Goal: Transaction & Acquisition: Book appointment/travel/reservation

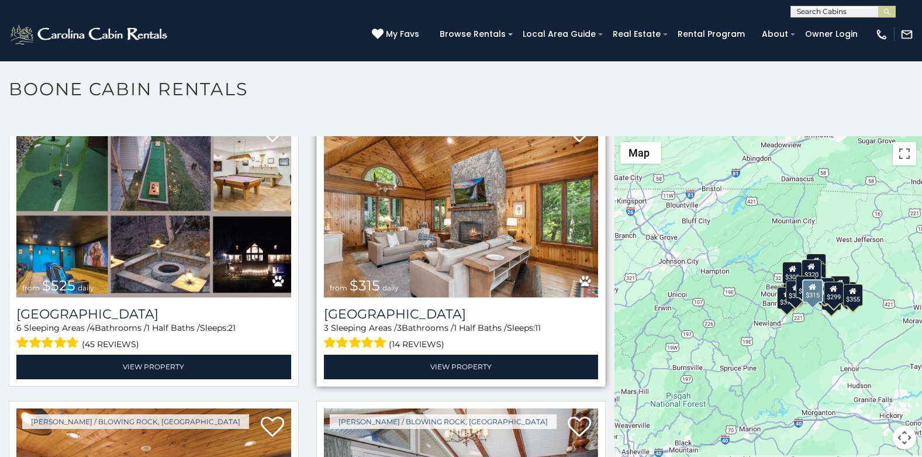
click at [480, 227] on img at bounding box center [461, 206] width 275 height 184
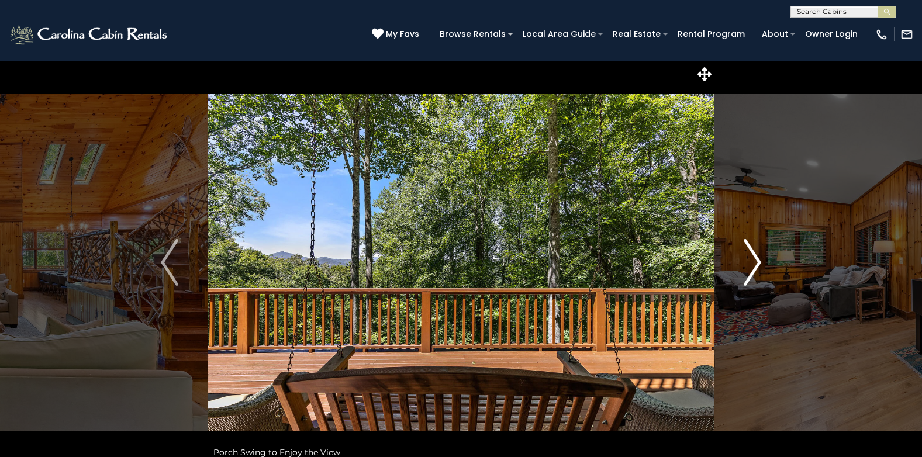
click at [757, 249] on img "Next" at bounding box center [753, 262] width 18 height 47
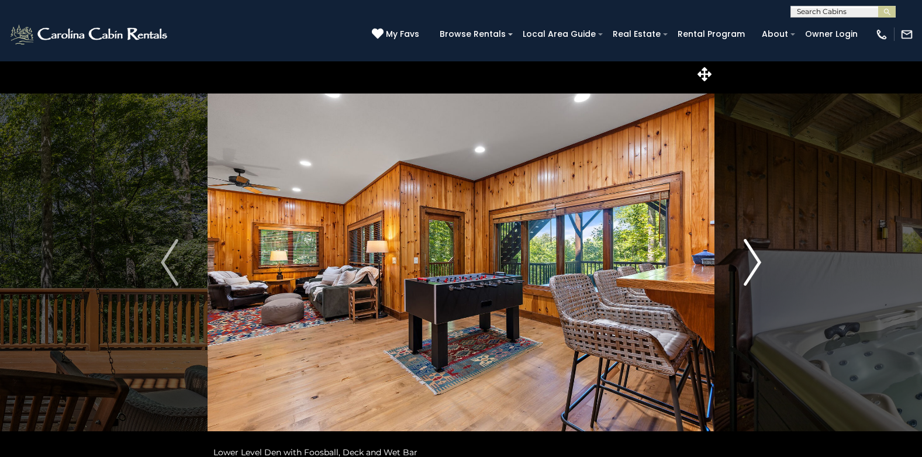
click at [757, 249] on img "Next" at bounding box center [753, 262] width 18 height 47
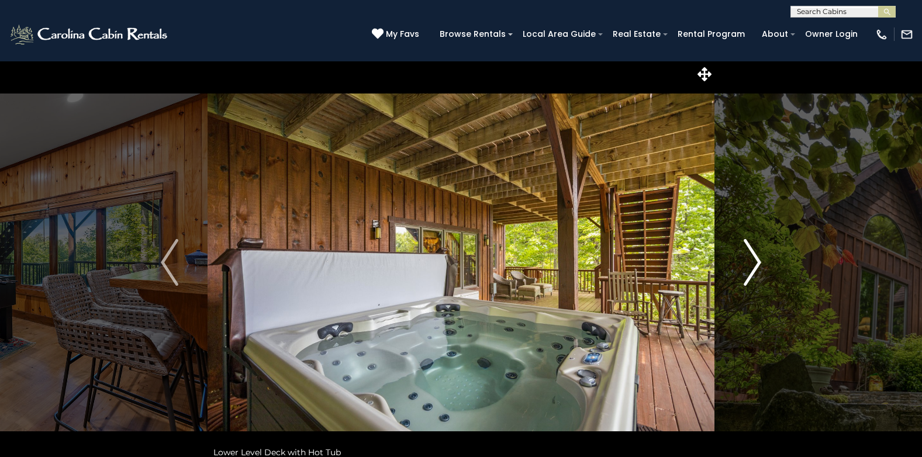
click at [757, 249] on img "Next" at bounding box center [753, 262] width 18 height 47
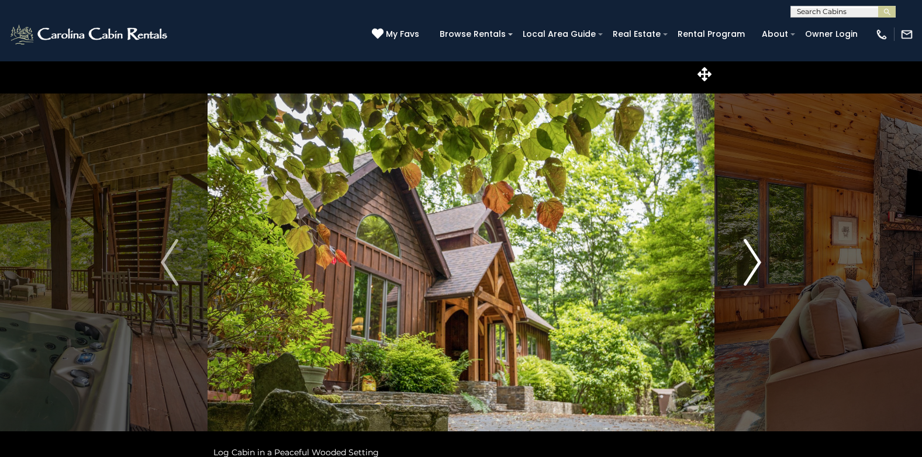
click at [757, 249] on img "Next" at bounding box center [753, 262] width 18 height 47
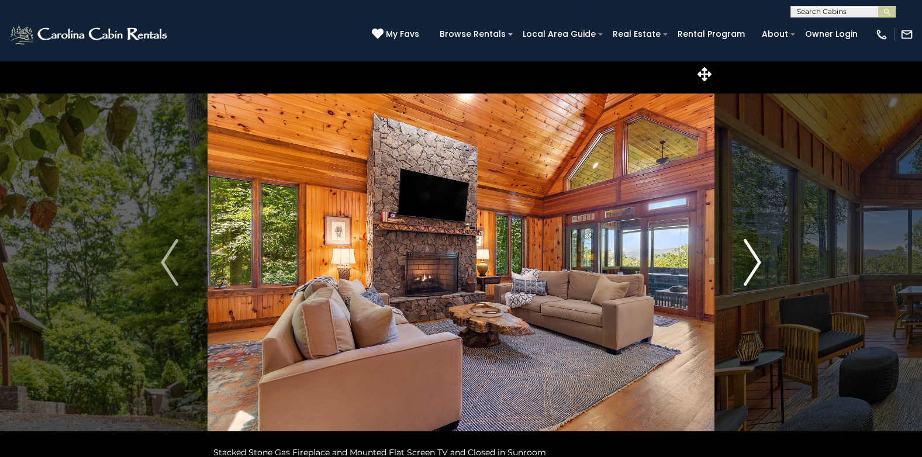
click at [757, 249] on img "Next" at bounding box center [753, 262] width 18 height 47
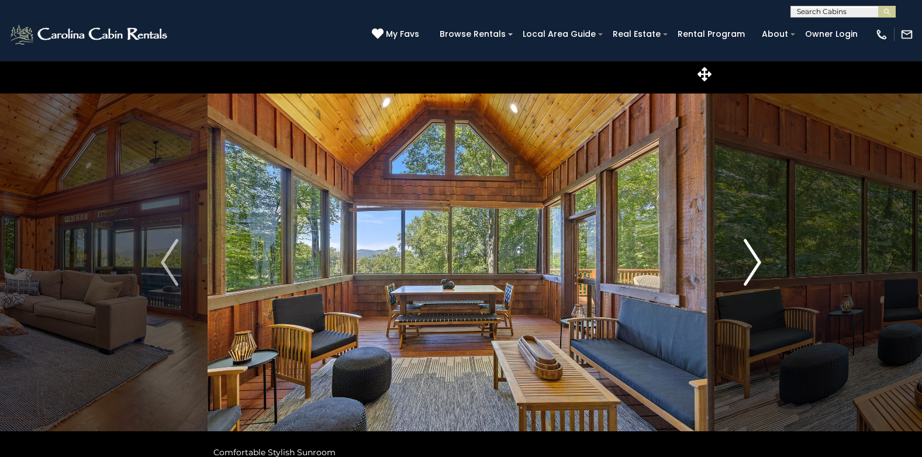
click at [757, 249] on img "Next" at bounding box center [753, 262] width 18 height 47
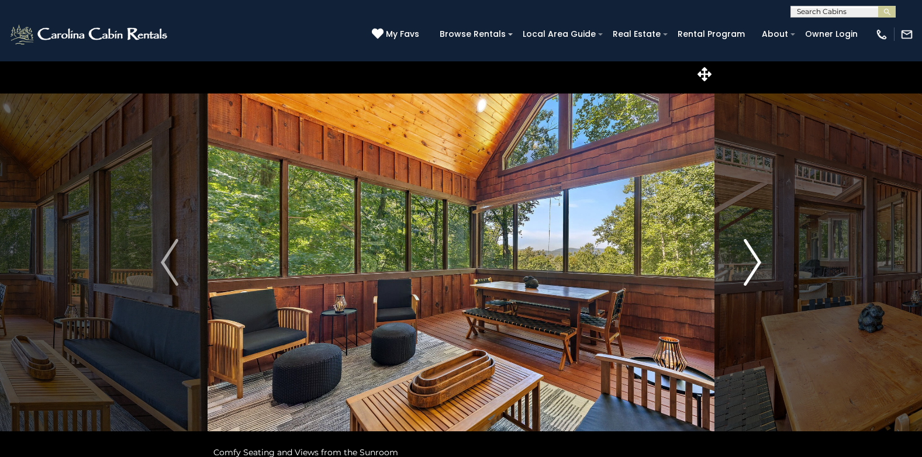
click at [757, 249] on img "Next" at bounding box center [753, 262] width 18 height 47
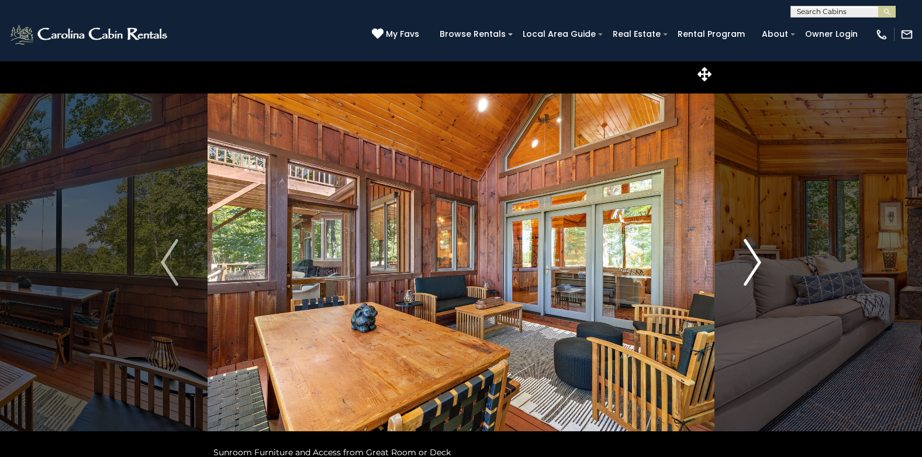
click at [757, 249] on img "Next" at bounding box center [753, 262] width 18 height 47
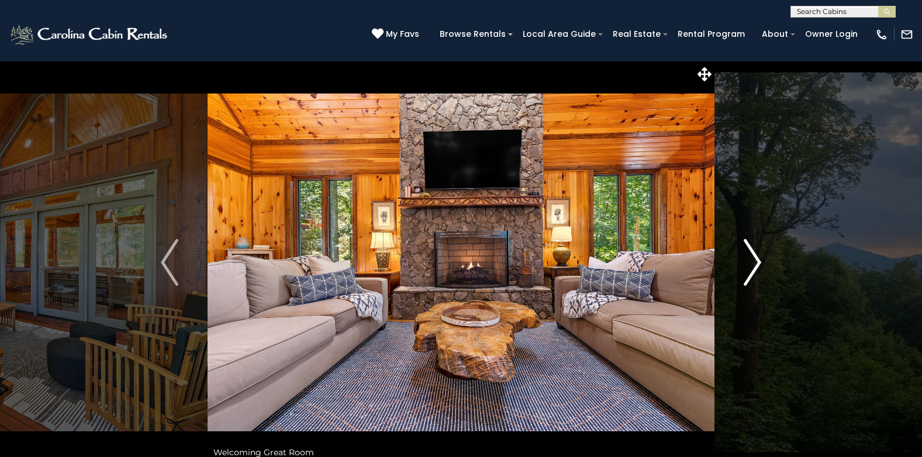
click at [757, 249] on img "Next" at bounding box center [753, 262] width 18 height 47
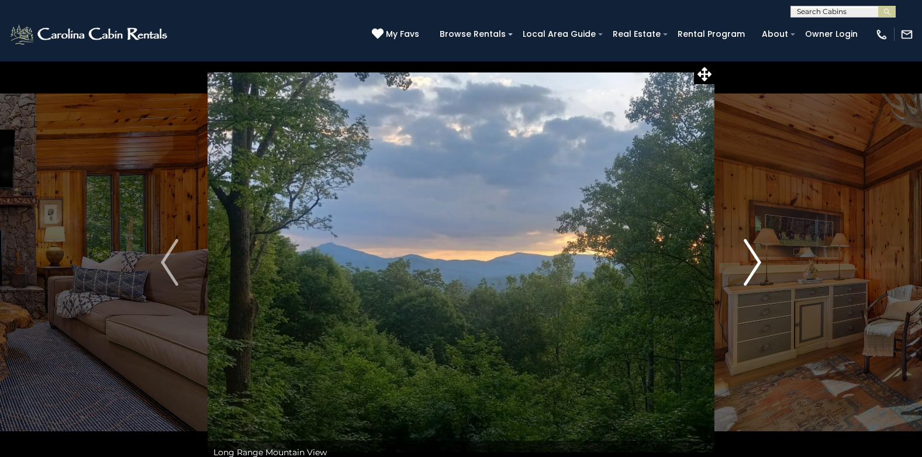
click at [757, 249] on img "Next" at bounding box center [753, 262] width 18 height 47
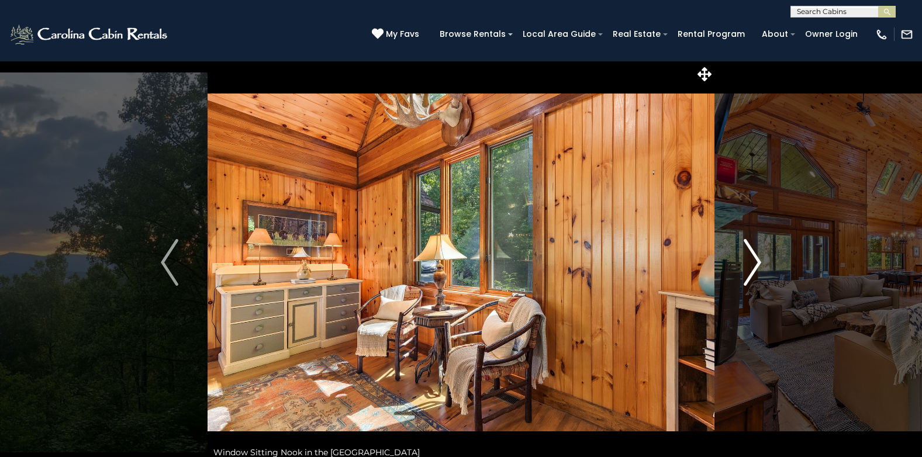
click at [757, 249] on img "Next" at bounding box center [753, 262] width 18 height 47
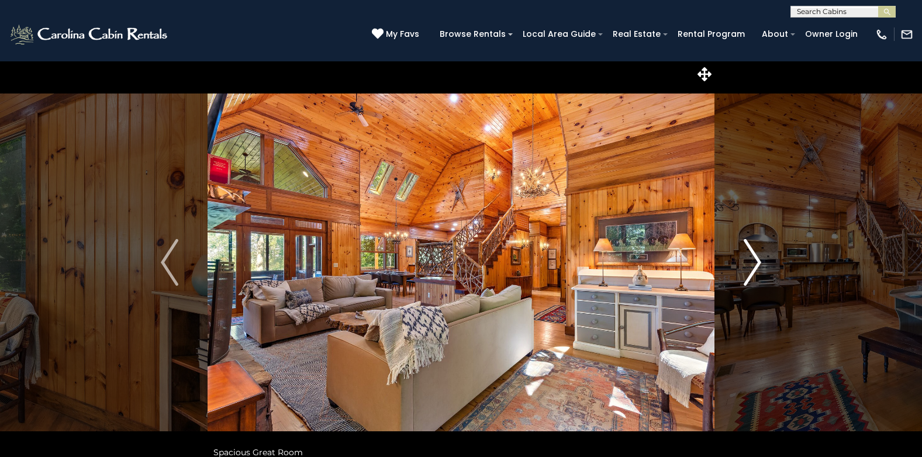
click at [757, 249] on img "Next" at bounding box center [753, 262] width 18 height 47
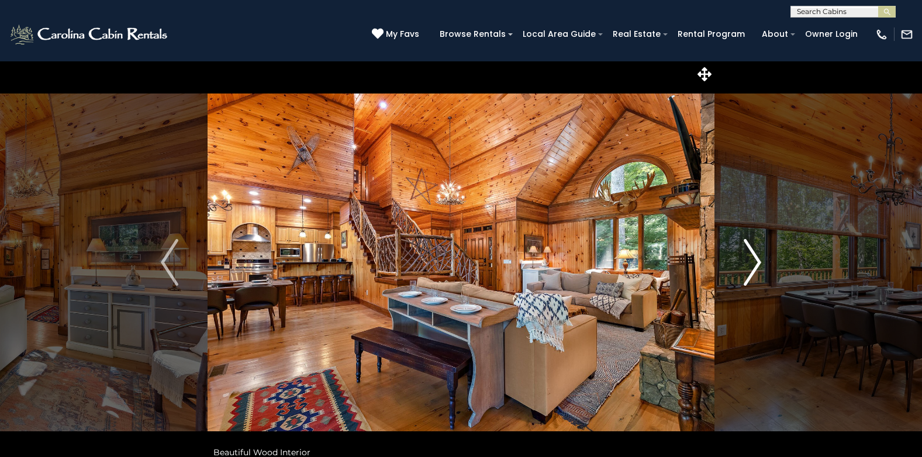
click at [757, 249] on img "Next" at bounding box center [753, 262] width 18 height 47
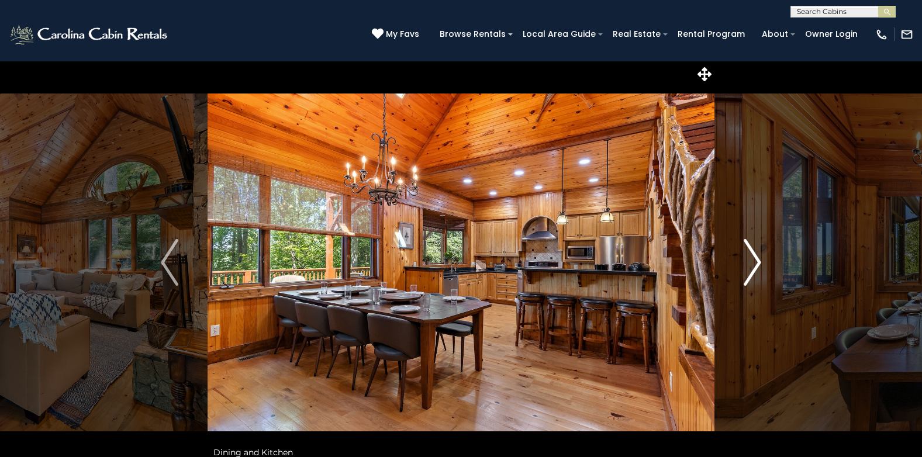
click at [757, 249] on img "Next" at bounding box center [753, 262] width 18 height 47
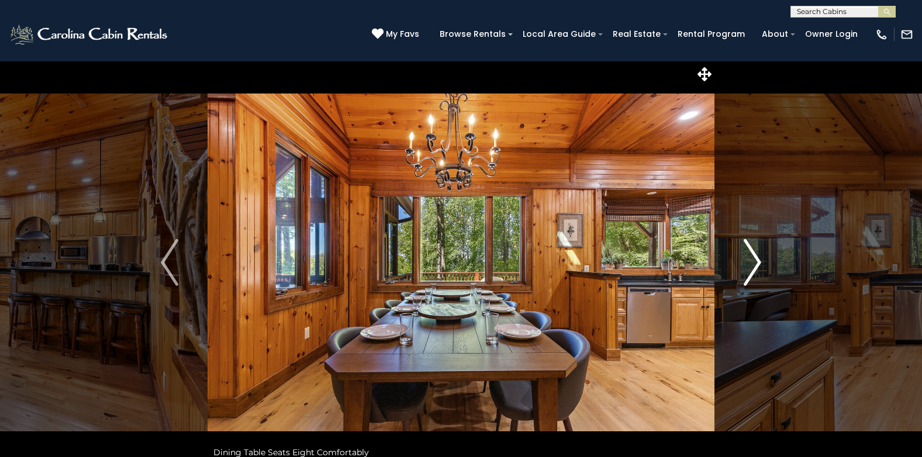
click at [757, 249] on img "Next" at bounding box center [753, 262] width 18 height 47
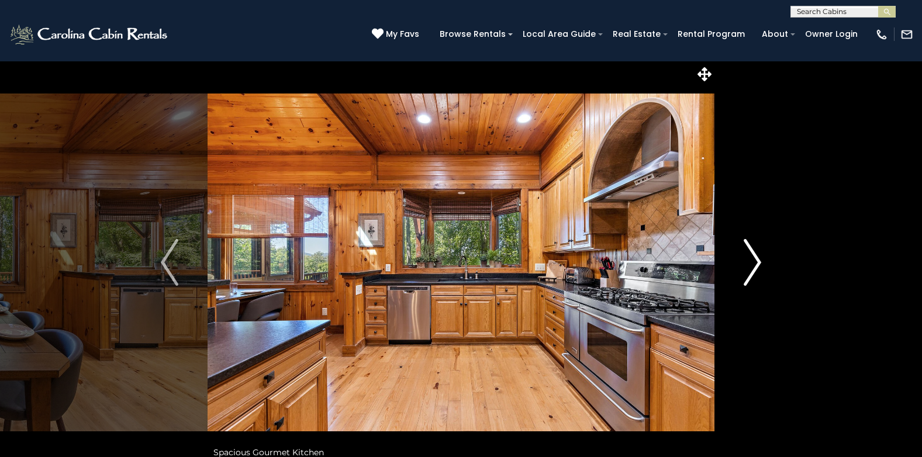
click at [757, 249] on img "Next" at bounding box center [753, 262] width 18 height 47
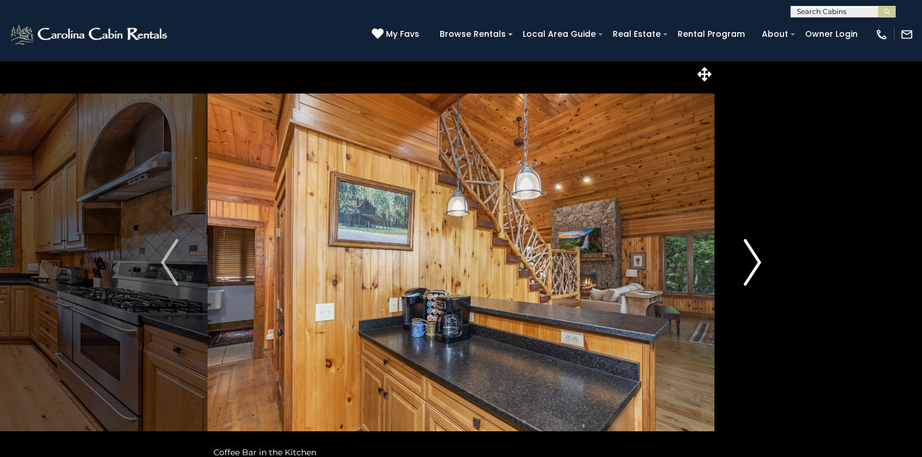
click at [757, 249] on img "Next" at bounding box center [753, 262] width 18 height 47
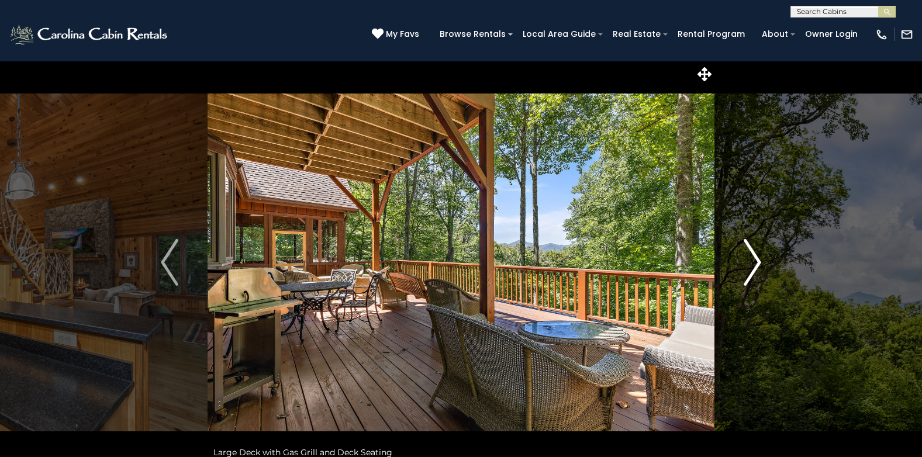
click at [757, 249] on img "Next" at bounding box center [753, 262] width 18 height 47
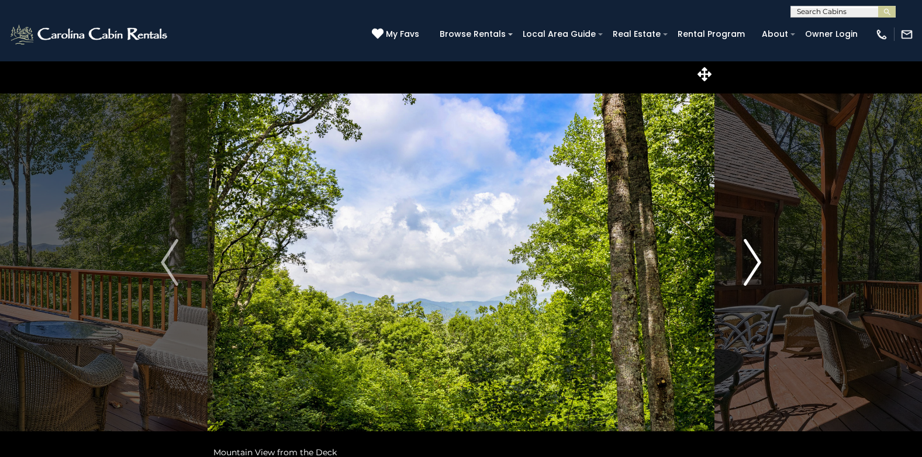
click at [757, 249] on img "Next" at bounding box center [753, 262] width 18 height 47
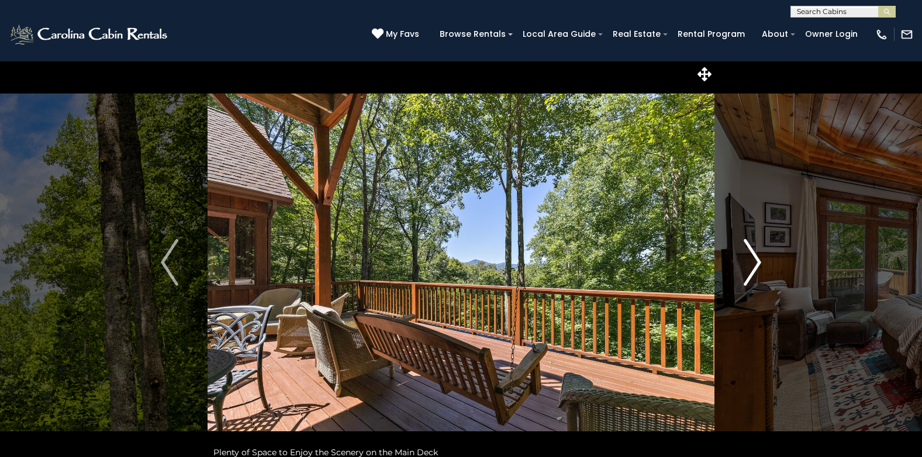
click at [757, 249] on img "Next" at bounding box center [753, 262] width 18 height 47
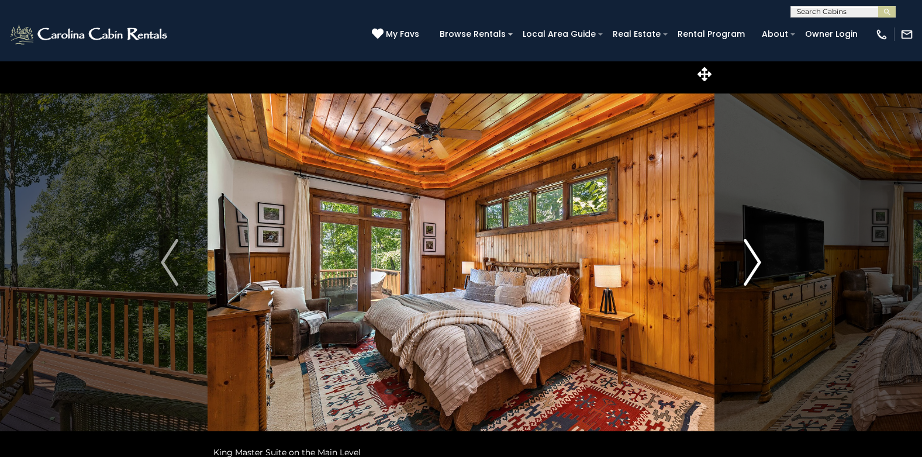
click at [752, 254] on img "Next" at bounding box center [753, 262] width 18 height 47
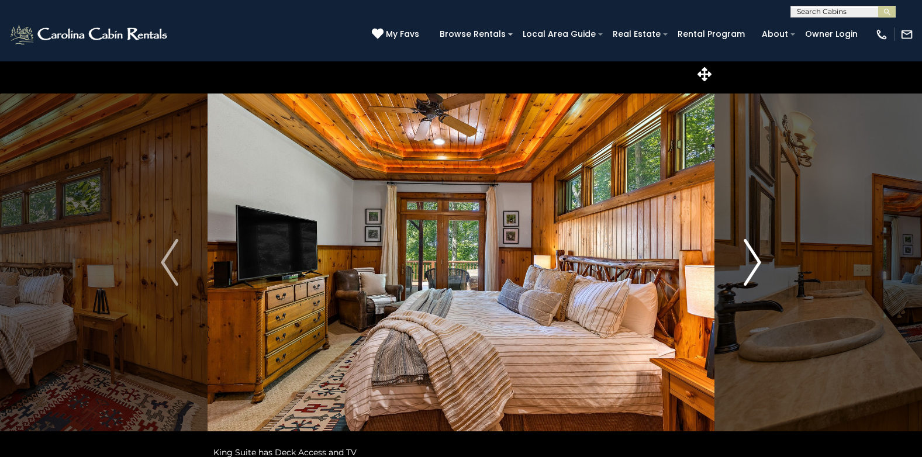
click at [752, 254] on img "Next" at bounding box center [753, 262] width 18 height 47
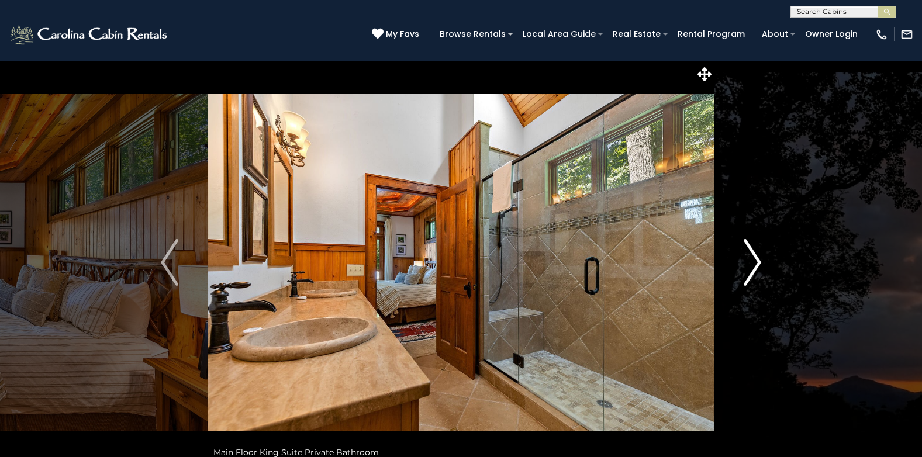
click at [752, 254] on img "Next" at bounding box center [753, 262] width 18 height 47
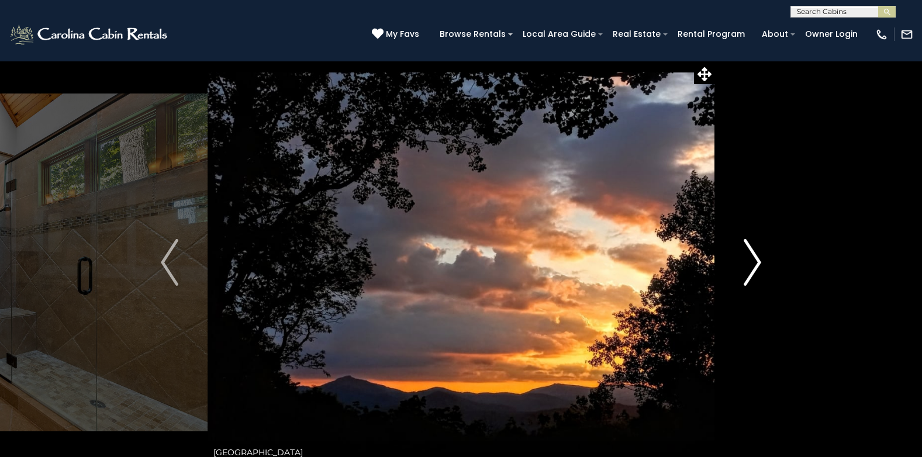
click at [752, 254] on img "Next" at bounding box center [753, 262] width 18 height 47
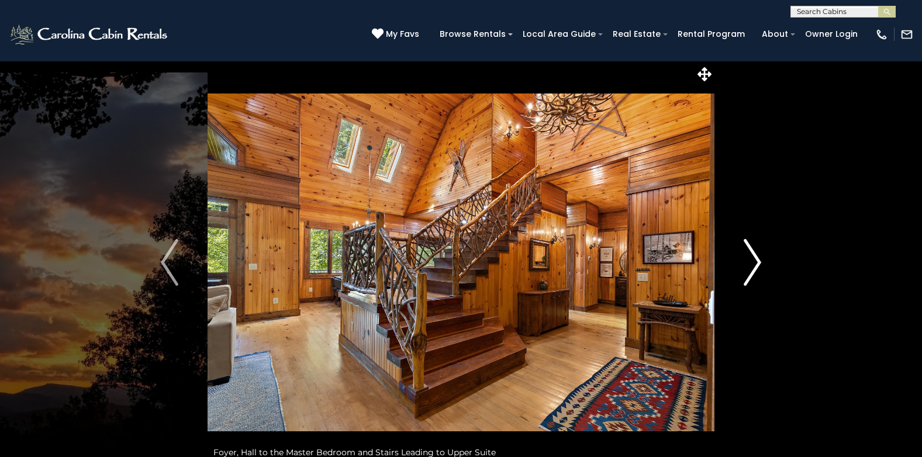
click at [752, 254] on img "Next" at bounding box center [753, 262] width 18 height 47
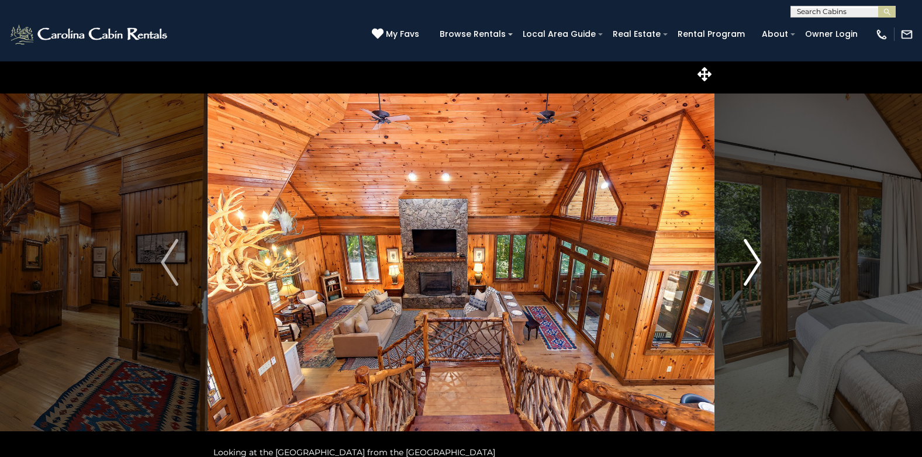
click at [752, 254] on img "Next" at bounding box center [753, 262] width 18 height 47
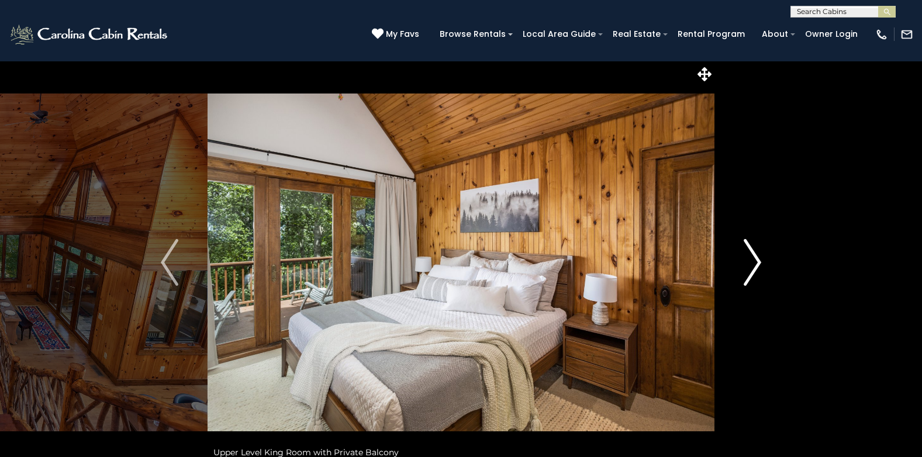
click at [752, 254] on img "Next" at bounding box center [753, 262] width 18 height 47
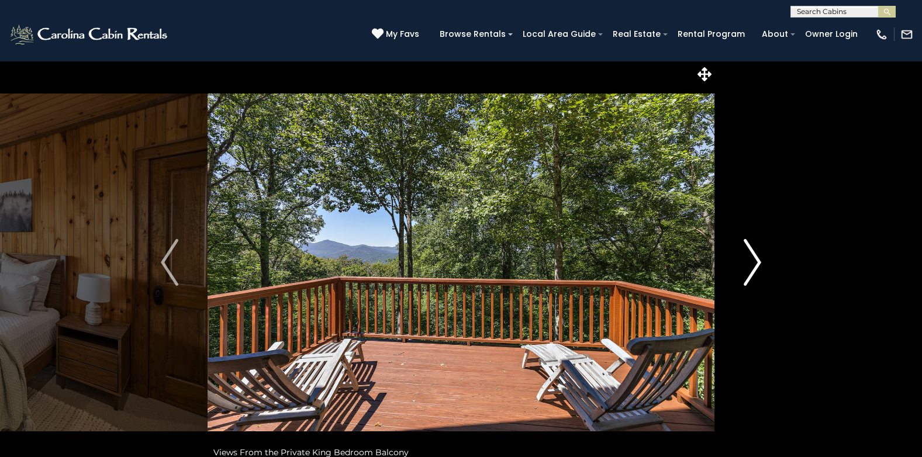
click at [752, 254] on img "Next" at bounding box center [753, 262] width 18 height 47
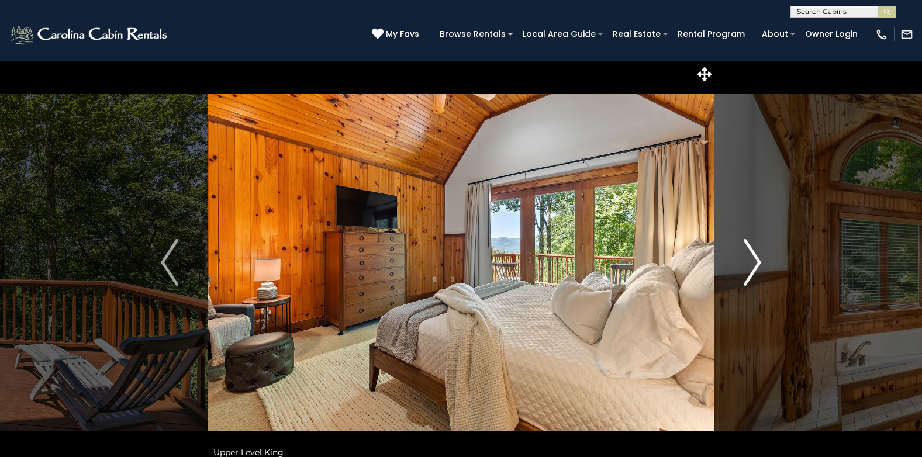
click at [753, 263] on img "Next" at bounding box center [753, 262] width 18 height 47
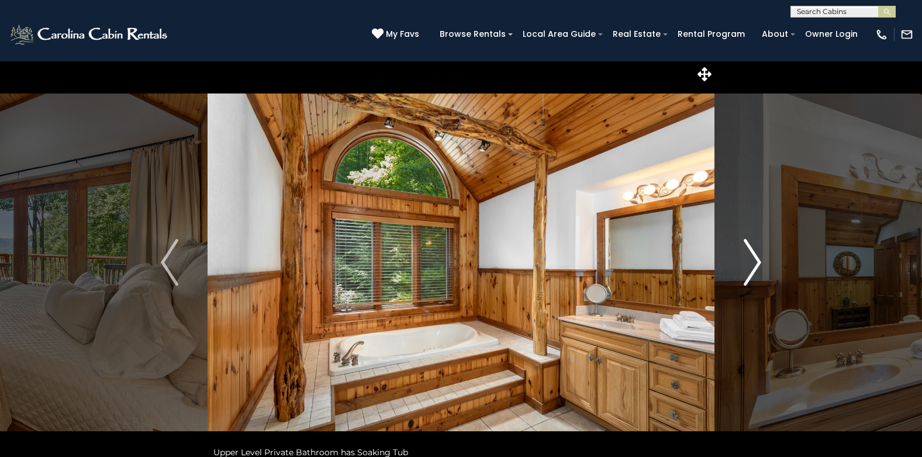
click at [753, 262] on img "Next" at bounding box center [753, 262] width 18 height 47
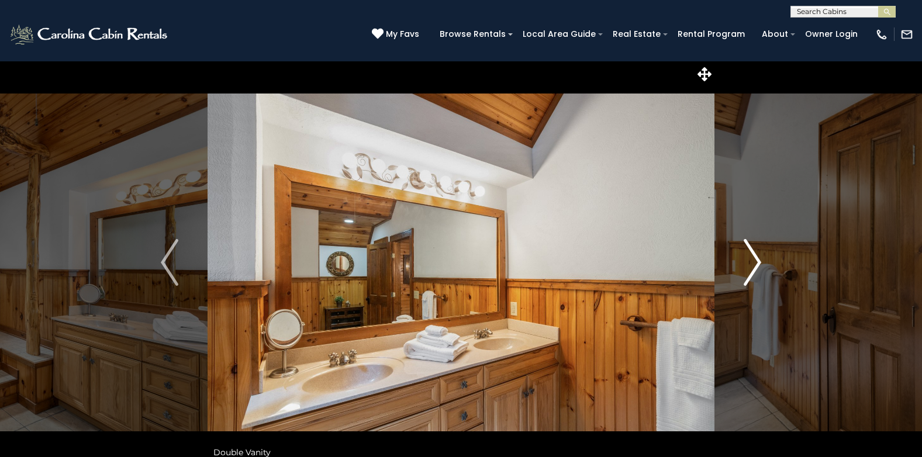
click at [756, 263] on img "Next" at bounding box center [753, 262] width 18 height 47
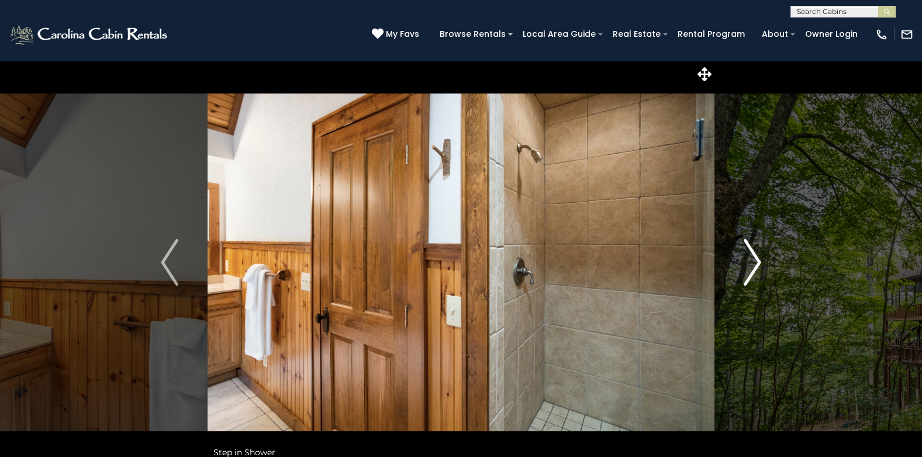
click at [756, 263] on img "Next" at bounding box center [753, 262] width 18 height 47
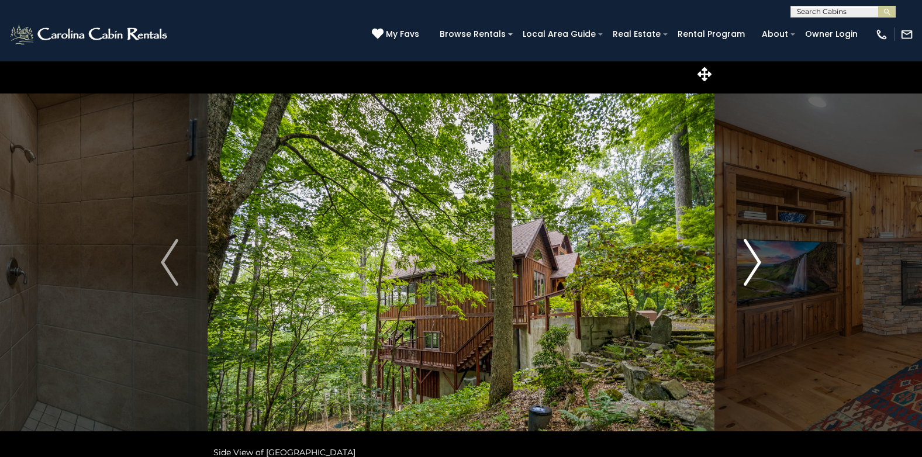
click at [758, 263] on img "Next" at bounding box center [753, 262] width 18 height 47
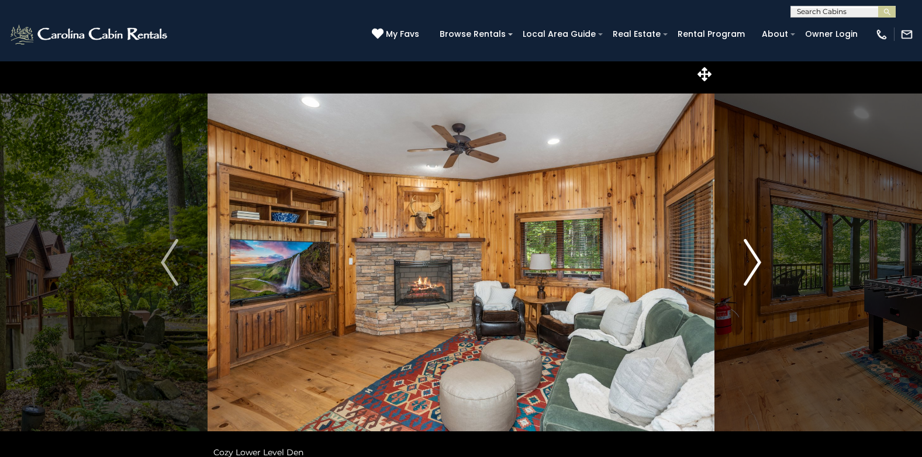
click at [758, 263] on img "Next" at bounding box center [753, 262] width 18 height 47
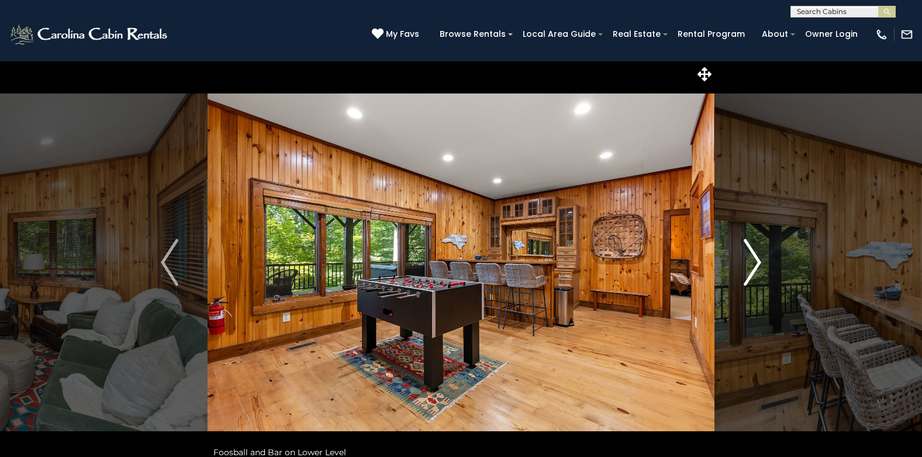
click at [764, 263] on button "Next" at bounding box center [753, 263] width 76 height 404
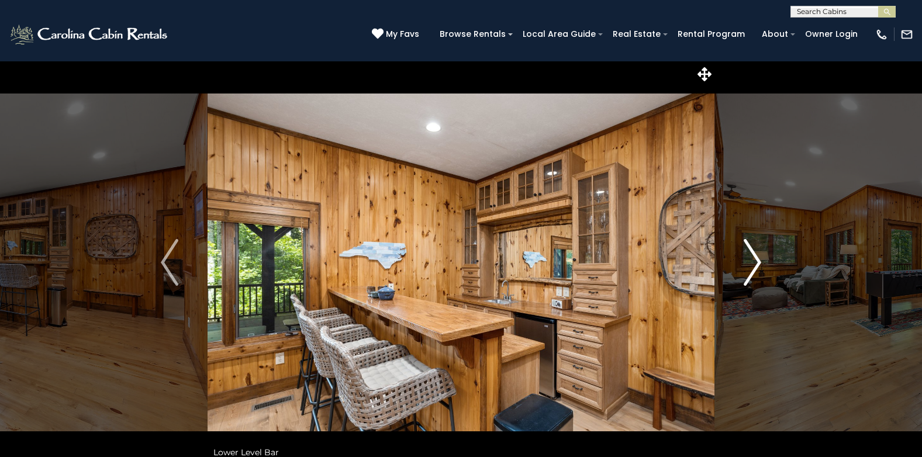
click at [764, 263] on button "Next" at bounding box center [753, 263] width 76 height 404
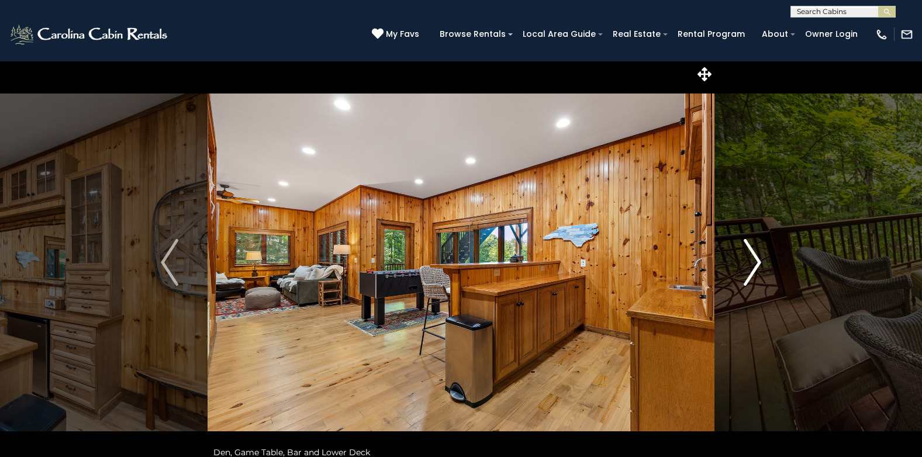
click at [764, 263] on button "Next" at bounding box center [753, 263] width 76 height 404
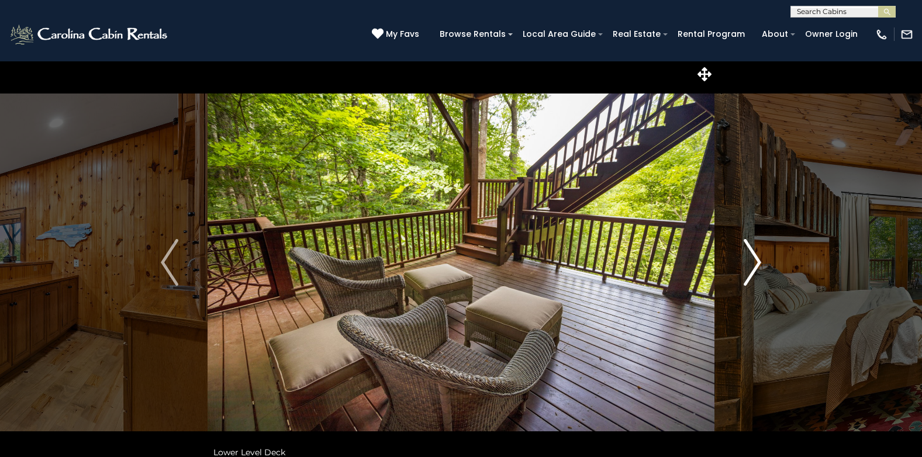
click at [764, 263] on button "Next" at bounding box center [753, 263] width 76 height 404
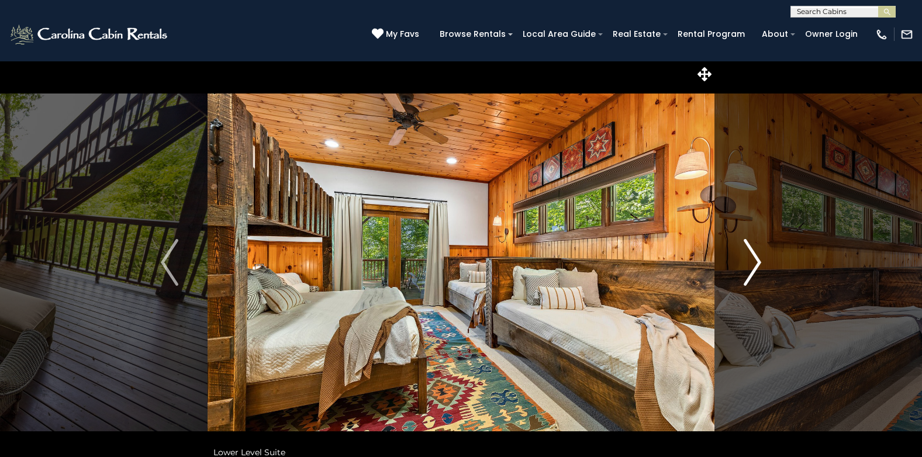
click at [764, 263] on button "Next" at bounding box center [753, 263] width 76 height 404
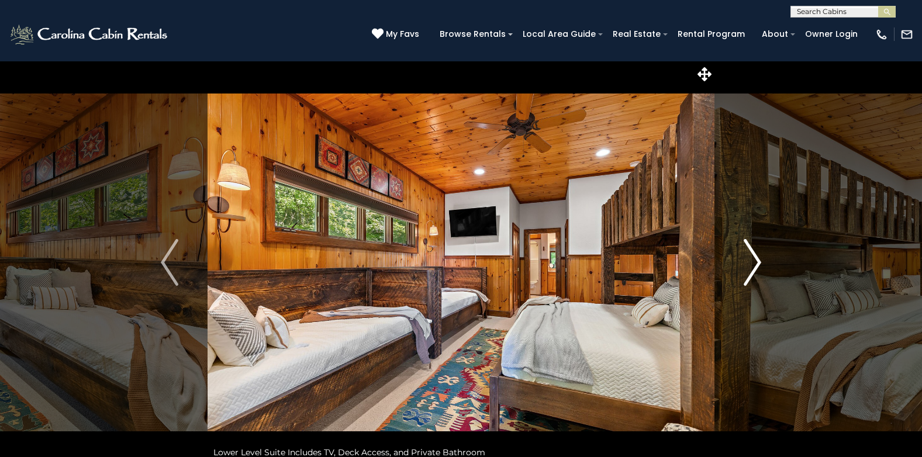
click at [766, 264] on button "Next" at bounding box center [753, 263] width 76 height 404
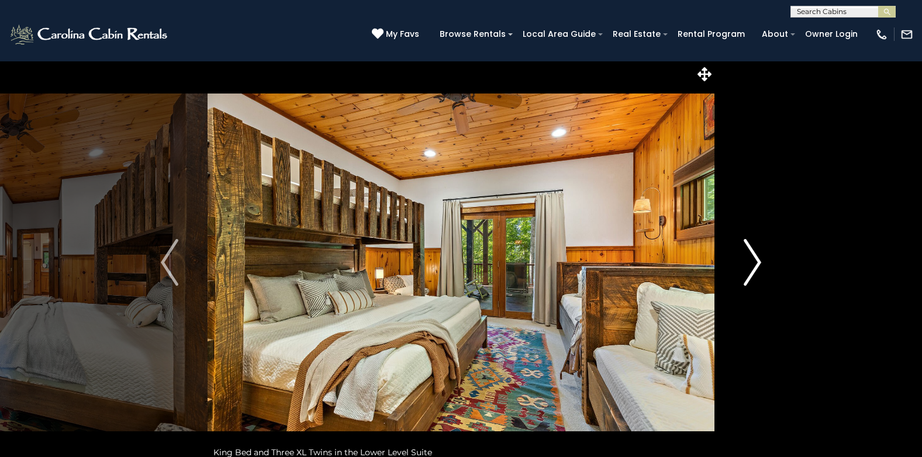
click at [766, 264] on button "Next" at bounding box center [753, 263] width 76 height 404
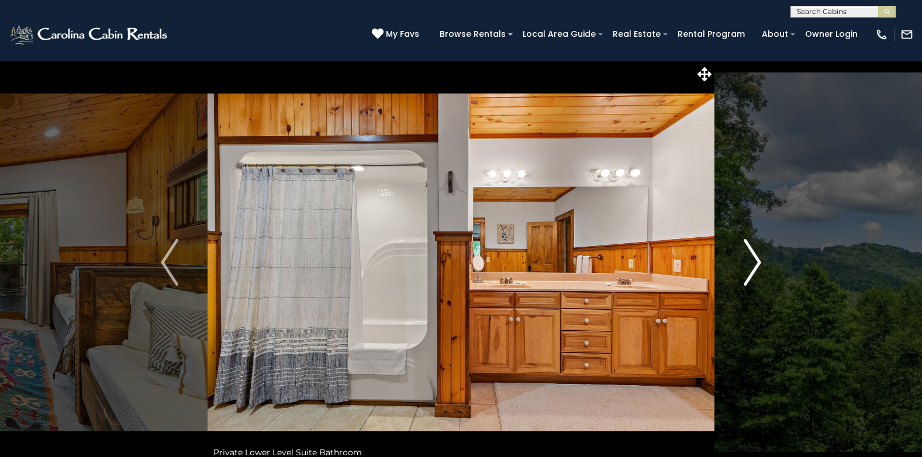
click at [766, 264] on button "Next" at bounding box center [753, 263] width 76 height 404
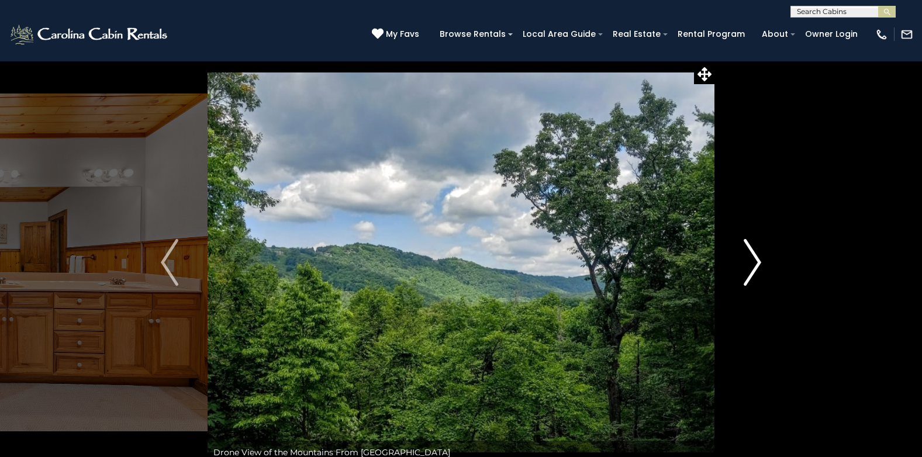
click at [766, 264] on button "Next" at bounding box center [753, 263] width 76 height 404
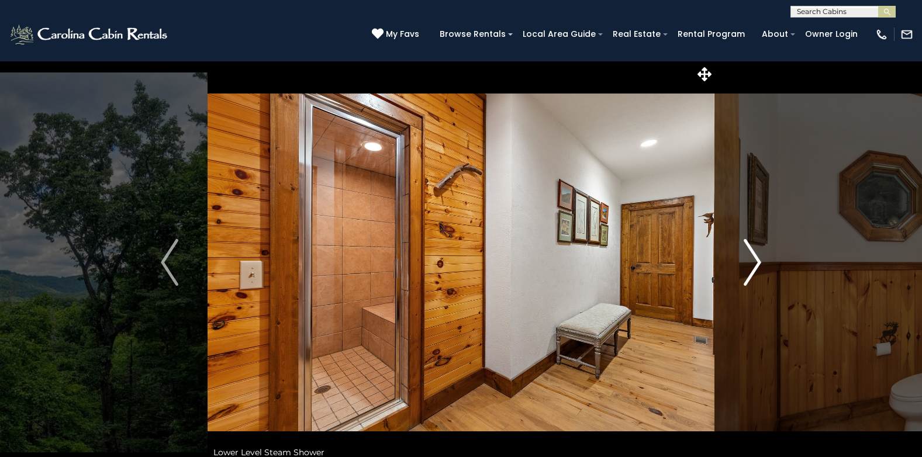
click at [766, 264] on button "Next" at bounding box center [753, 263] width 76 height 404
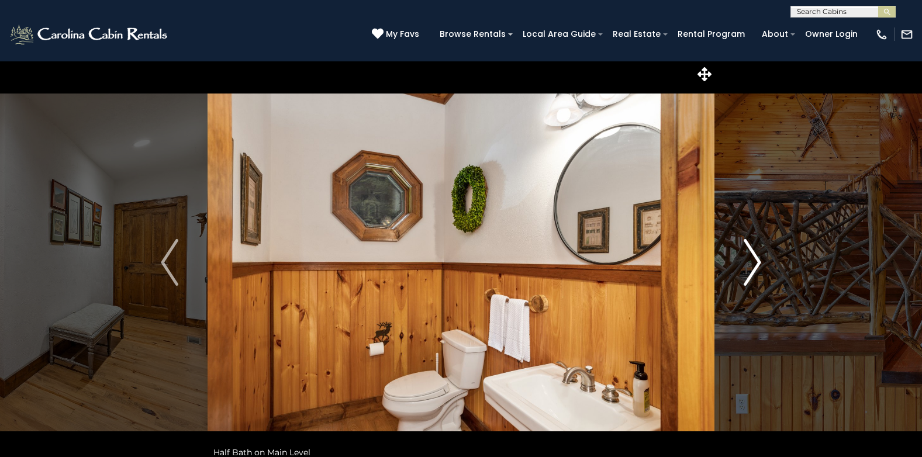
click at [766, 264] on button "Next" at bounding box center [753, 263] width 76 height 404
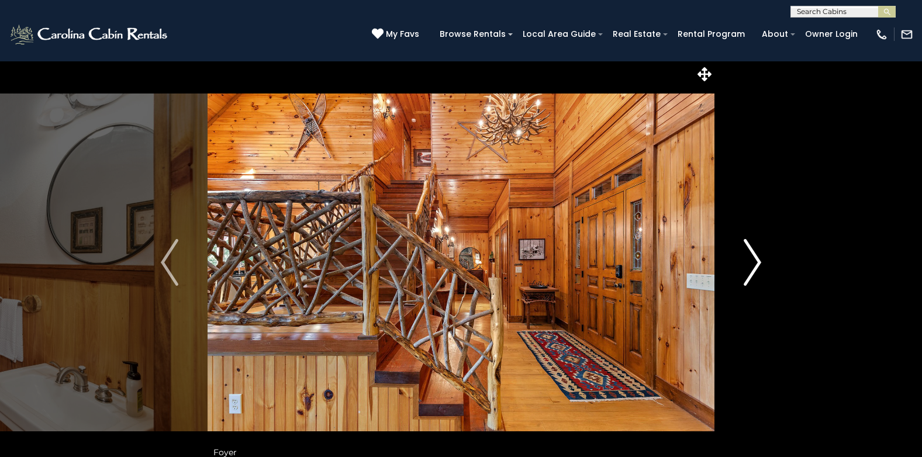
click at [766, 264] on button "Next" at bounding box center [753, 263] width 76 height 404
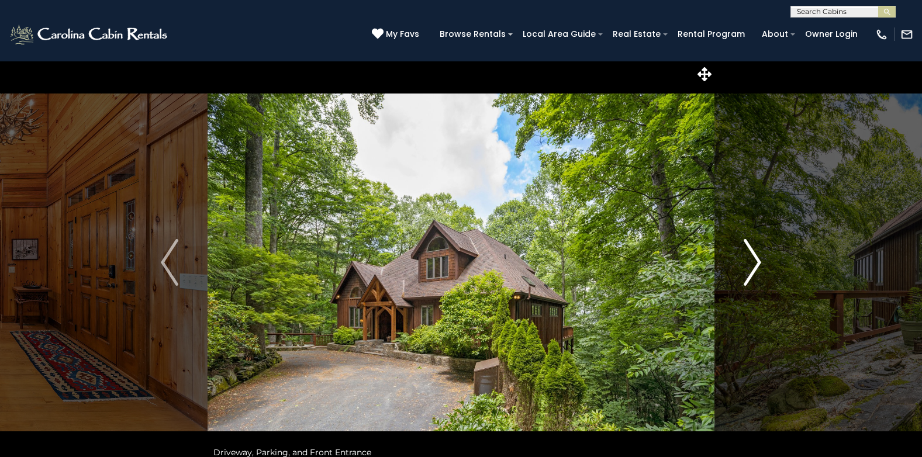
click at [766, 264] on button "Next" at bounding box center [753, 263] width 76 height 404
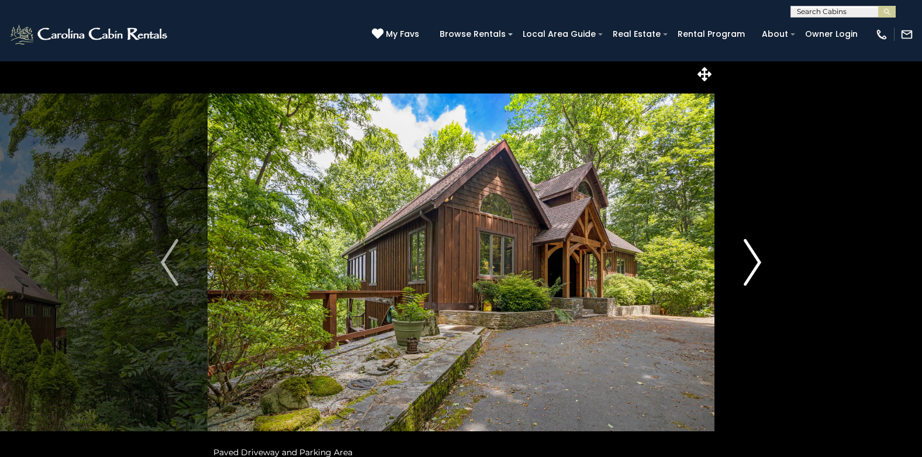
click at [766, 264] on button "Next" at bounding box center [753, 263] width 76 height 404
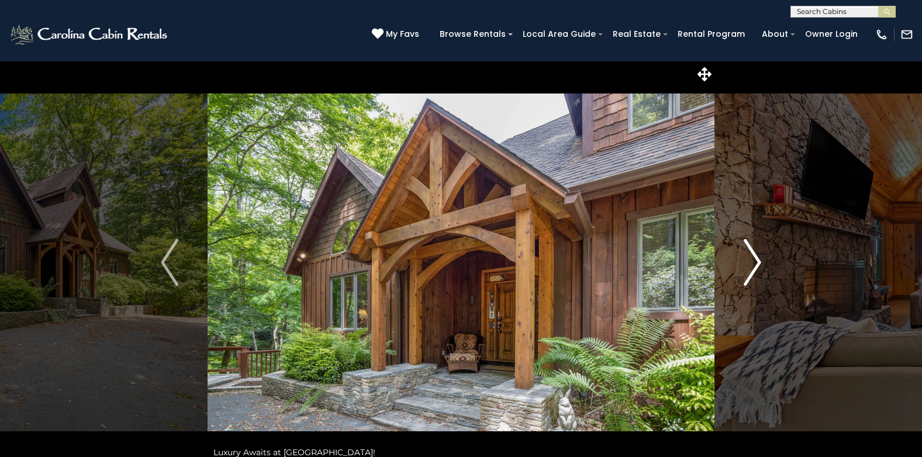
click at [766, 264] on button "Next" at bounding box center [753, 263] width 76 height 404
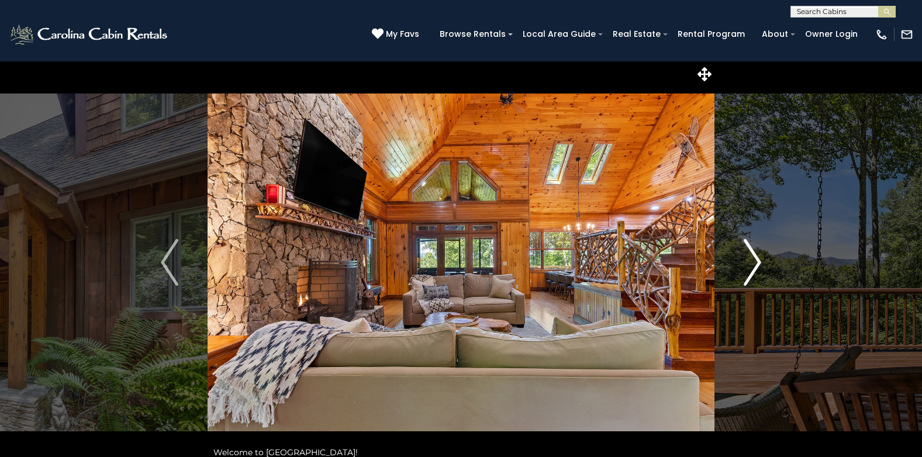
click at [766, 264] on button "Next" at bounding box center [753, 263] width 76 height 404
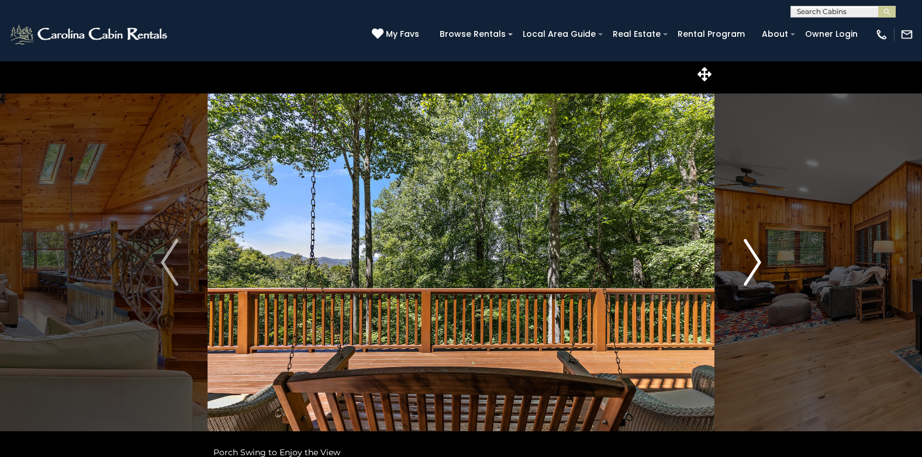
click at [766, 264] on button "Next" at bounding box center [753, 263] width 76 height 404
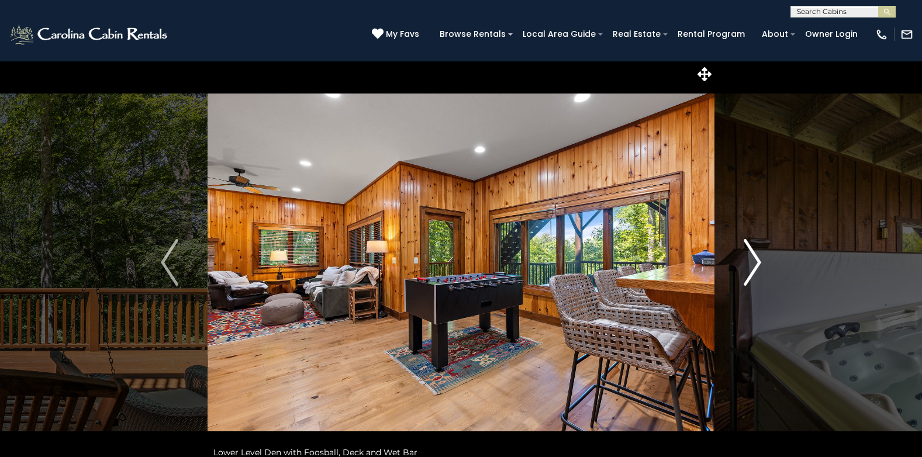
click at [766, 264] on button "Next" at bounding box center [753, 263] width 76 height 404
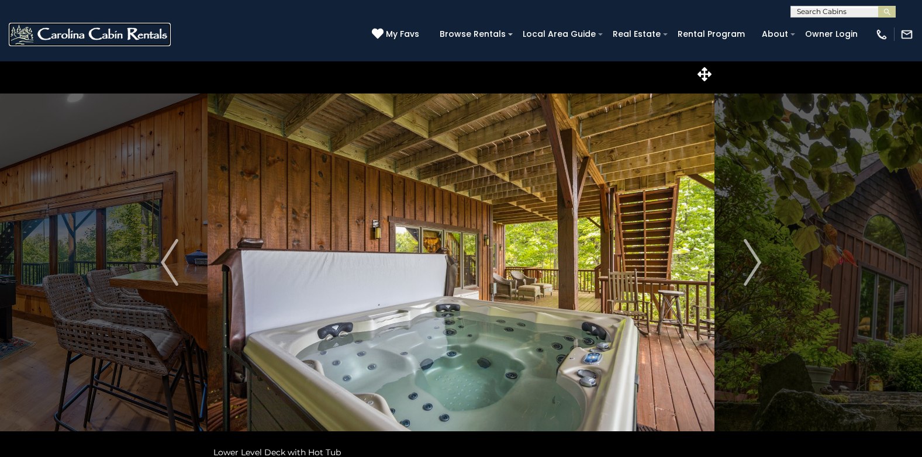
click at [120, 36] on img at bounding box center [90, 34] width 162 height 23
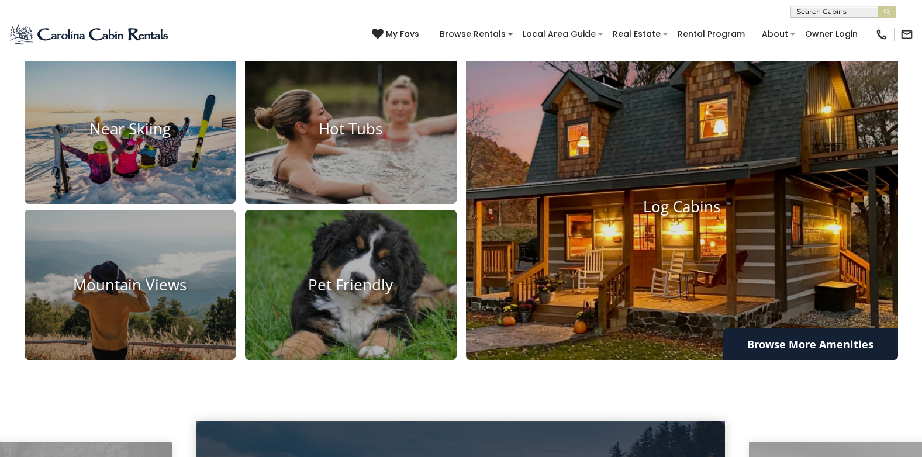
scroll to position [877, 0]
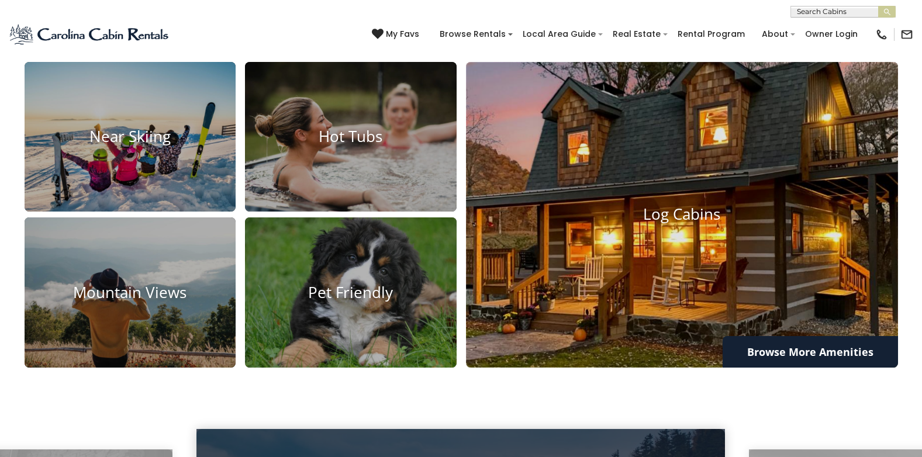
click at [709, 204] on img at bounding box center [683, 215] width 476 height 336
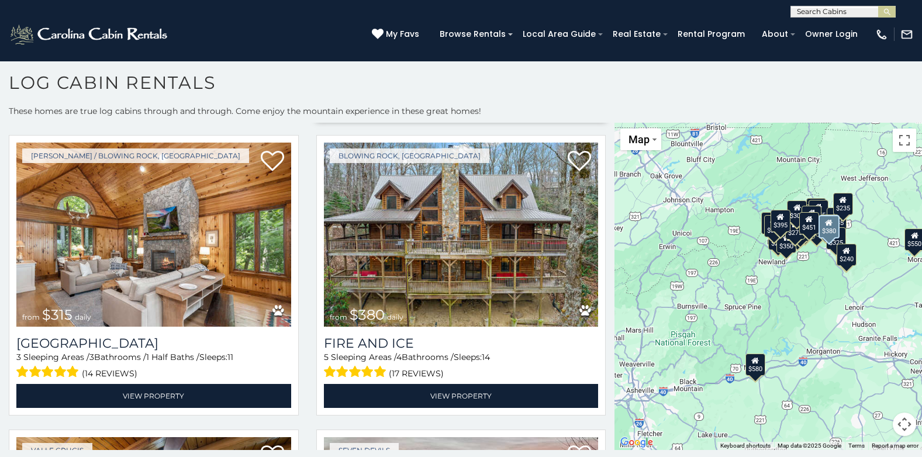
scroll to position [877, 0]
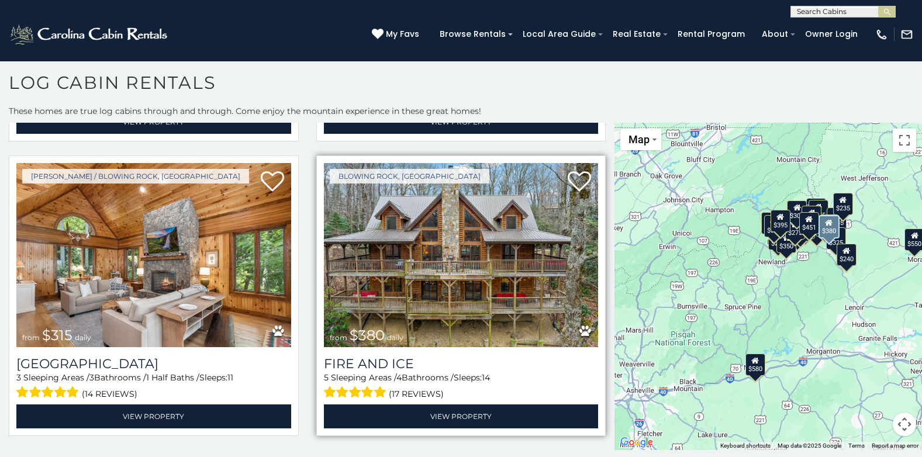
click at [460, 278] on img at bounding box center [461, 255] width 275 height 184
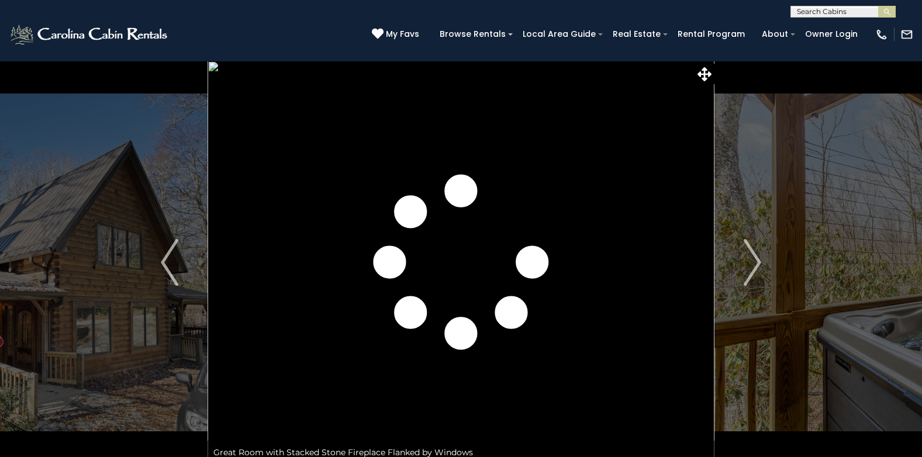
click at [759, 260] on img "Next" at bounding box center [753, 262] width 18 height 47
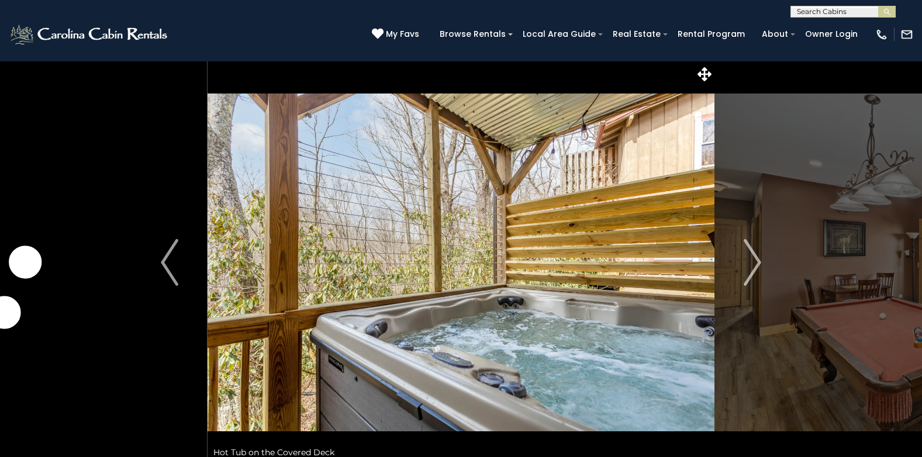
click at [759, 260] on img "Next" at bounding box center [753, 262] width 18 height 47
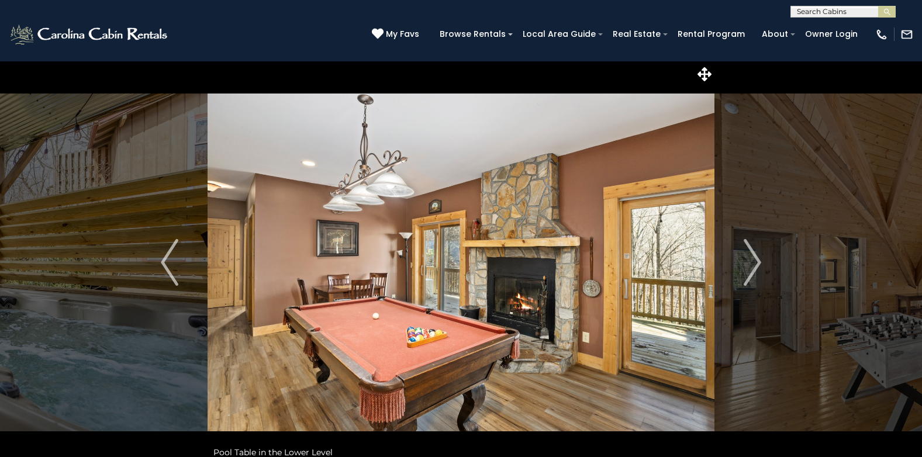
click at [759, 260] on img "Next" at bounding box center [753, 262] width 18 height 47
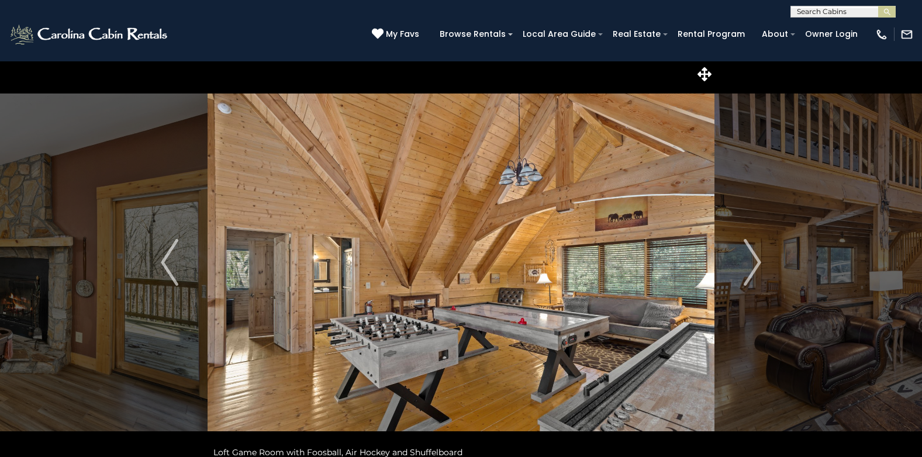
click at [759, 260] on img "Next" at bounding box center [753, 262] width 18 height 47
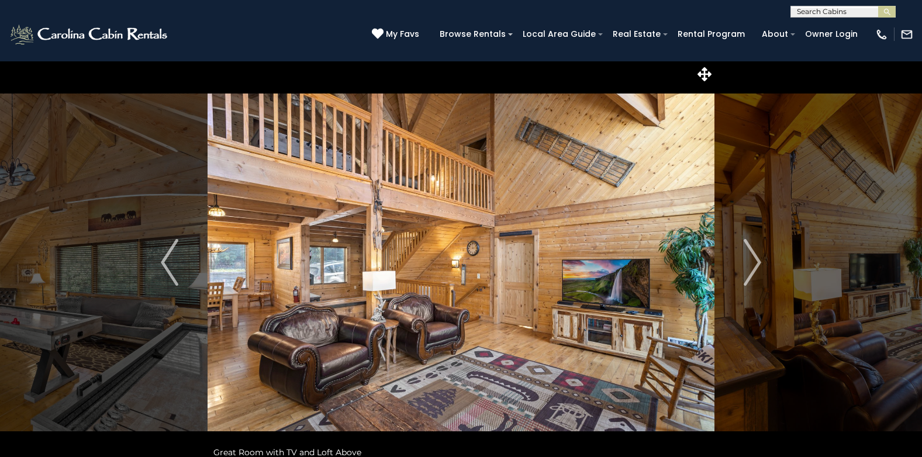
click at [759, 260] on img "Next" at bounding box center [753, 262] width 18 height 47
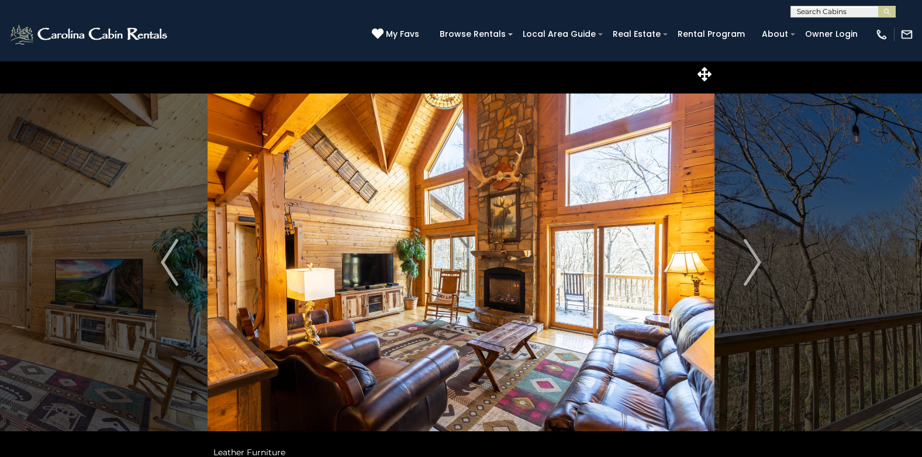
click at [759, 260] on img "Next" at bounding box center [753, 262] width 18 height 47
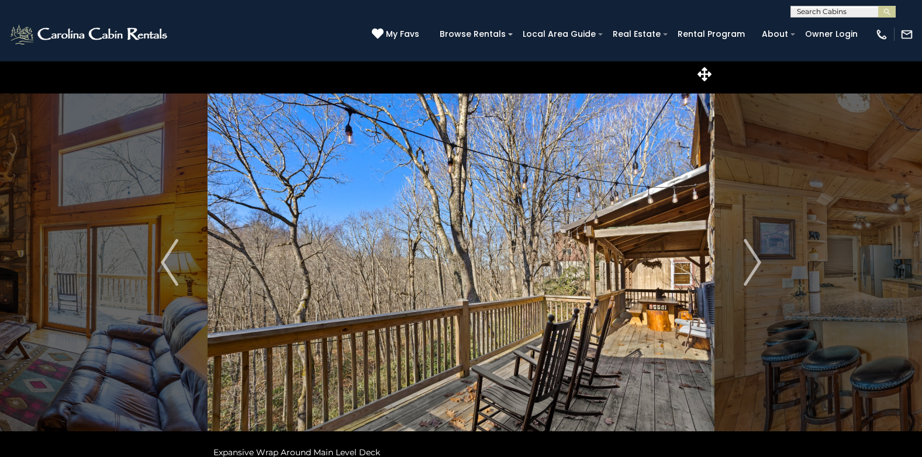
click at [759, 260] on img "Next" at bounding box center [753, 262] width 18 height 47
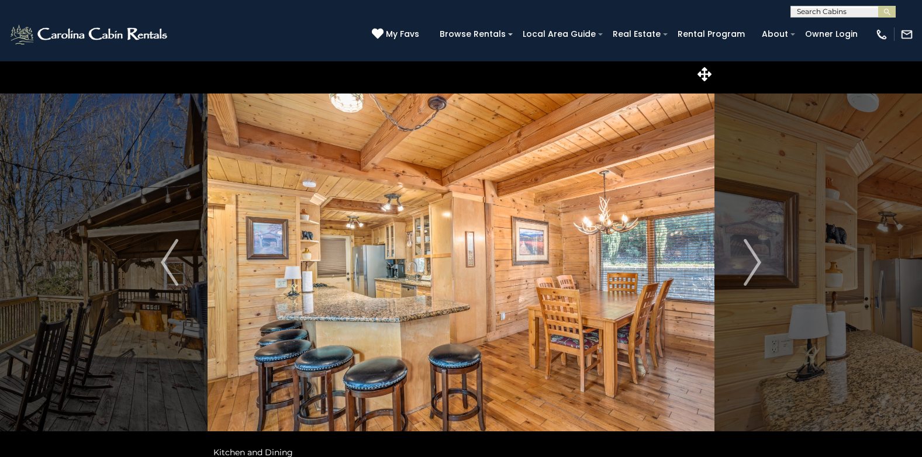
click at [759, 260] on img "Next" at bounding box center [753, 262] width 18 height 47
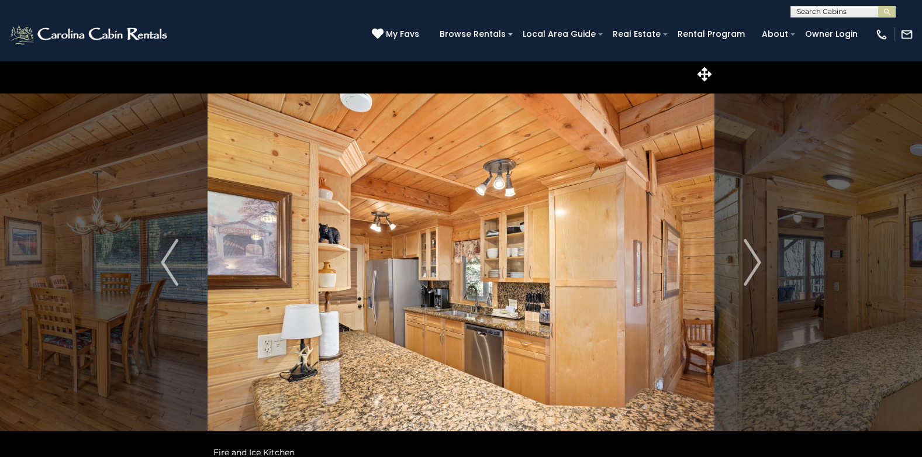
click at [759, 260] on img "Next" at bounding box center [753, 262] width 18 height 47
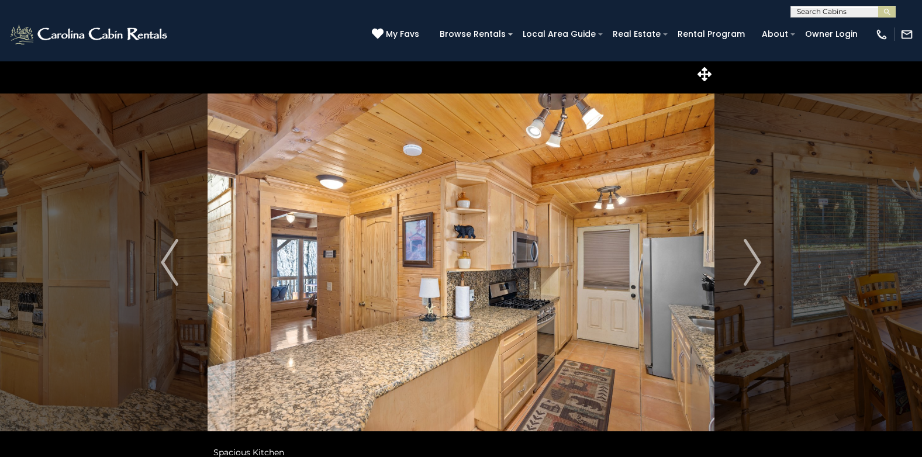
click at [759, 260] on img "Next" at bounding box center [753, 262] width 18 height 47
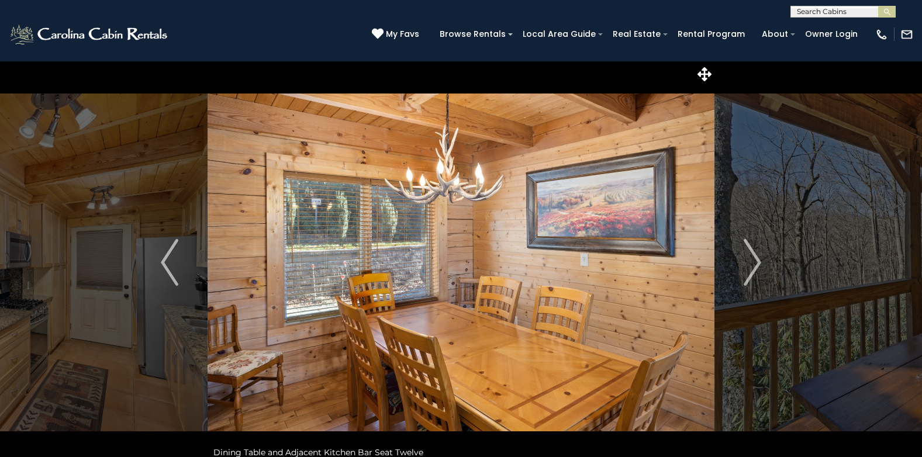
click at [759, 260] on img "Next" at bounding box center [753, 262] width 18 height 47
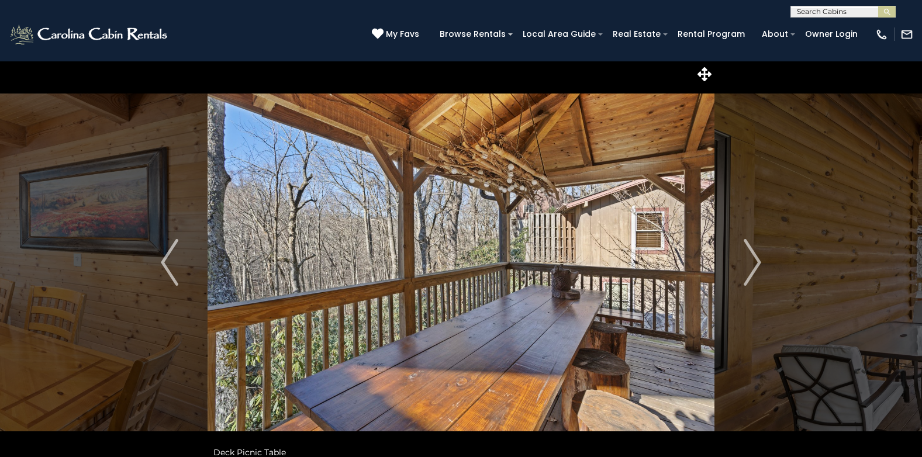
click at [759, 260] on img "Next" at bounding box center [753, 262] width 18 height 47
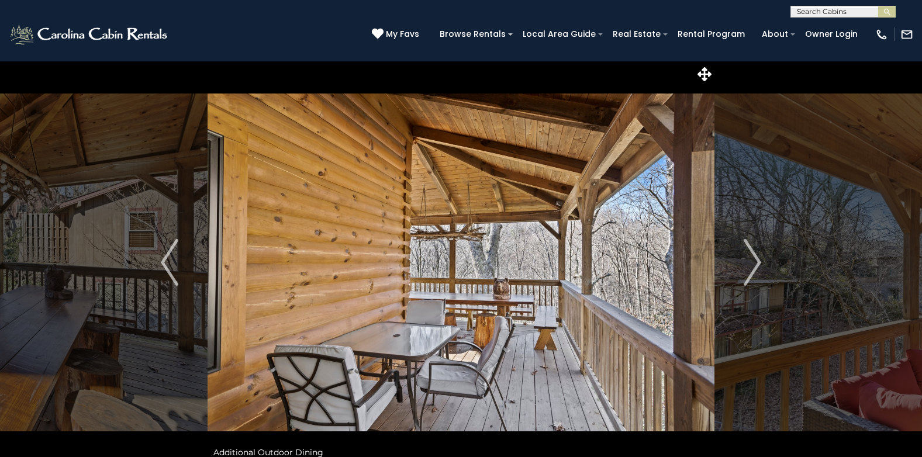
click at [759, 260] on img "Next" at bounding box center [753, 262] width 18 height 47
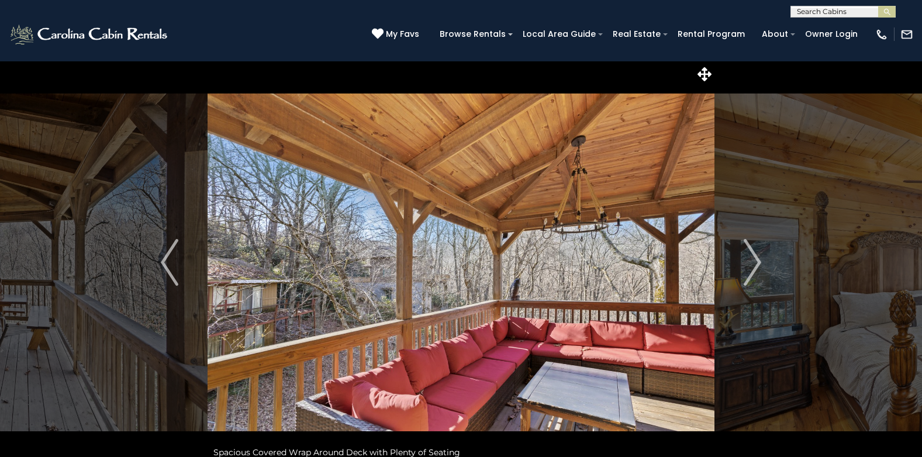
click at [759, 260] on img "Next" at bounding box center [753, 262] width 18 height 47
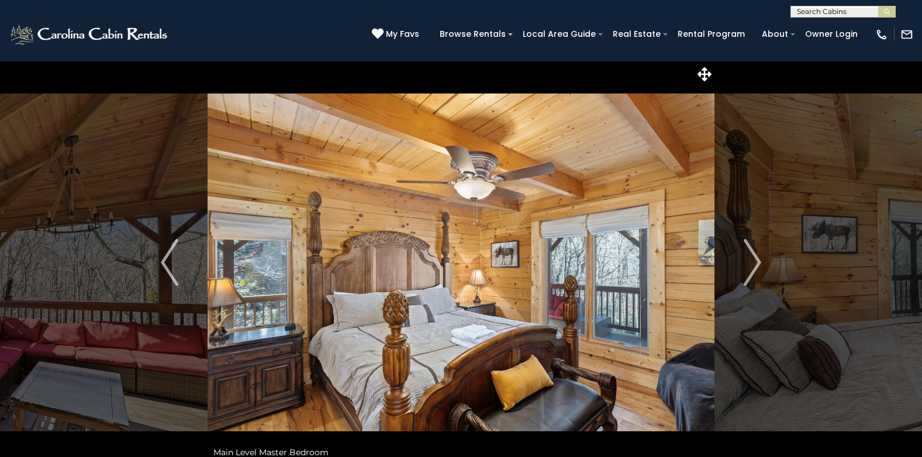
click at [759, 260] on img "Next" at bounding box center [753, 262] width 18 height 47
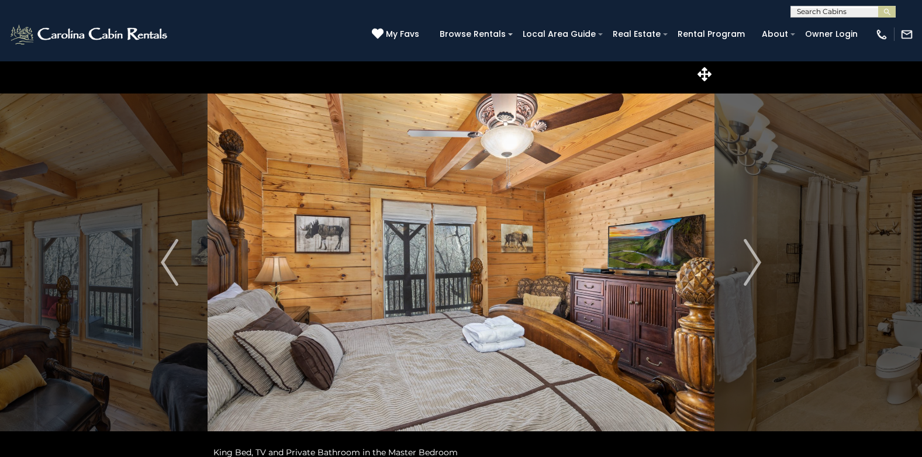
click at [759, 260] on img "Next" at bounding box center [753, 262] width 18 height 47
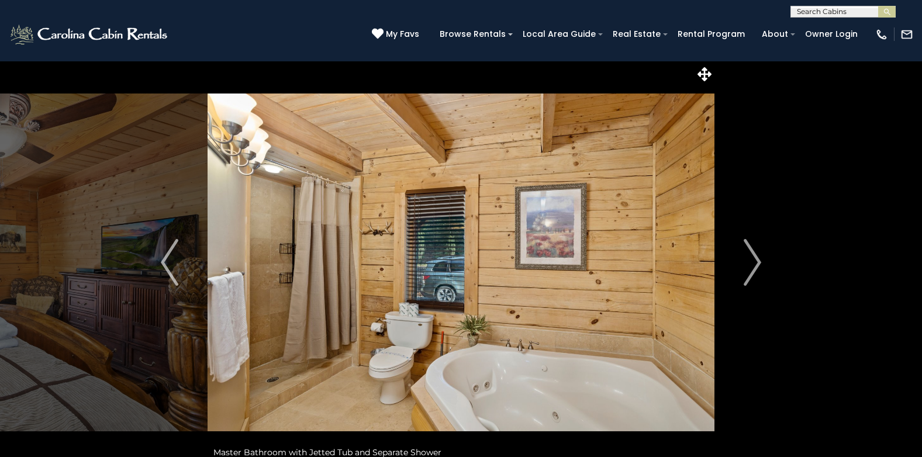
click at [759, 260] on img "Next" at bounding box center [753, 262] width 18 height 47
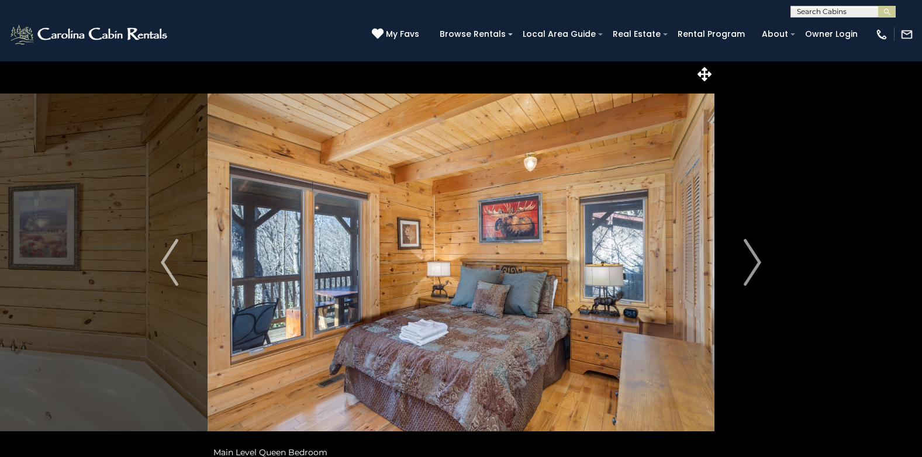
click at [759, 260] on img "Next" at bounding box center [753, 262] width 18 height 47
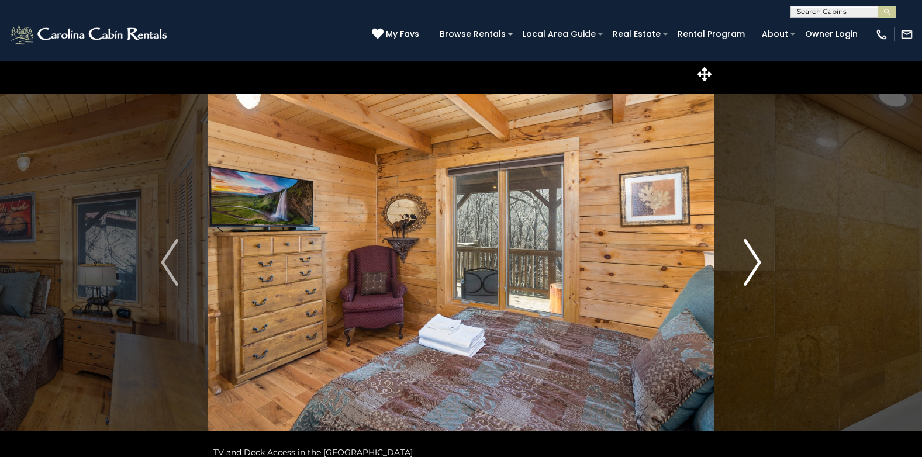
drag, startPoint x: 0, startPoint y: 0, endPoint x: 759, endPoint y: 260, distance: 802.4
click at [759, 260] on img "Next" at bounding box center [753, 262] width 18 height 47
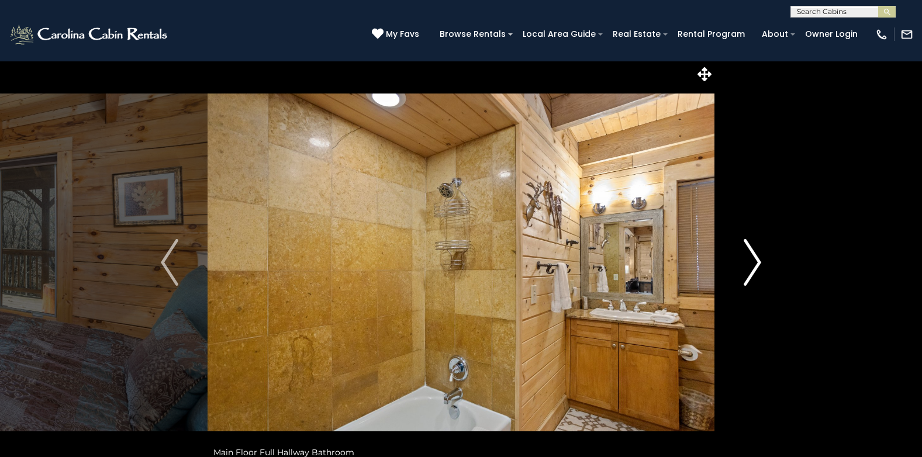
click at [759, 260] on img "Next" at bounding box center [753, 262] width 18 height 47
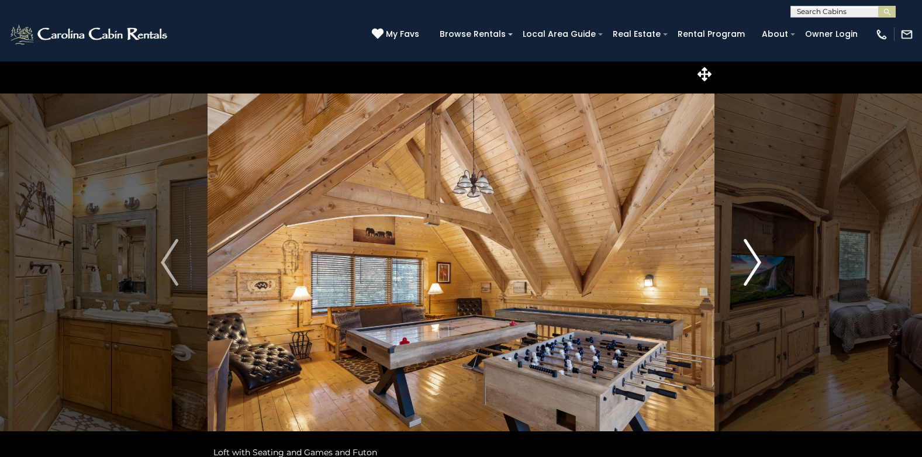
click at [759, 260] on img "Next" at bounding box center [753, 262] width 18 height 47
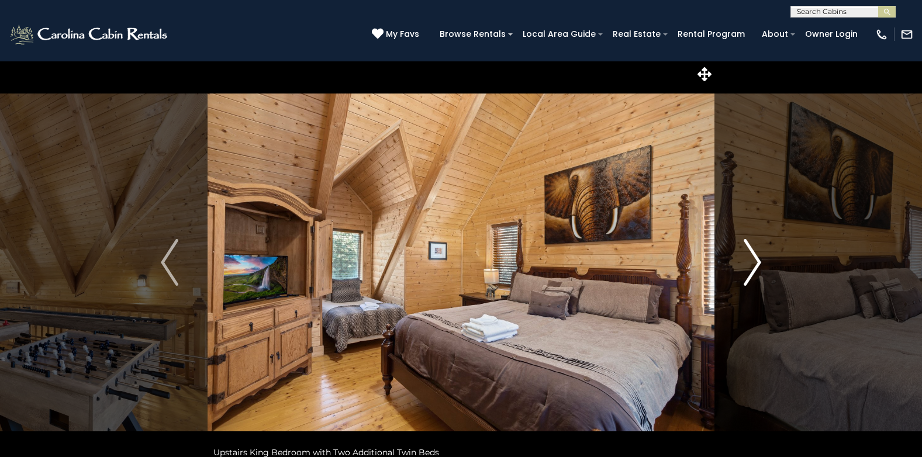
click at [759, 260] on img "Next" at bounding box center [753, 262] width 18 height 47
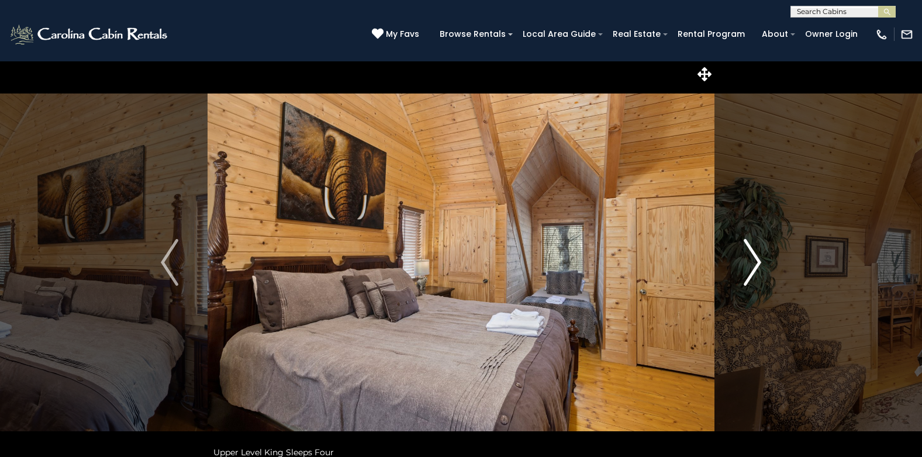
click at [759, 260] on img "Next" at bounding box center [753, 262] width 18 height 47
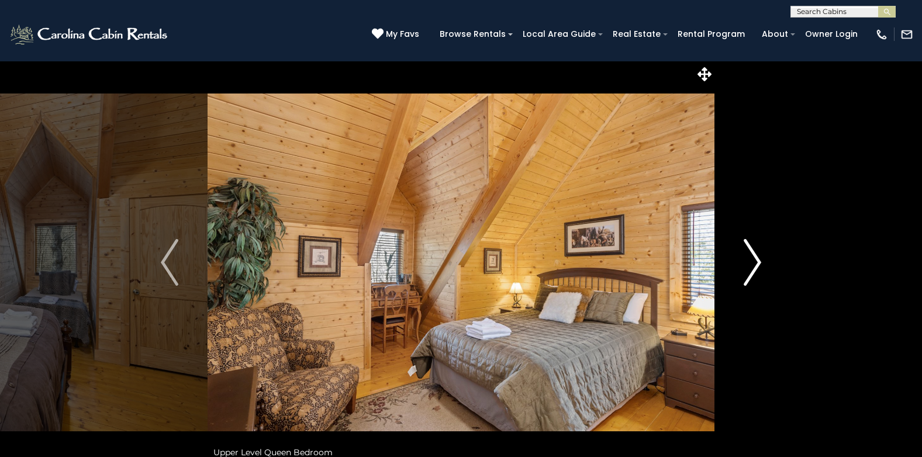
click at [759, 260] on img "Next" at bounding box center [753, 262] width 18 height 47
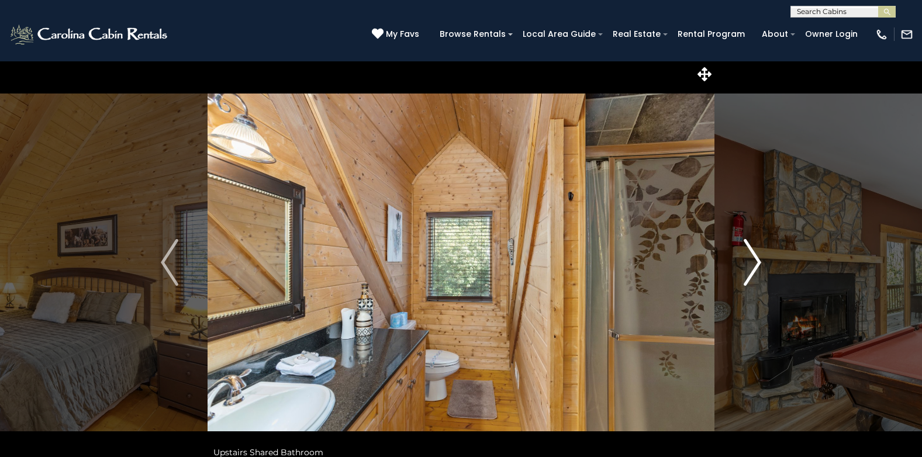
click at [759, 260] on img "Next" at bounding box center [753, 262] width 18 height 47
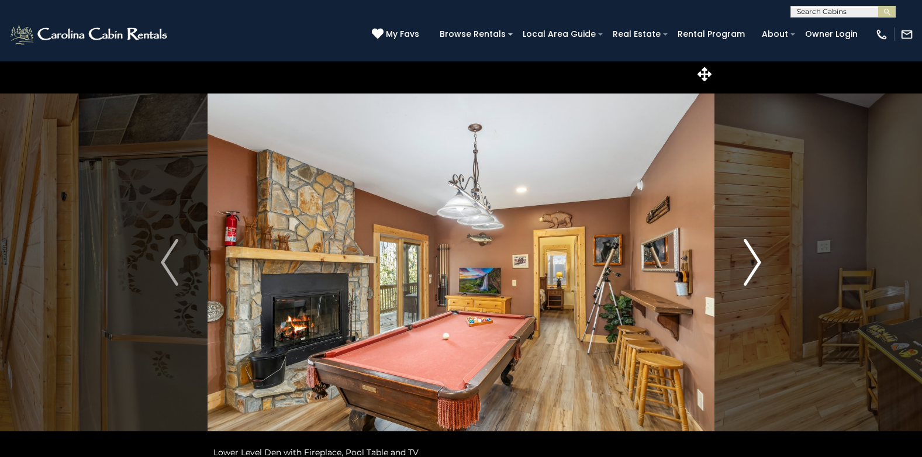
click at [759, 260] on img "Next" at bounding box center [753, 262] width 18 height 47
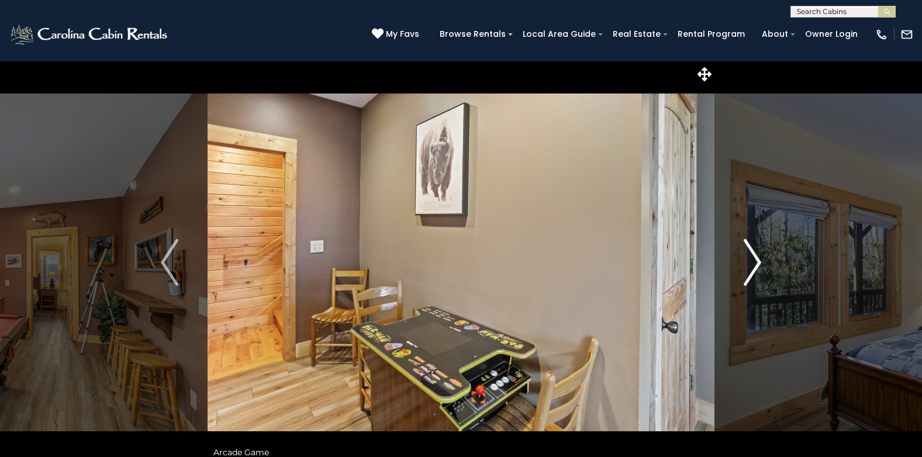
click at [759, 260] on img "Next" at bounding box center [753, 262] width 18 height 47
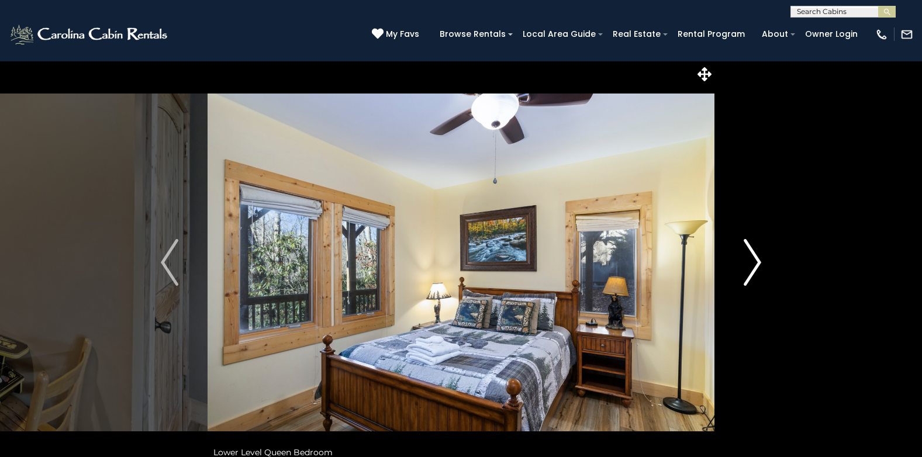
click at [759, 260] on img "Next" at bounding box center [753, 262] width 18 height 47
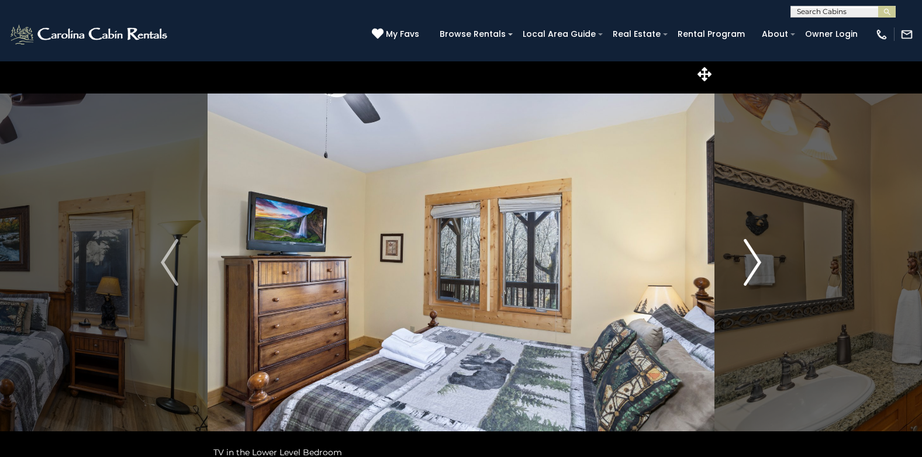
click at [759, 260] on img "Next" at bounding box center [753, 262] width 18 height 47
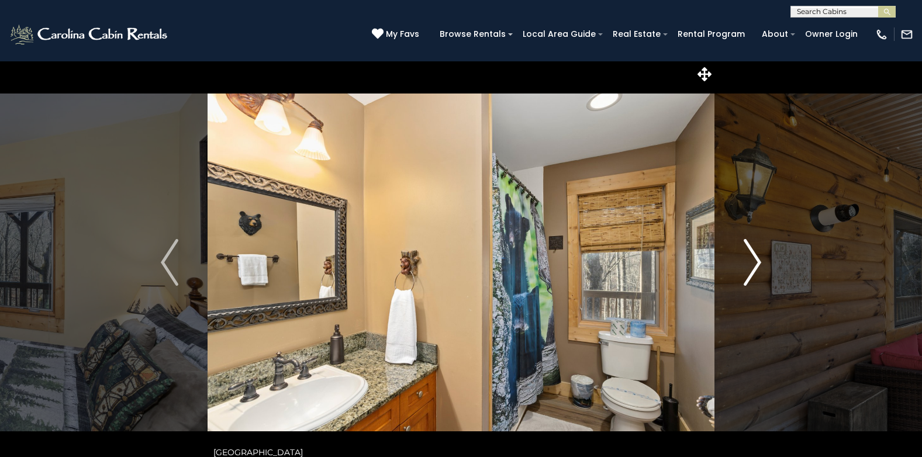
click at [759, 260] on img "Next" at bounding box center [753, 262] width 18 height 47
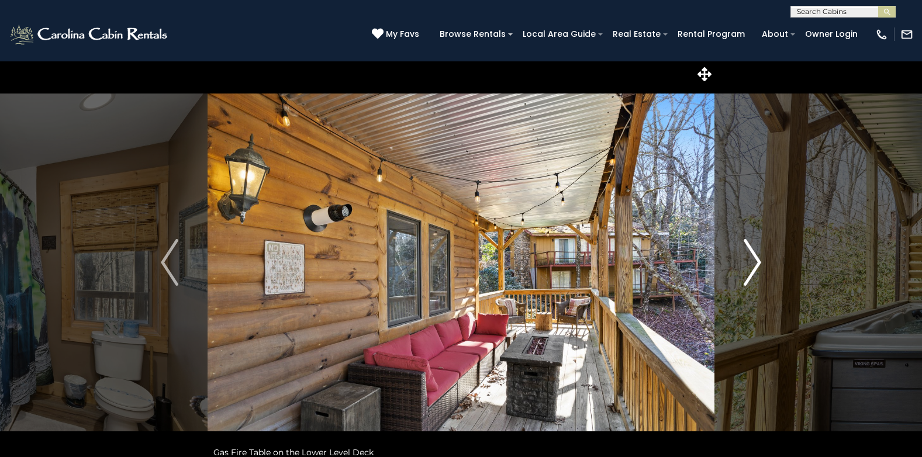
click at [759, 260] on img "Next" at bounding box center [753, 262] width 18 height 47
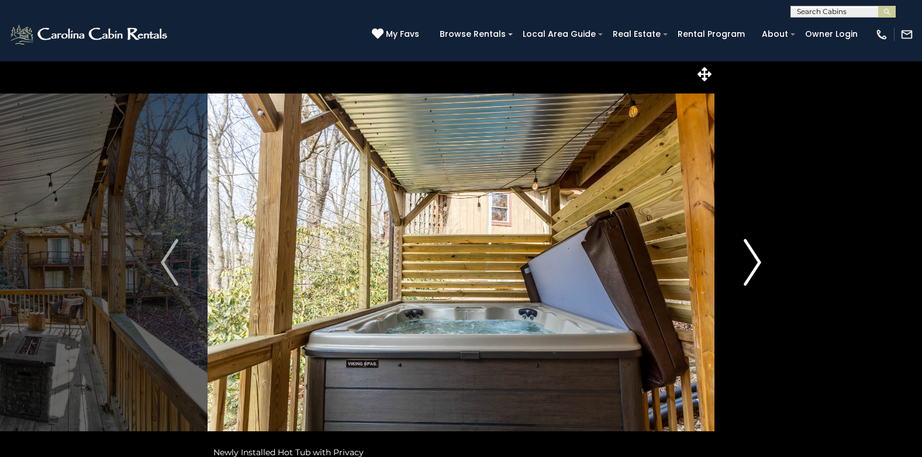
click at [759, 260] on img "Next" at bounding box center [753, 262] width 18 height 47
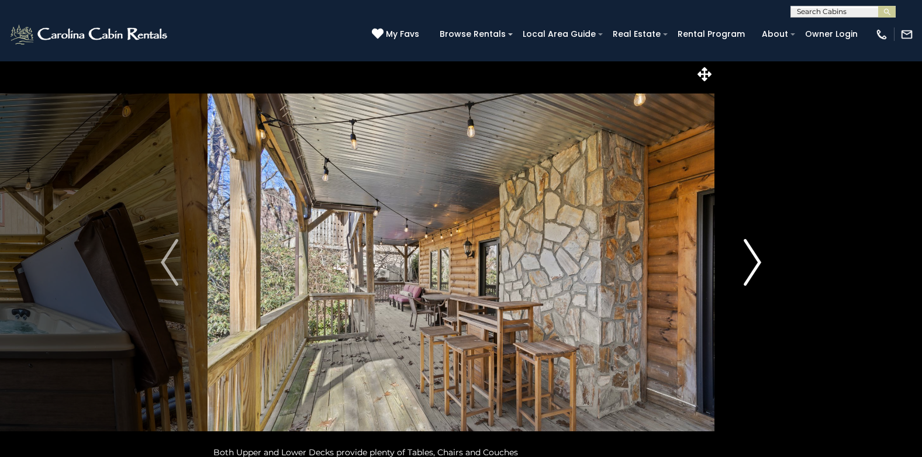
click at [759, 260] on img "Next" at bounding box center [753, 262] width 18 height 47
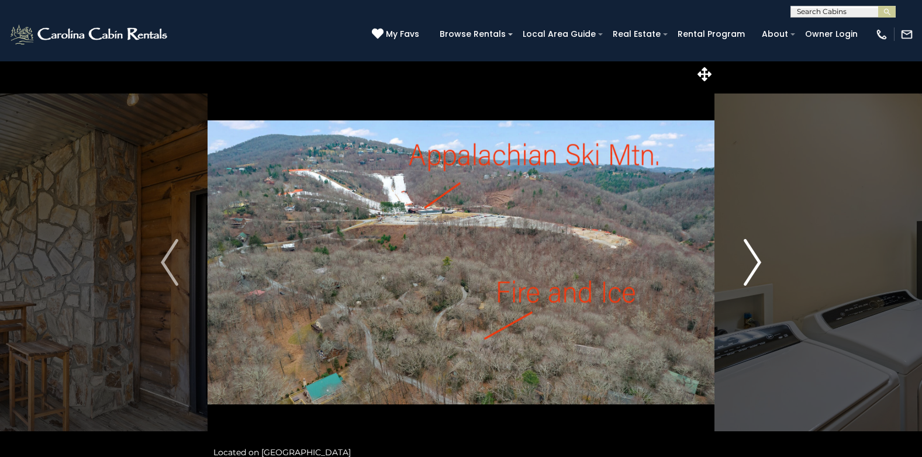
click at [759, 260] on img "Next" at bounding box center [753, 262] width 18 height 47
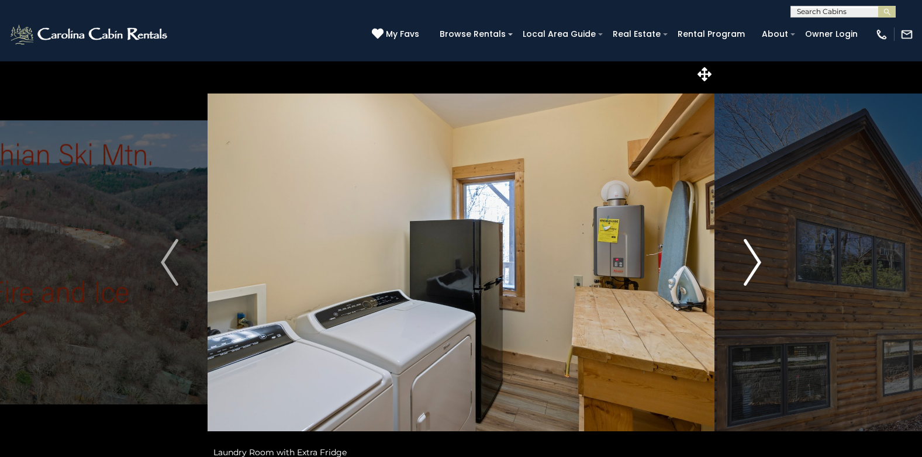
click at [759, 260] on img "Next" at bounding box center [753, 262] width 18 height 47
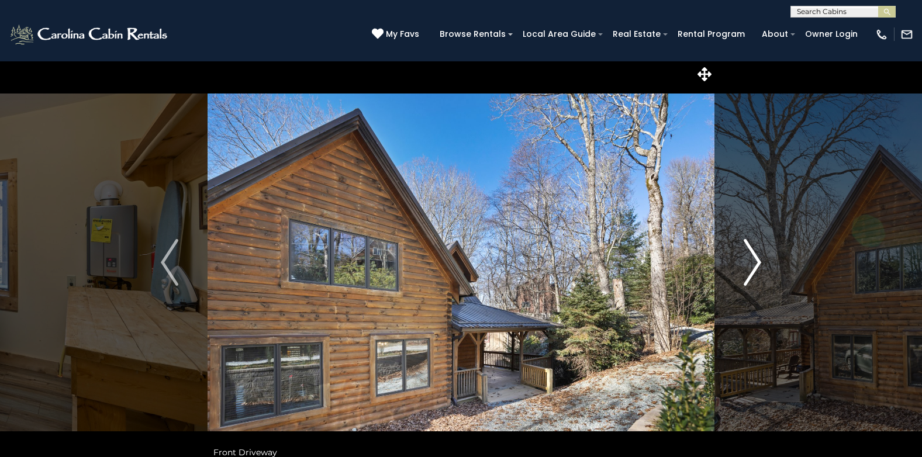
click at [759, 260] on img "Next" at bounding box center [753, 262] width 18 height 47
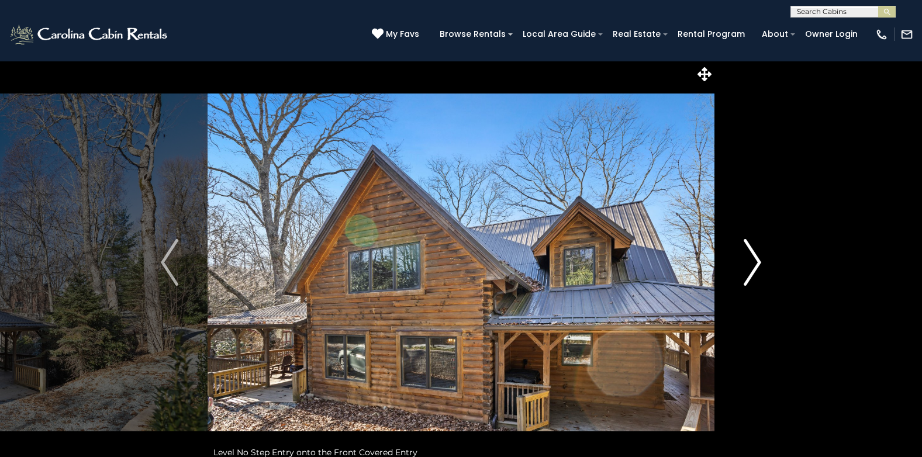
click at [759, 260] on img "Next" at bounding box center [753, 262] width 18 height 47
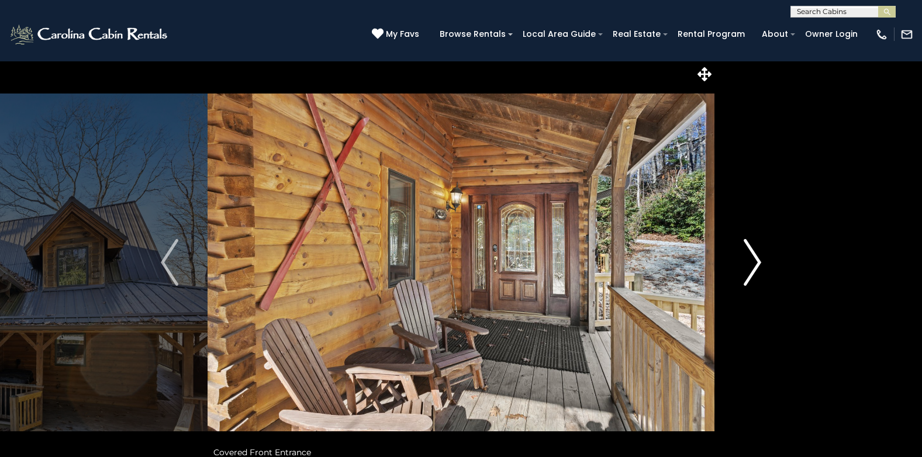
click at [759, 260] on img "Next" at bounding box center [753, 262] width 18 height 47
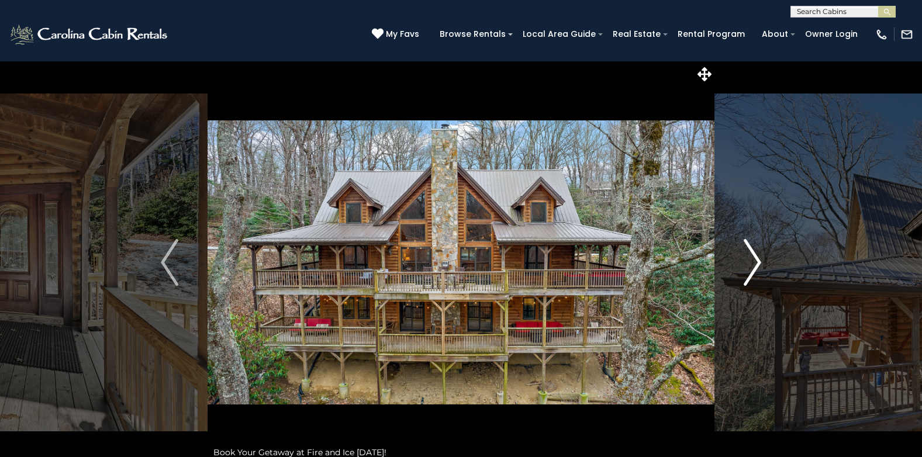
click at [759, 260] on img "Next" at bounding box center [753, 262] width 18 height 47
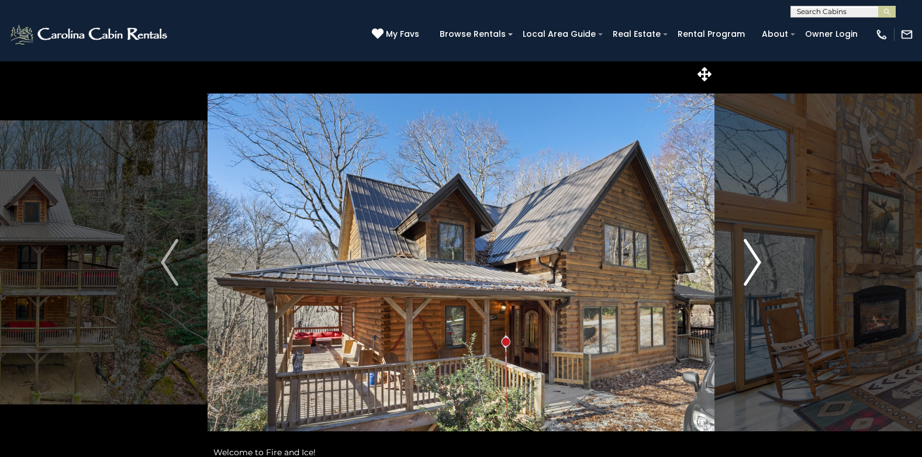
click at [759, 260] on img "Next" at bounding box center [753, 262] width 18 height 47
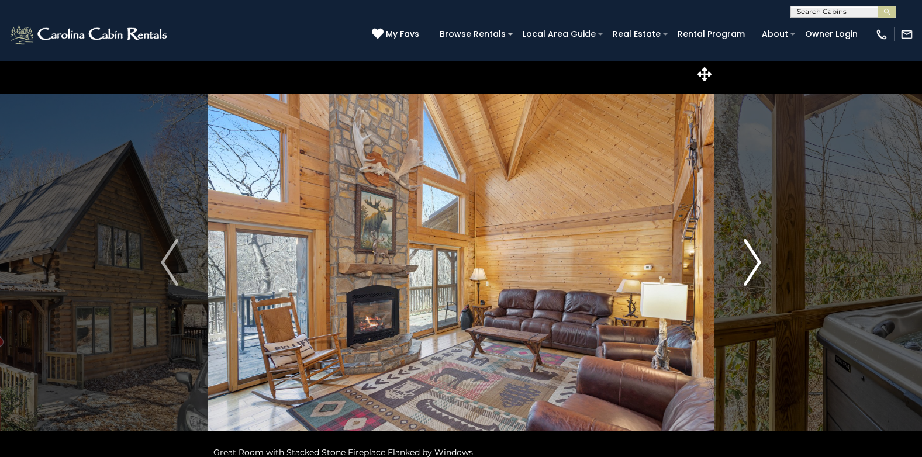
click at [759, 260] on img "Next" at bounding box center [753, 262] width 18 height 47
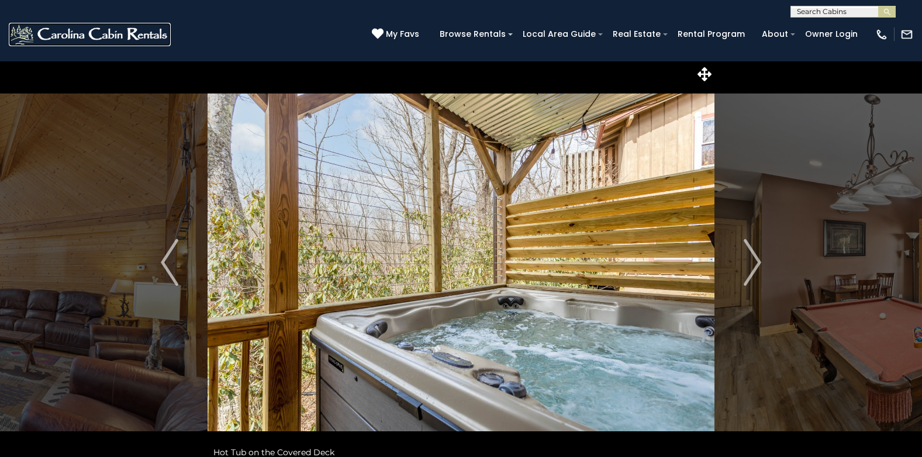
click at [82, 32] on img at bounding box center [90, 34] width 162 height 23
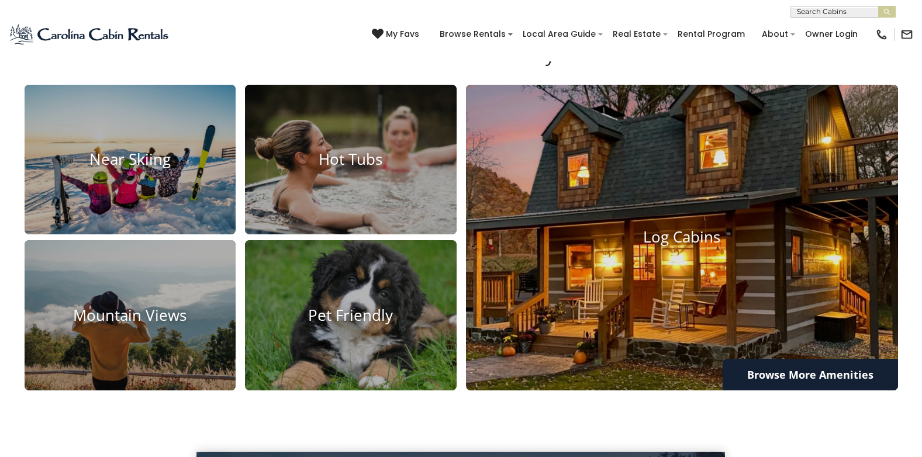
scroll to position [877, 0]
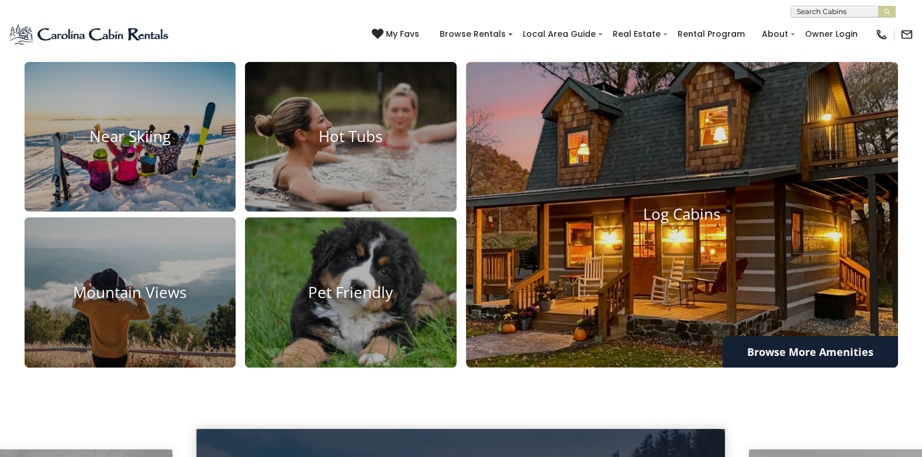
click at [669, 240] on img at bounding box center [683, 215] width 476 height 336
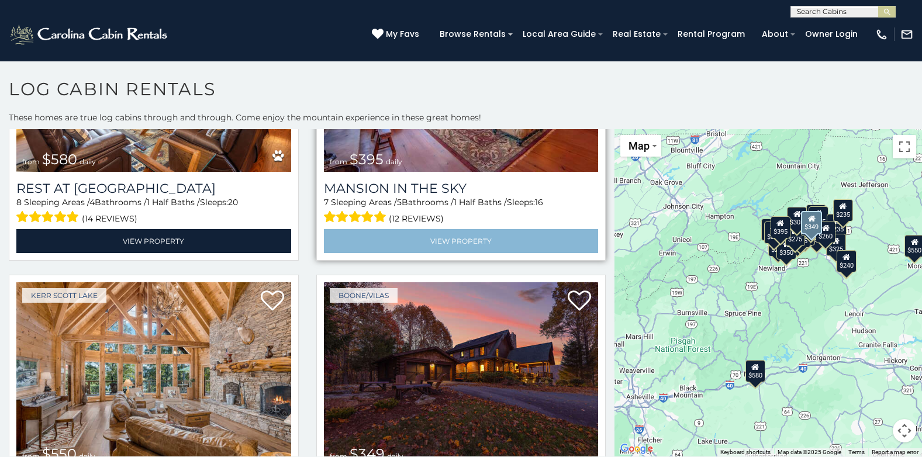
scroll to position [292, 0]
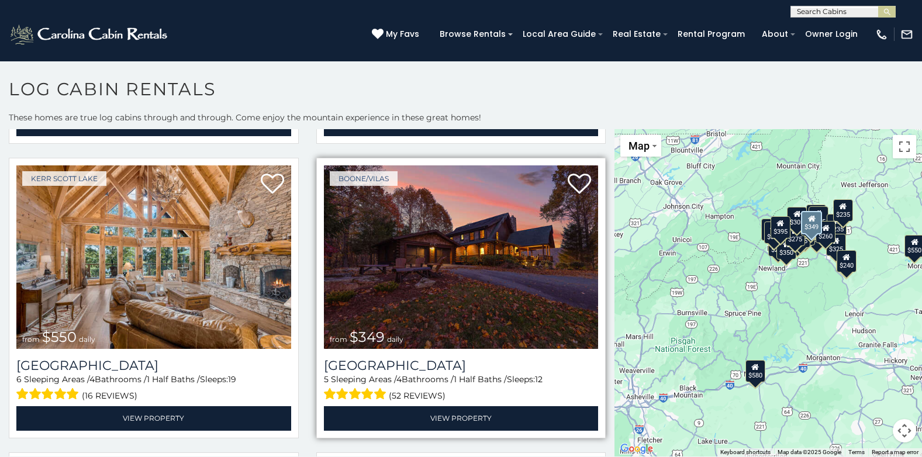
click at [499, 247] on img at bounding box center [461, 258] width 275 height 184
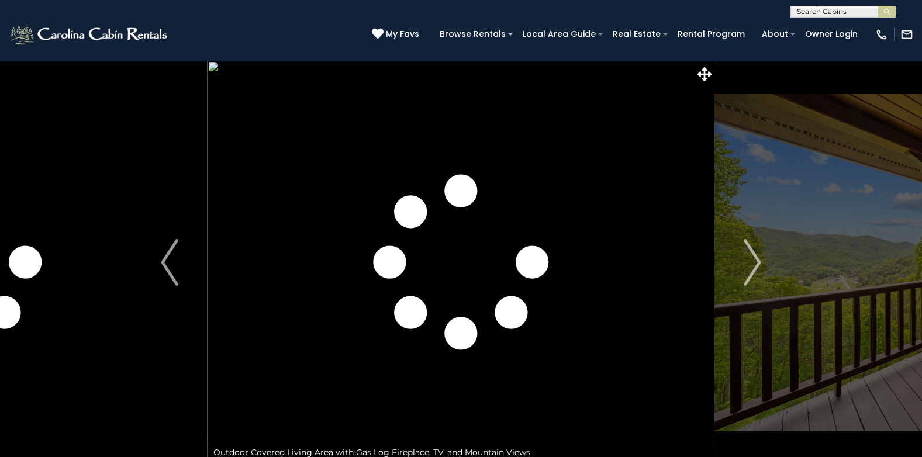
click at [754, 253] on img "Next" at bounding box center [753, 262] width 18 height 47
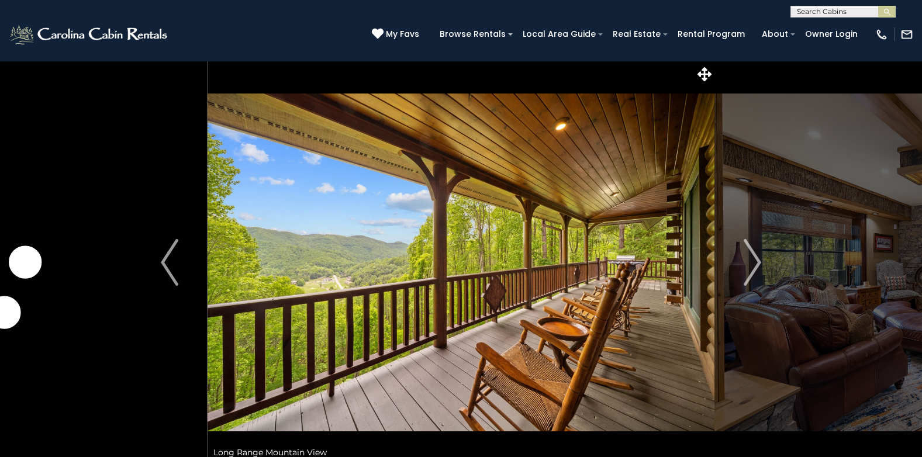
click at [754, 253] on img "Next" at bounding box center [753, 262] width 18 height 47
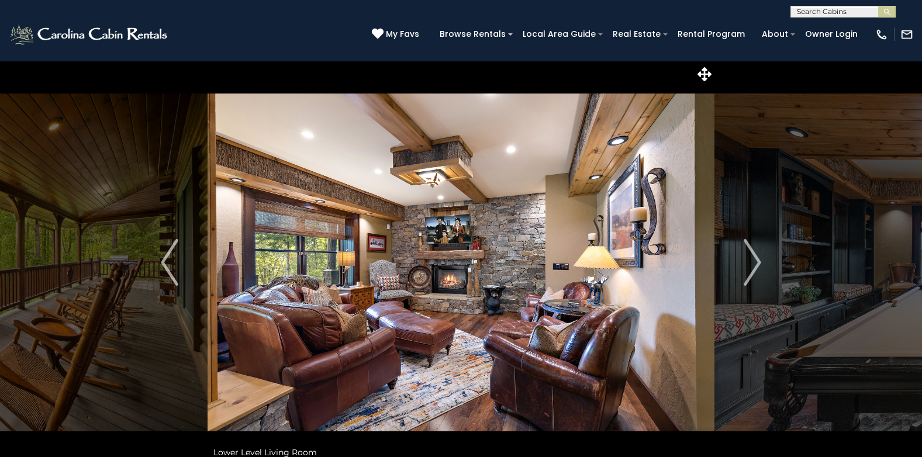
click at [754, 253] on img "Next" at bounding box center [753, 262] width 18 height 47
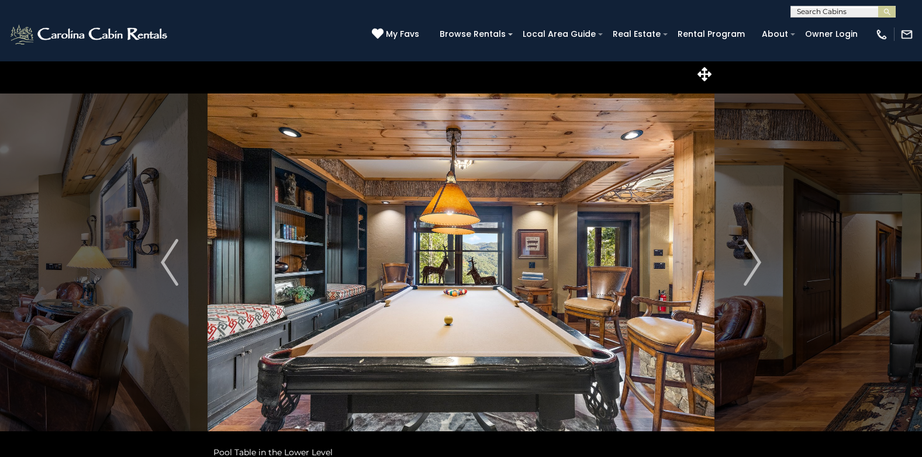
click at [754, 253] on img "Next" at bounding box center [753, 262] width 18 height 47
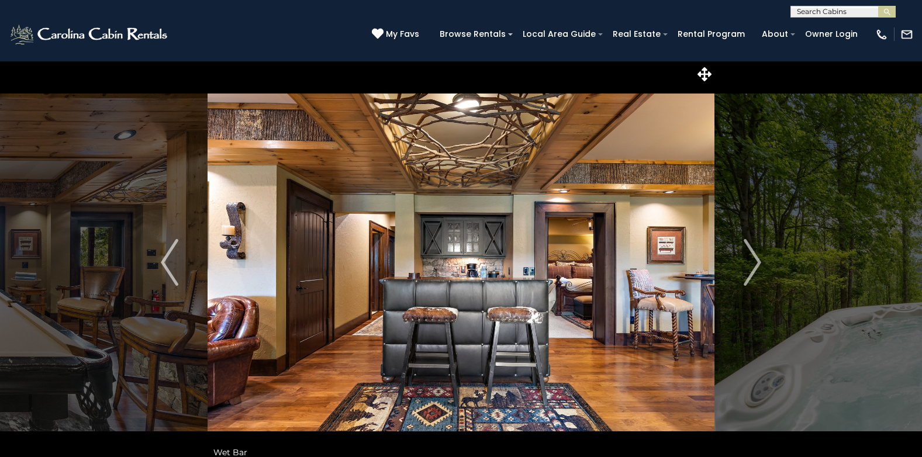
click at [754, 253] on img "Next" at bounding box center [753, 262] width 18 height 47
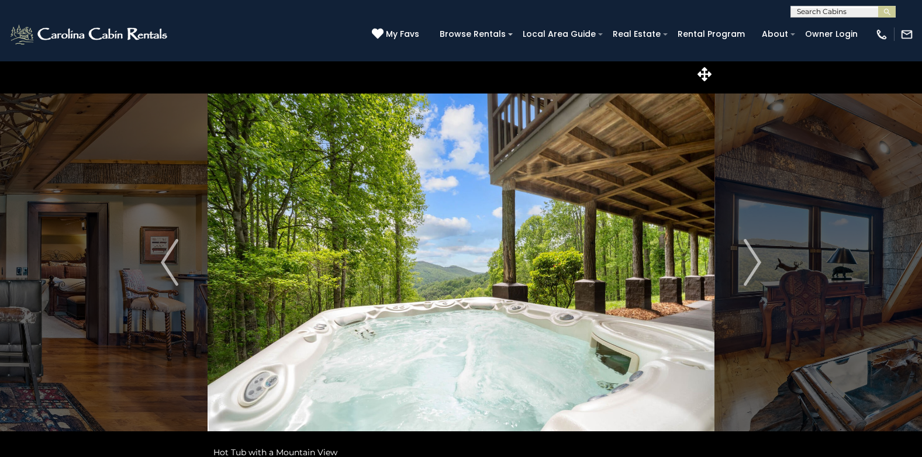
click at [754, 253] on img "Next" at bounding box center [753, 262] width 18 height 47
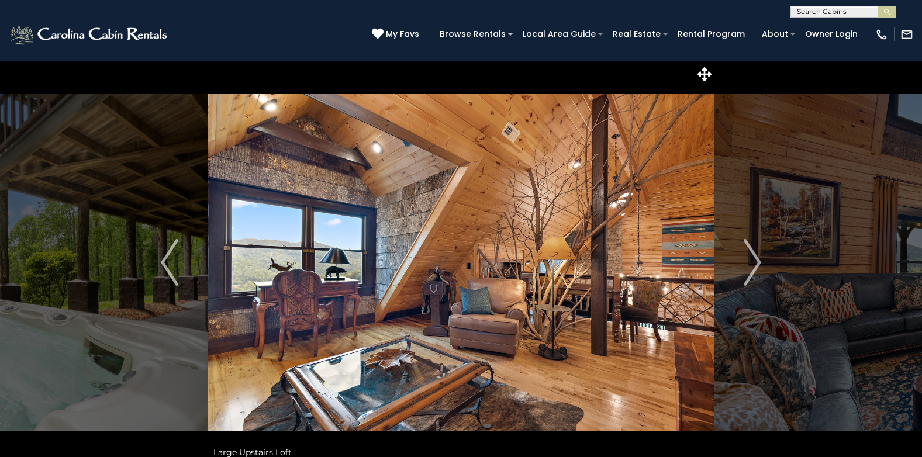
click at [754, 253] on img "Next" at bounding box center [753, 262] width 18 height 47
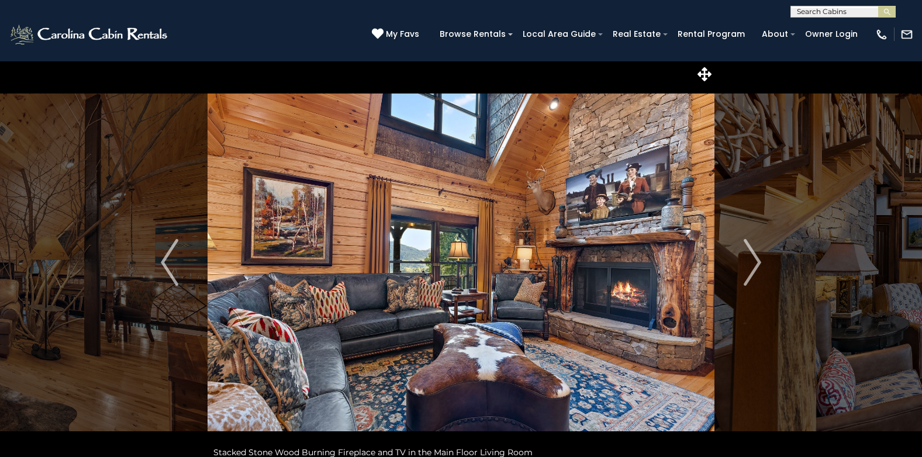
click at [754, 253] on img "Next" at bounding box center [753, 262] width 18 height 47
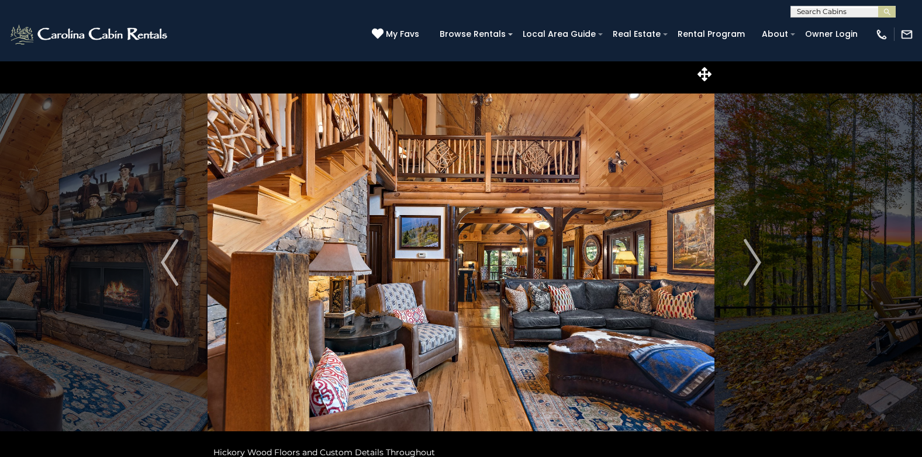
click at [754, 253] on img "Next" at bounding box center [753, 262] width 18 height 47
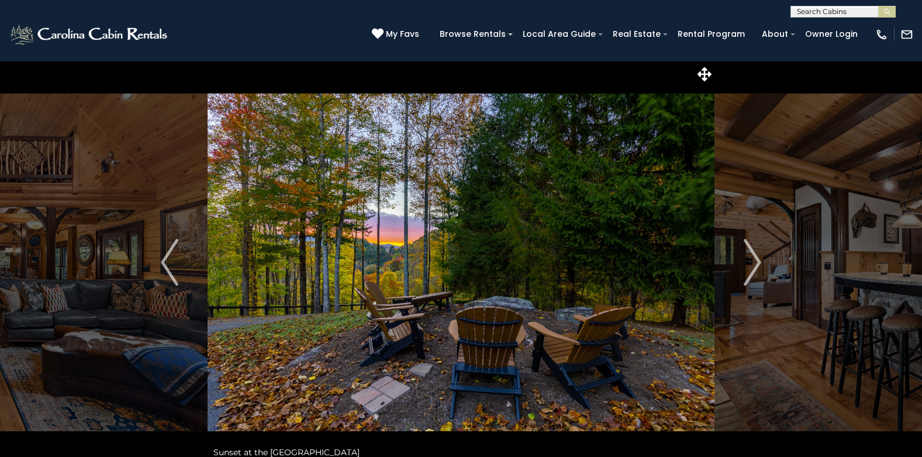
click at [754, 253] on img "Next" at bounding box center [753, 262] width 18 height 47
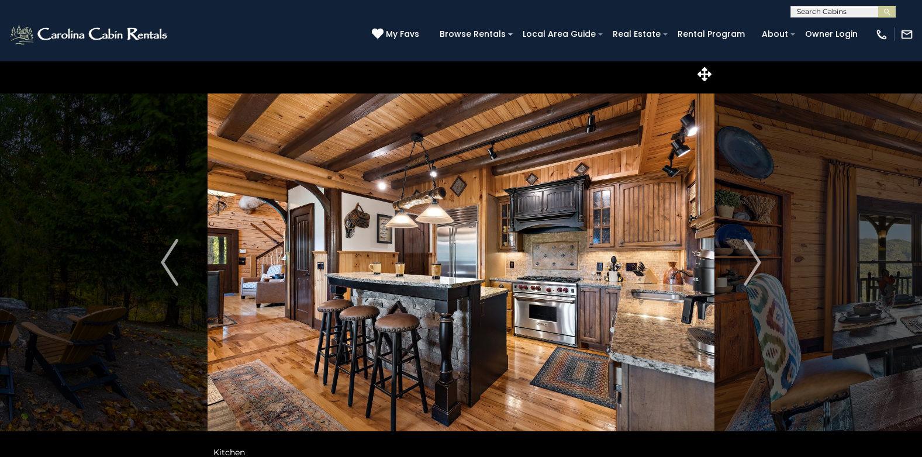
click at [754, 253] on img "Next" at bounding box center [753, 262] width 18 height 47
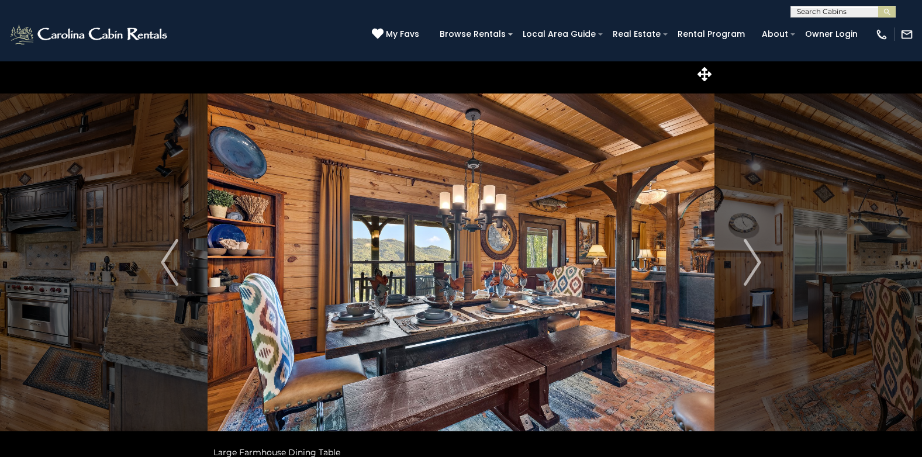
click at [754, 253] on img "Next" at bounding box center [753, 262] width 18 height 47
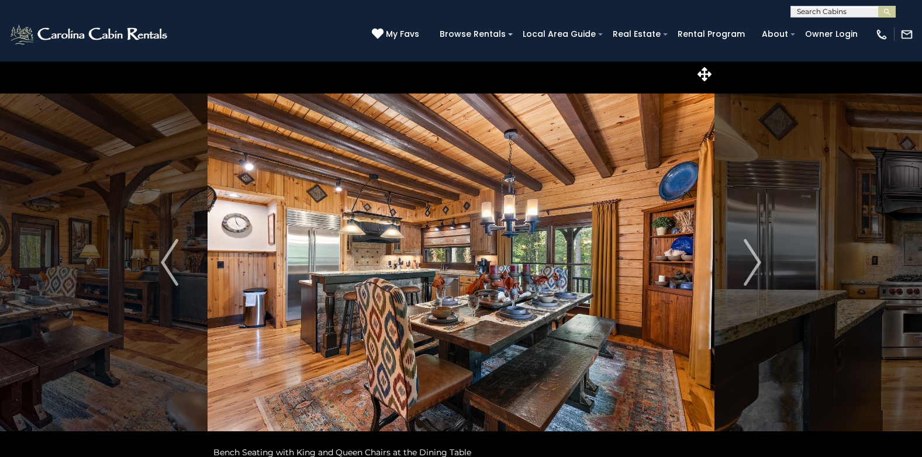
click at [754, 253] on img "Next" at bounding box center [753, 262] width 18 height 47
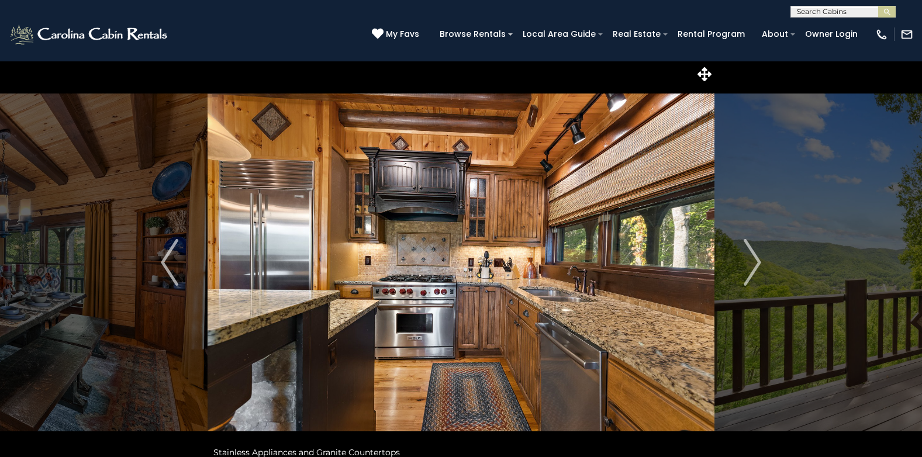
click at [754, 253] on img "Next" at bounding box center [753, 262] width 18 height 47
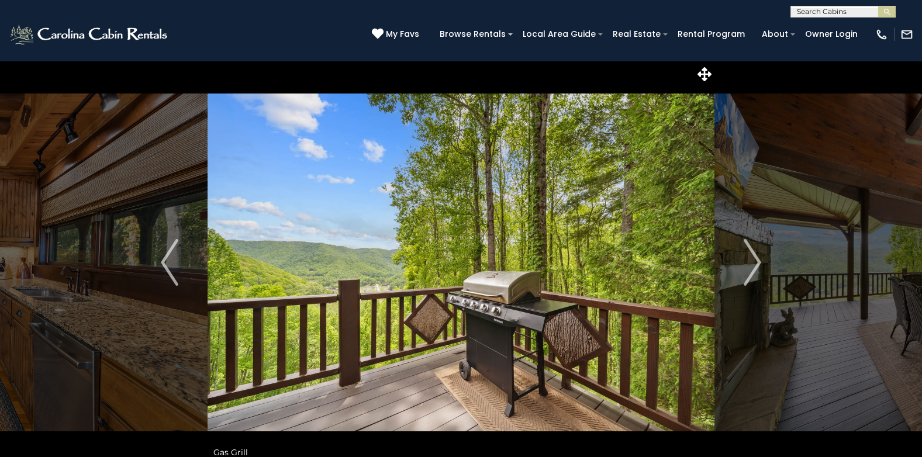
click at [754, 253] on img "Next" at bounding box center [753, 262] width 18 height 47
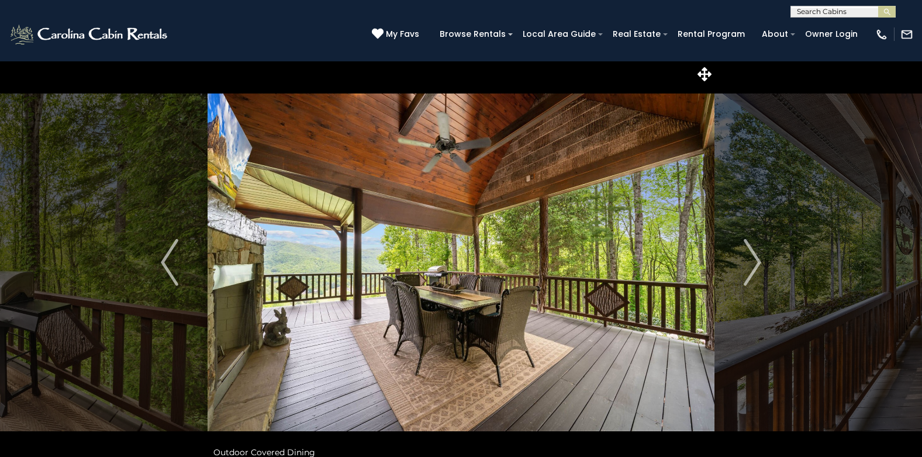
click at [754, 253] on img "Next" at bounding box center [753, 262] width 18 height 47
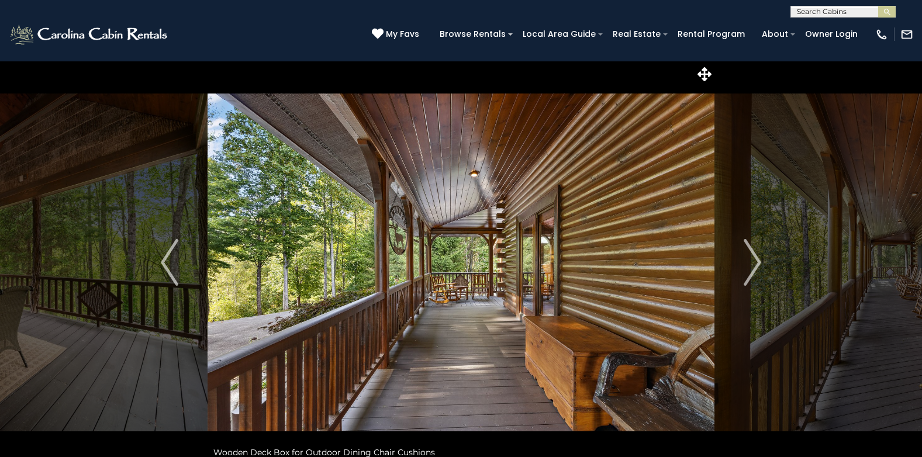
click at [754, 253] on img "Next" at bounding box center [753, 262] width 18 height 47
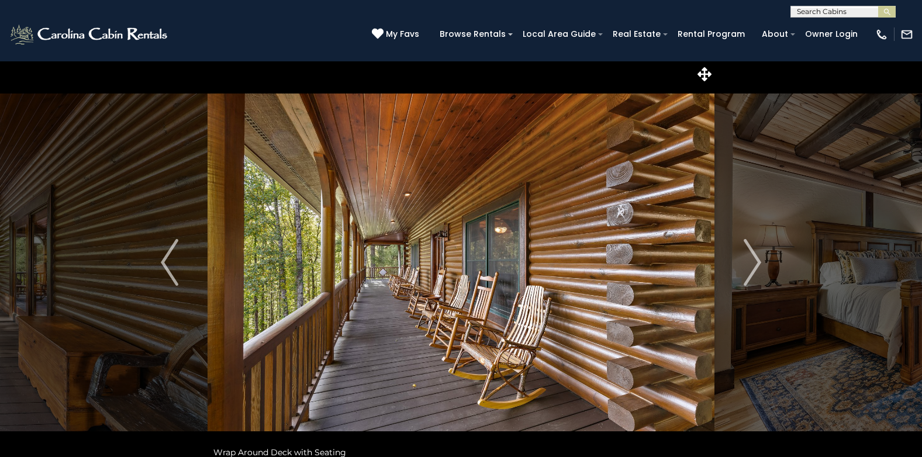
click at [754, 253] on img "Next" at bounding box center [753, 262] width 18 height 47
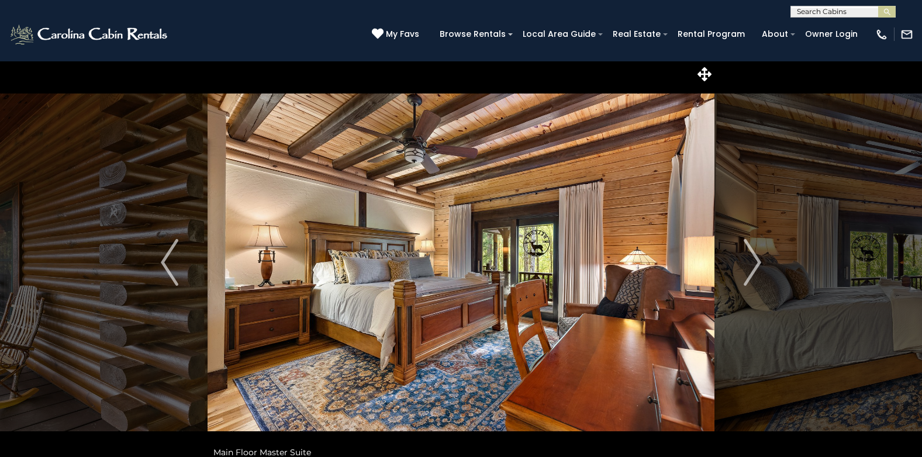
click at [754, 253] on img "Next" at bounding box center [753, 262] width 18 height 47
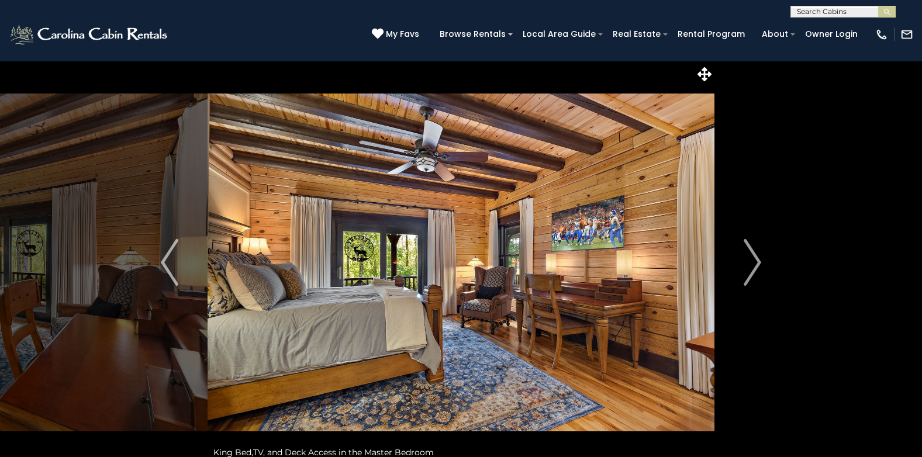
click at [754, 253] on img "Next" at bounding box center [753, 262] width 18 height 47
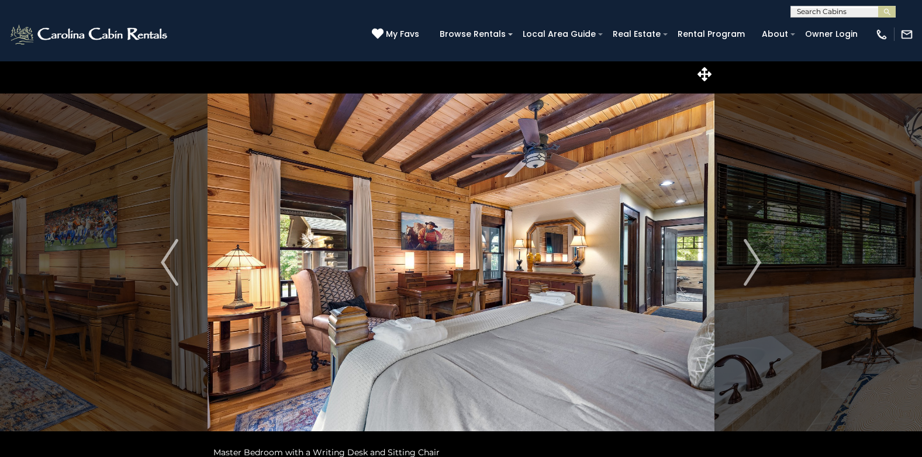
click at [754, 253] on img "Next" at bounding box center [753, 262] width 18 height 47
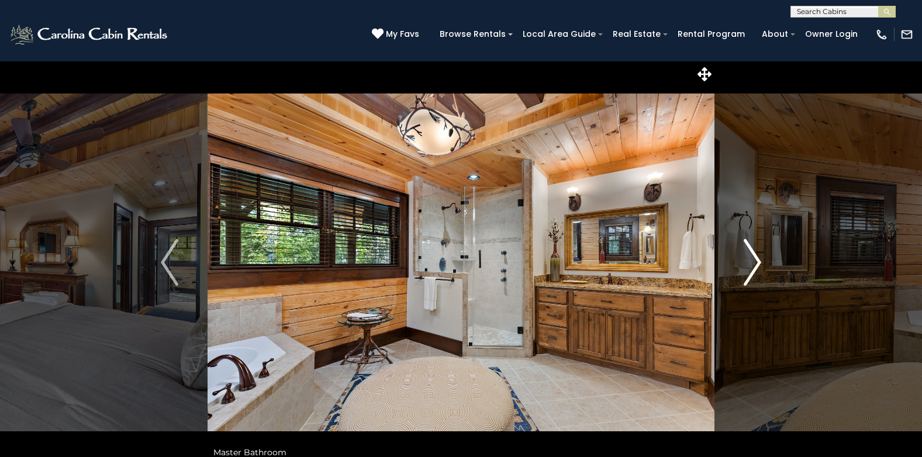
click at [755, 253] on img "Next" at bounding box center [753, 262] width 18 height 47
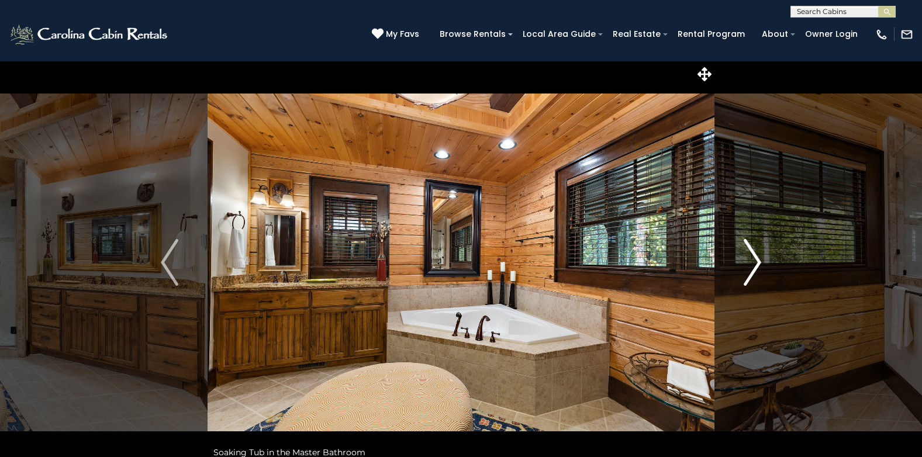
click at [755, 253] on img "Next" at bounding box center [753, 262] width 18 height 47
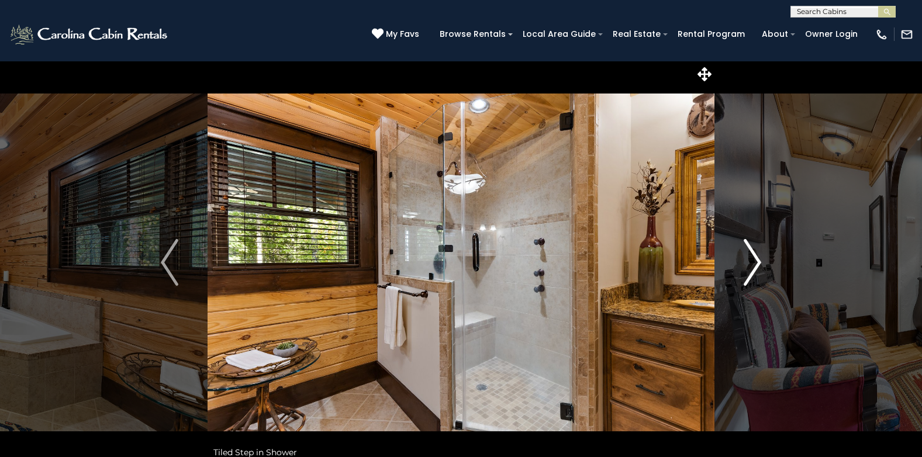
click at [755, 253] on img "Next" at bounding box center [753, 262] width 18 height 47
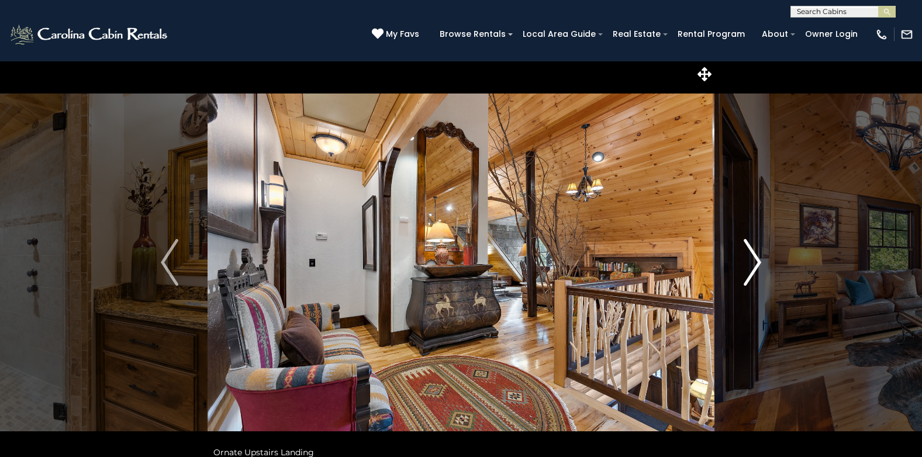
click at [755, 253] on img "Next" at bounding box center [753, 262] width 18 height 47
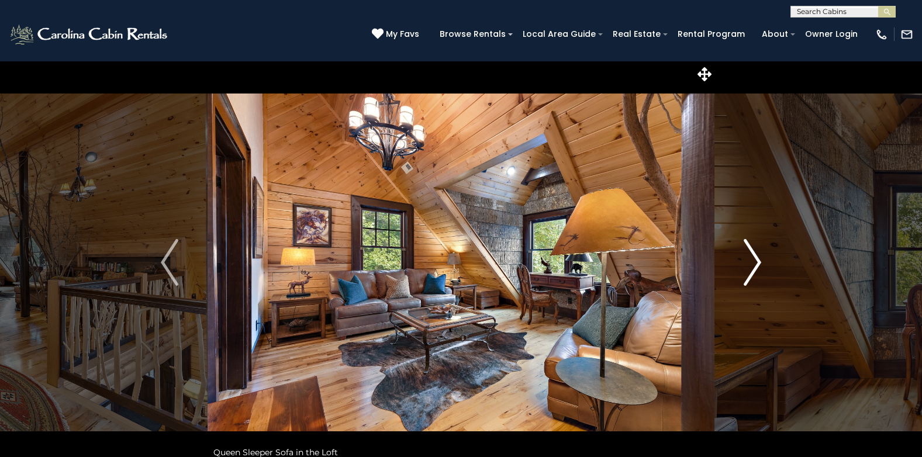
click at [755, 253] on img "Next" at bounding box center [753, 262] width 18 height 47
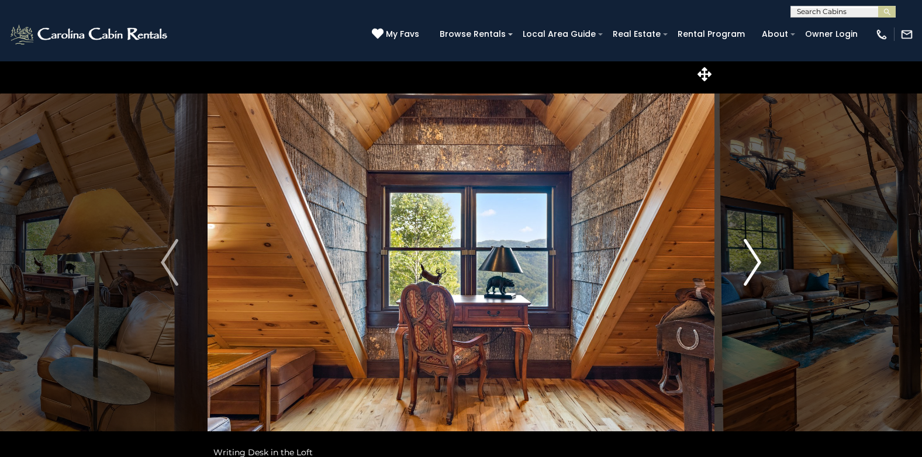
click at [755, 253] on img "Next" at bounding box center [753, 262] width 18 height 47
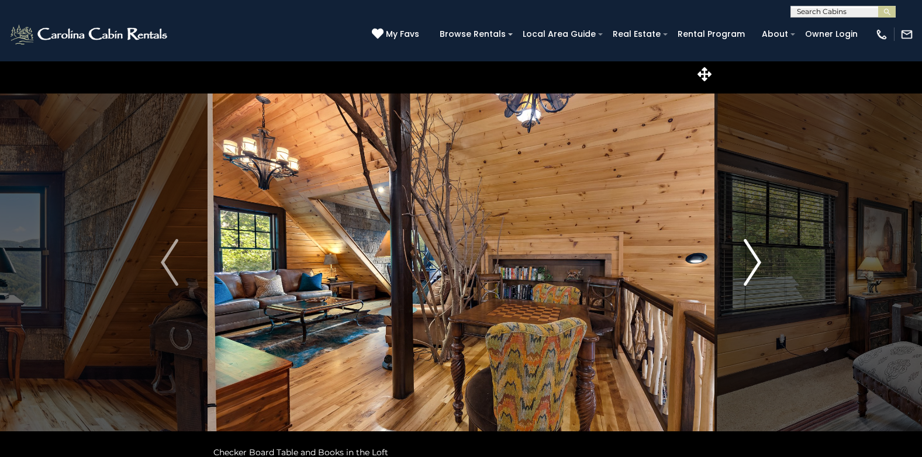
click at [755, 253] on img "Next" at bounding box center [753, 262] width 18 height 47
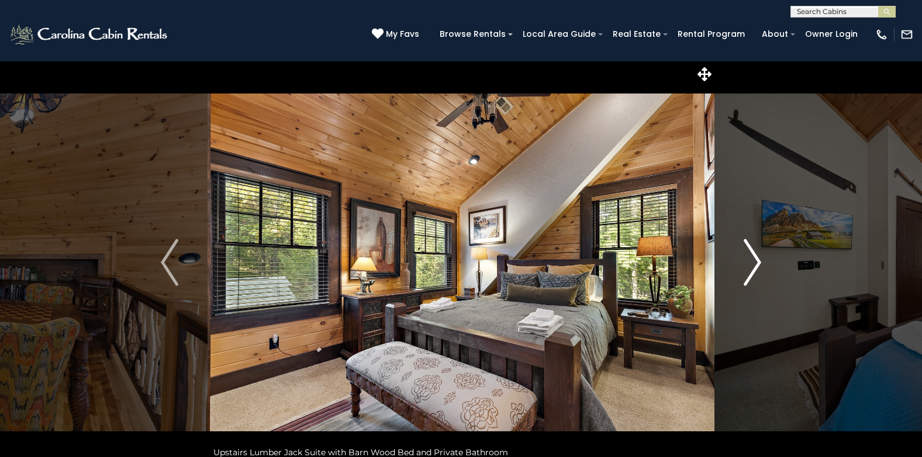
click at [755, 253] on img "Next" at bounding box center [753, 262] width 18 height 47
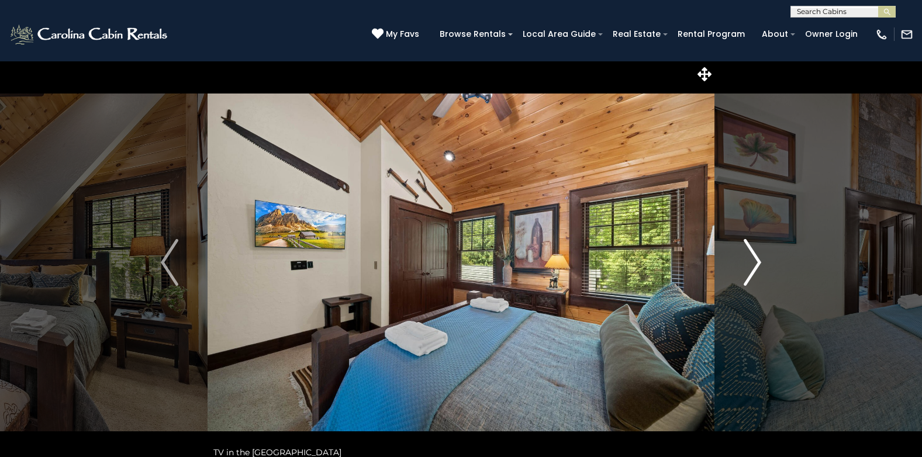
click at [755, 253] on img "Next" at bounding box center [753, 262] width 18 height 47
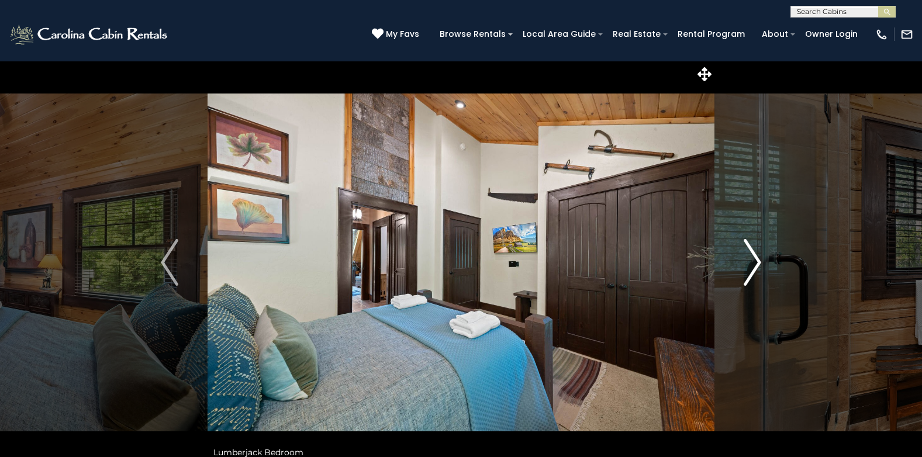
click at [755, 253] on img "Next" at bounding box center [753, 262] width 18 height 47
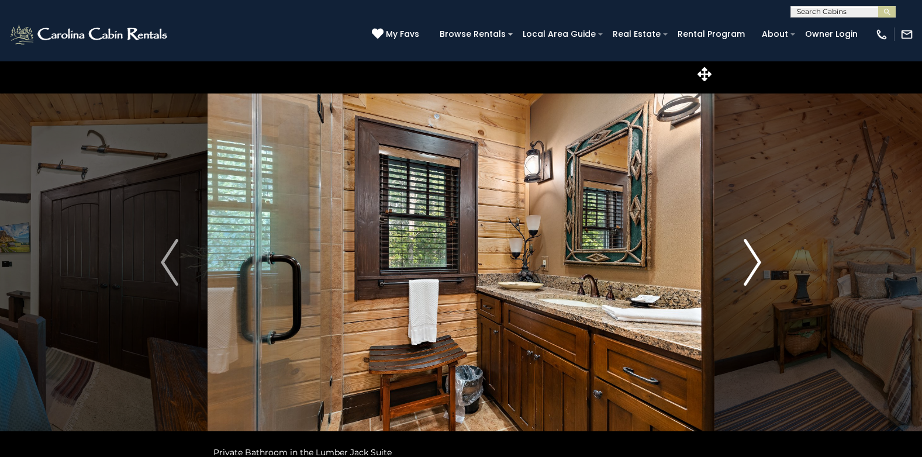
click at [755, 253] on img "Next" at bounding box center [753, 262] width 18 height 47
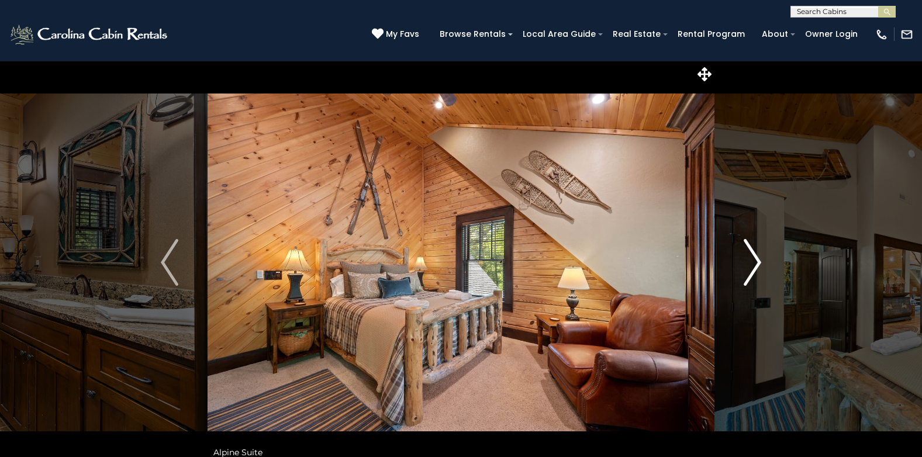
click at [755, 253] on img "Next" at bounding box center [753, 262] width 18 height 47
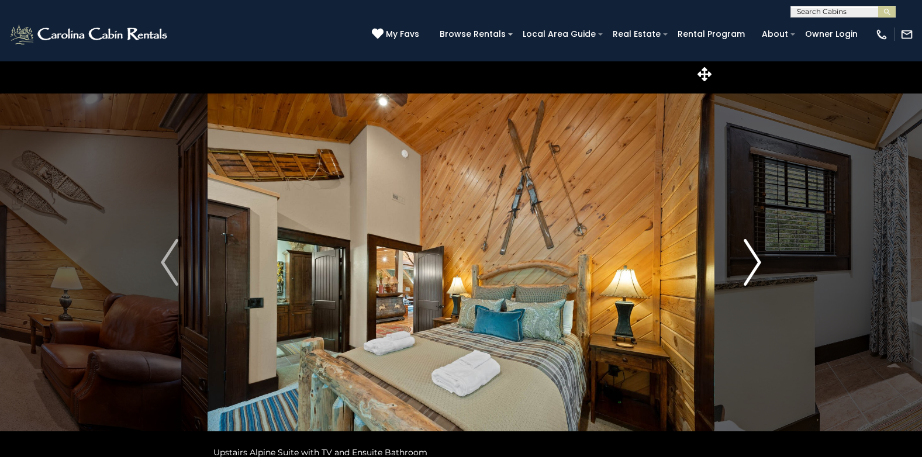
click at [755, 253] on img "Next" at bounding box center [753, 262] width 18 height 47
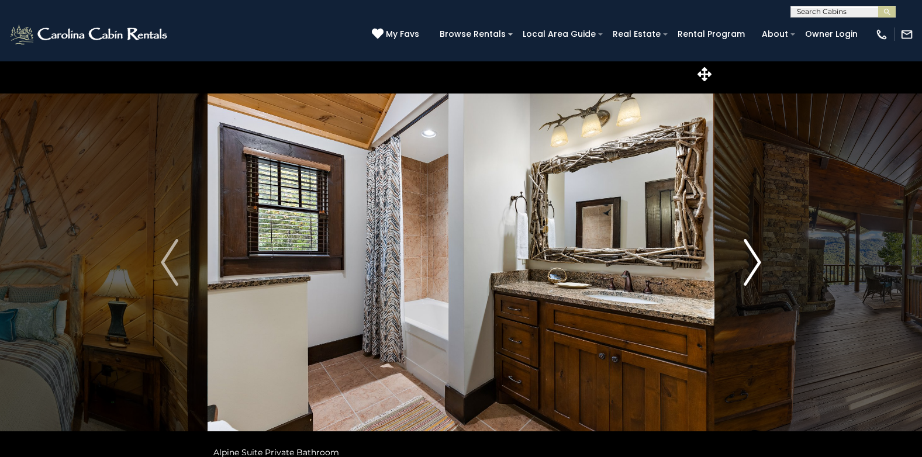
click at [755, 253] on img "Next" at bounding box center [753, 262] width 18 height 47
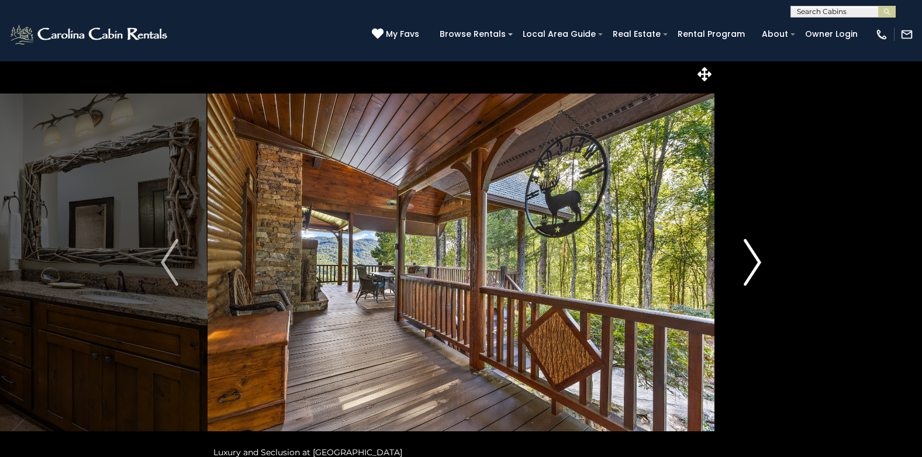
click at [755, 253] on img "Next" at bounding box center [753, 262] width 18 height 47
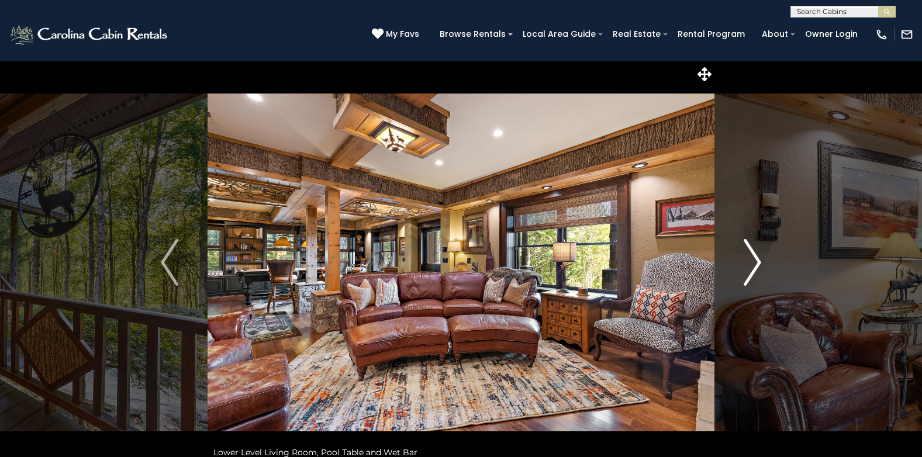
click at [755, 253] on img "Next" at bounding box center [753, 262] width 18 height 47
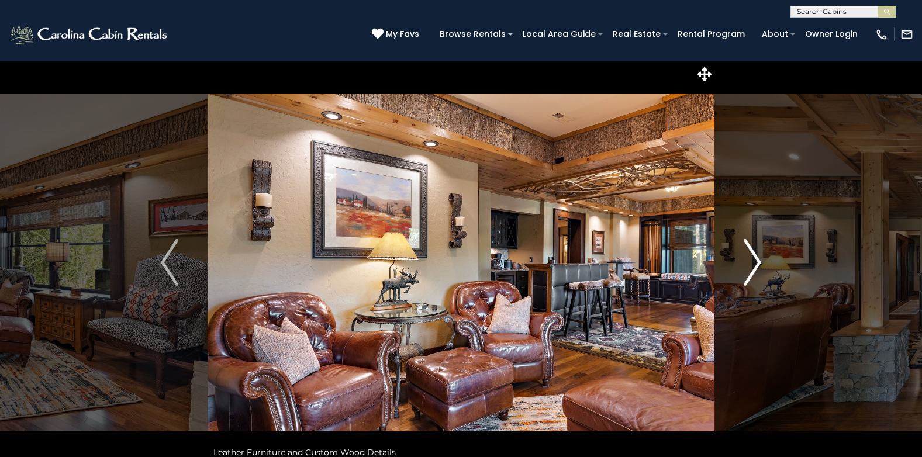
click at [755, 253] on img "Next" at bounding box center [753, 262] width 18 height 47
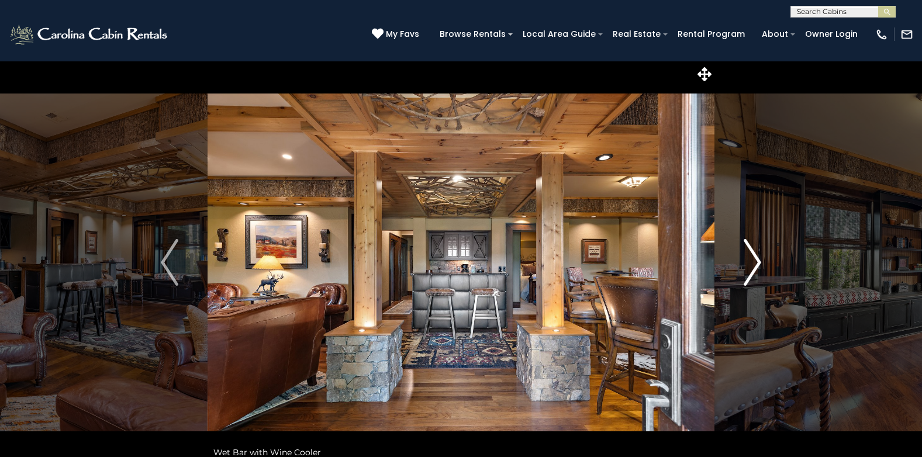
click at [755, 253] on img "Next" at bounding box center [753, 262] width 18 height 47
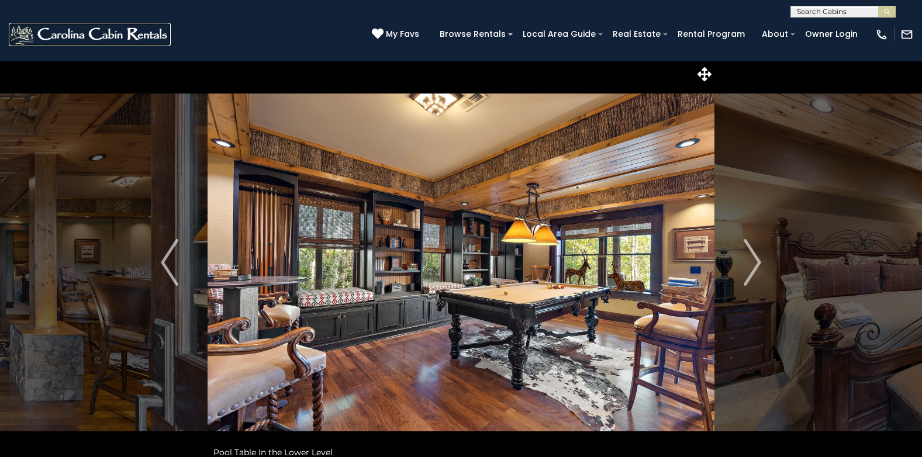
click at [121, 32] on img at bounding box center [90, 34] width 162 height 23
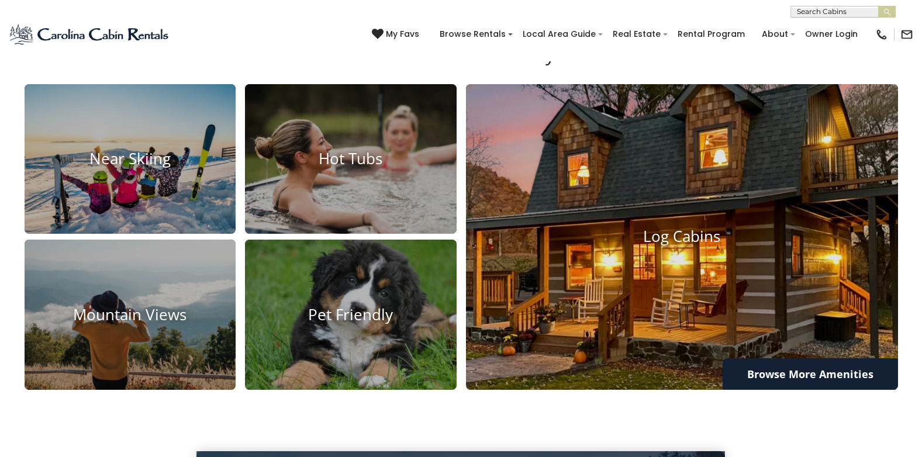
scroll to position [877, 0]
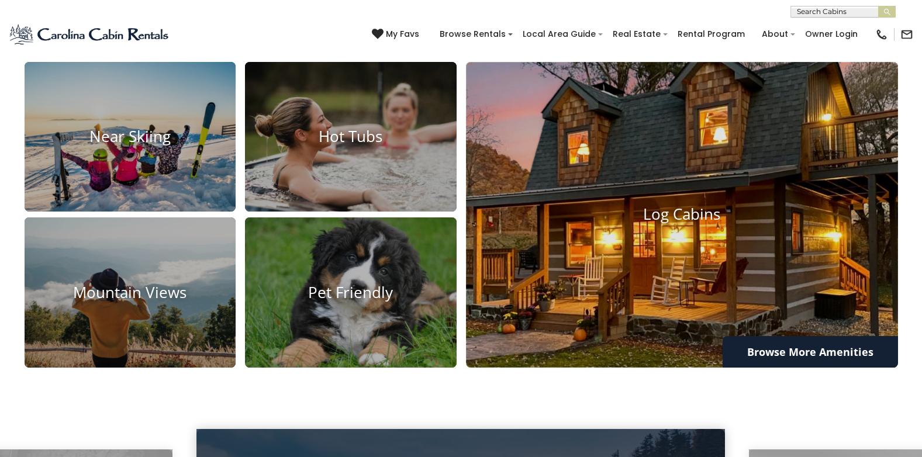
click at [690, 229] on img at bounding box center [683, 215] width 476 height 336
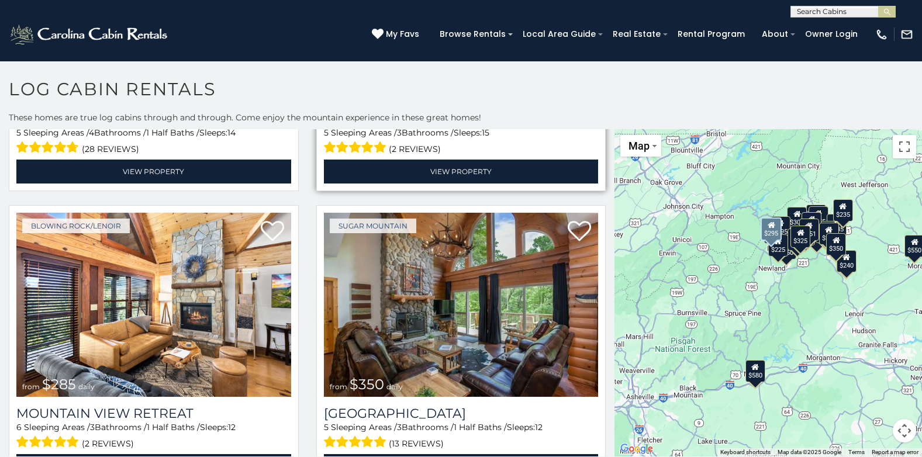
scroll to position [2632, 0]
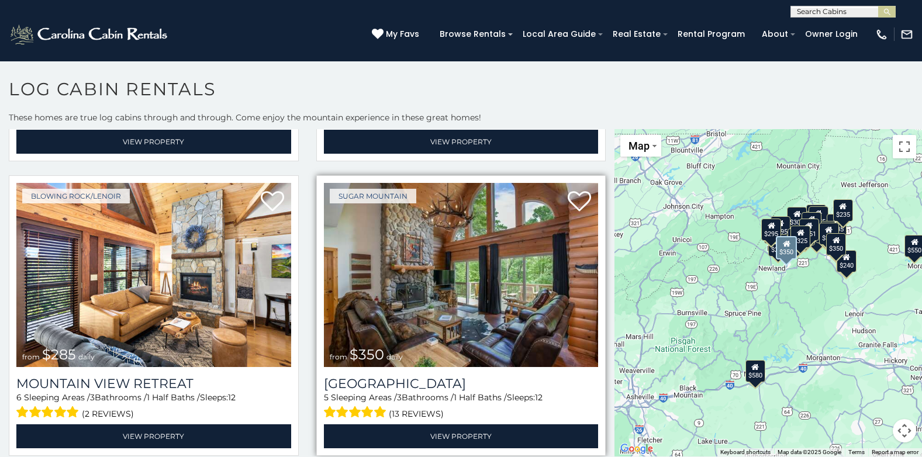
click at [470, 260] on img at bounding box center [461, 275] width 275 height 184
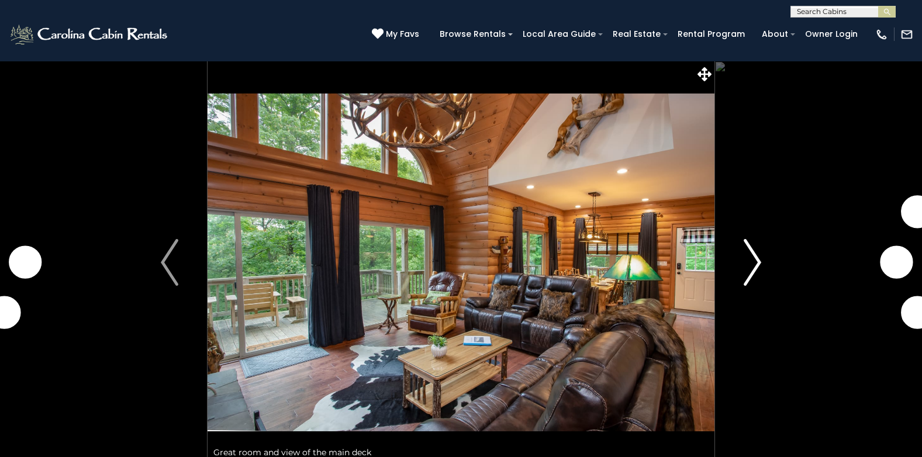
click at [745, 247] on img "Next" at bounding box center [753, 262] width 18 height 47
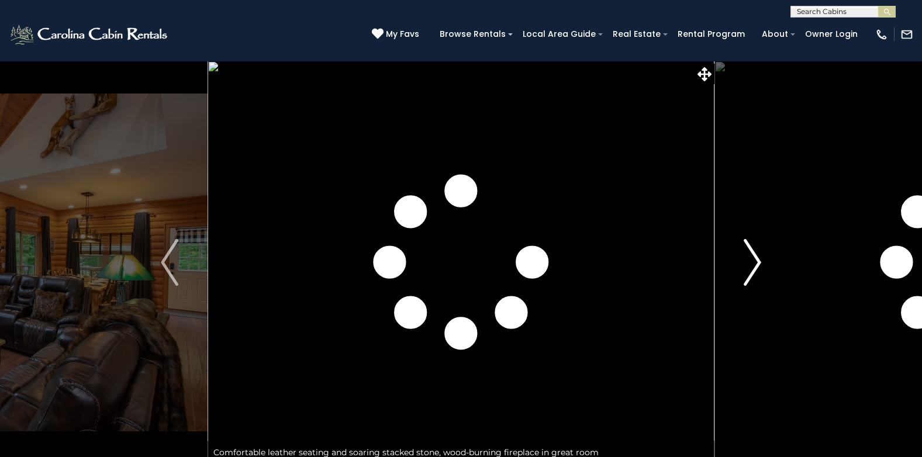
click at [749, 244] on img "Next" at bounding box center [753, 262] width 18 height 47
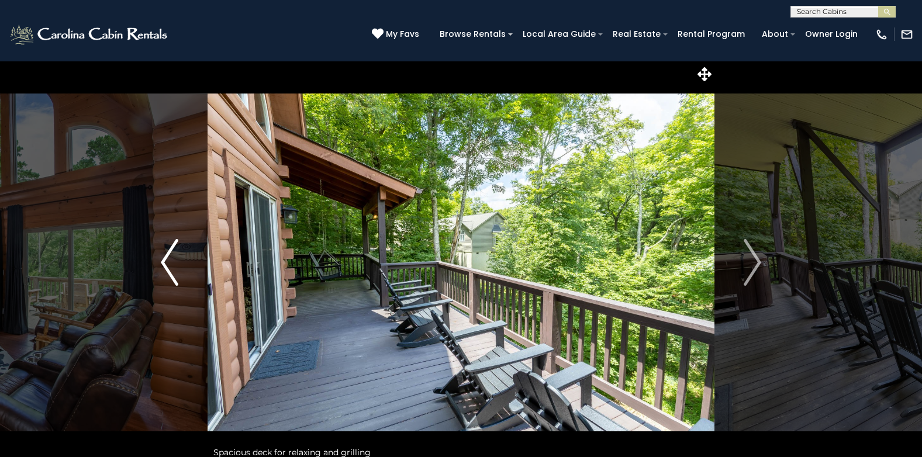
click at [164, 249] on img "Previous" at bounding box center [170, 262] width 18 height 47
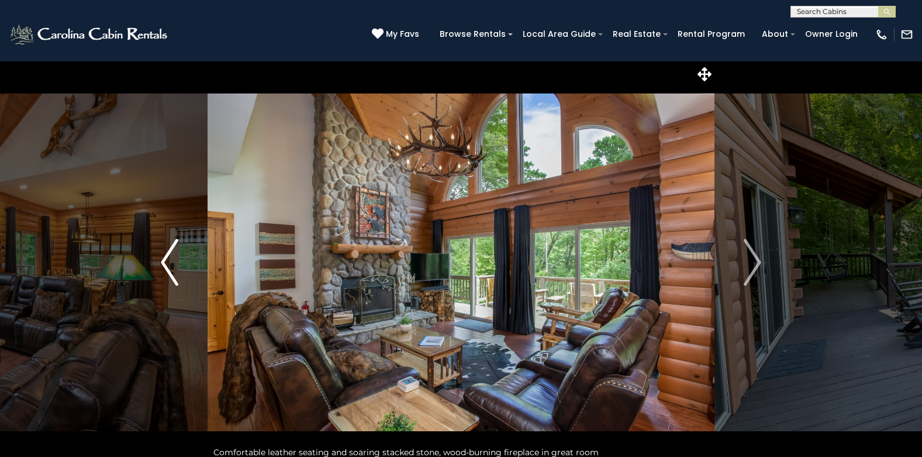
click at [170, 249] on img "Previous" at bounding box center [170, 262] width 18 height 47
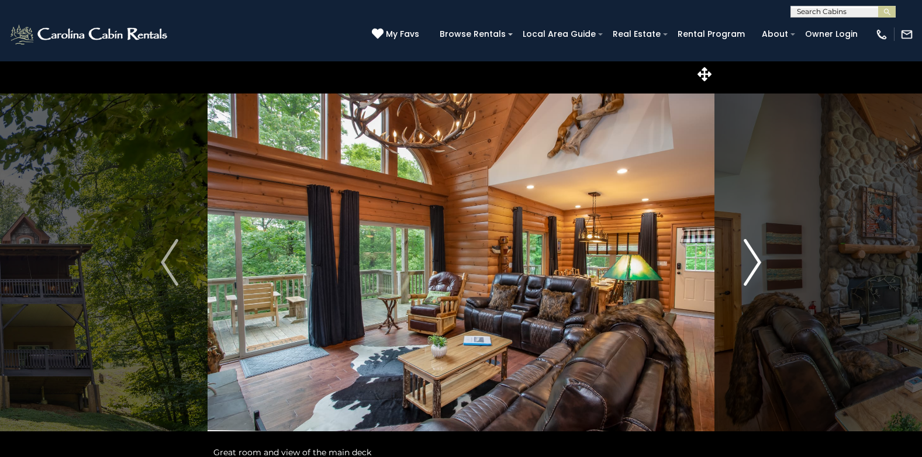
click at [756, 271] on img "Next" at bounding box center [753, 262] width 18 height 47
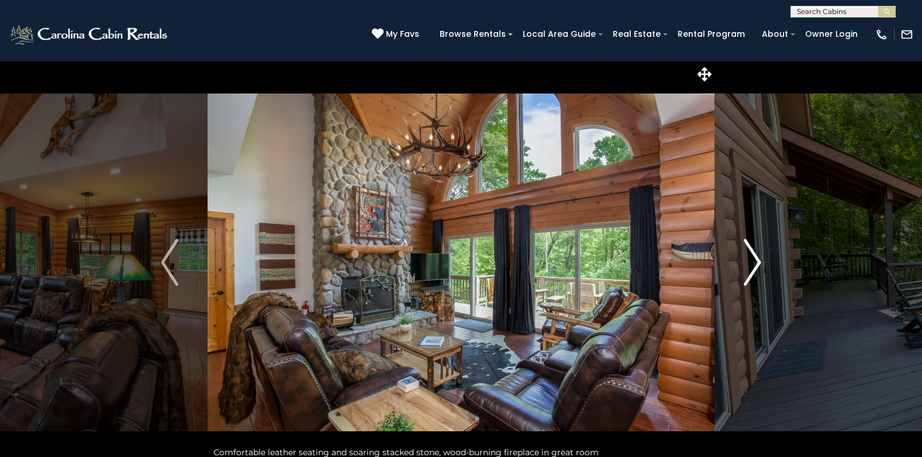
click at [756, 271] on img "Next" at bounding box center [753, 262] width 18 height 47
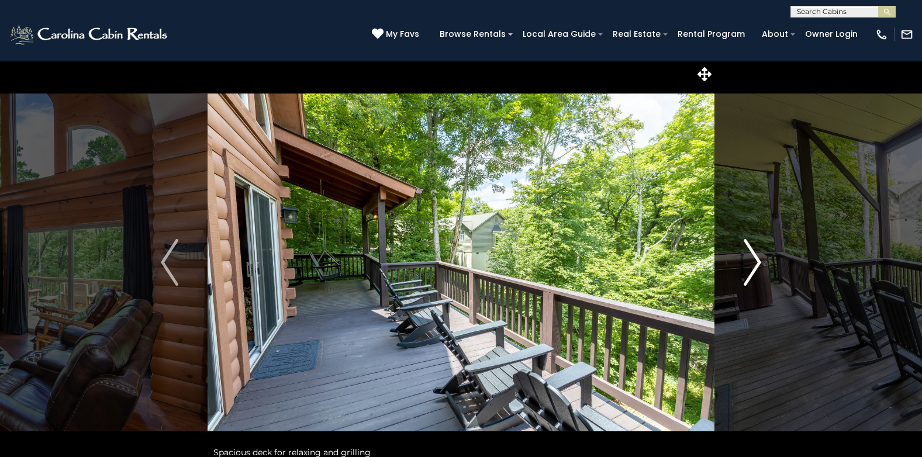
click at [756, 271] on img "Next" at bounding box center [753, 262] width 18 height 47
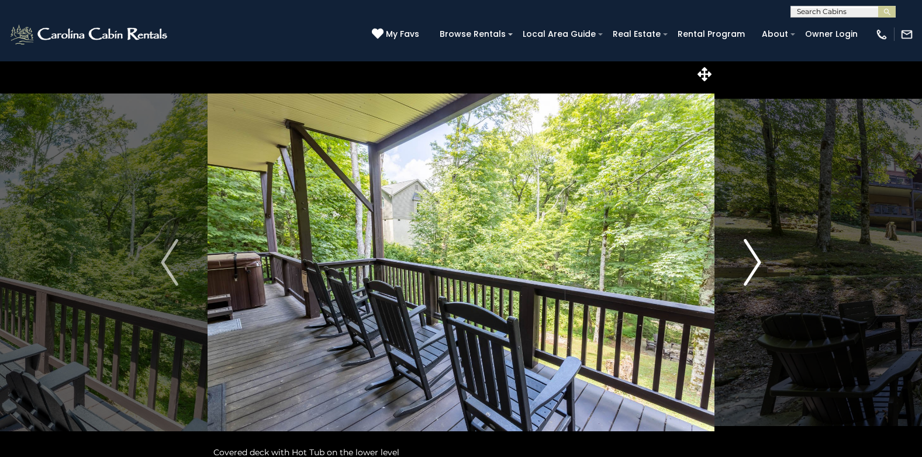
click at [756, 271] on img "Next" at bounding box center [753, 262] width 18 height 47
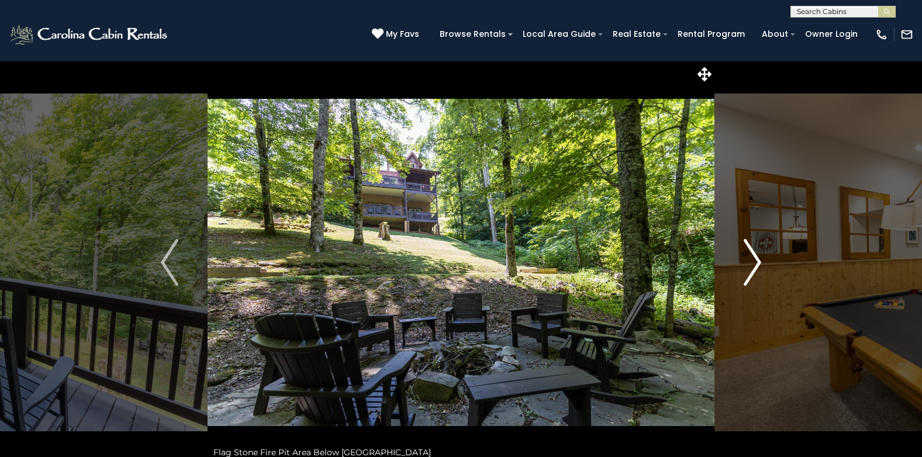
click at [756, 271] on img "Next" at bounding box center [753, 262] width 18 height 47
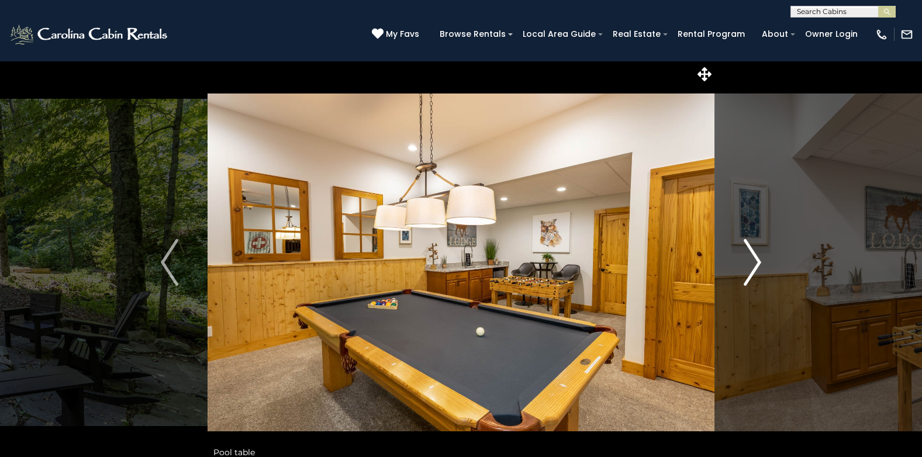
click at [757, 270] on img "Next" at bounding box center [753, 262] width 18 height 47
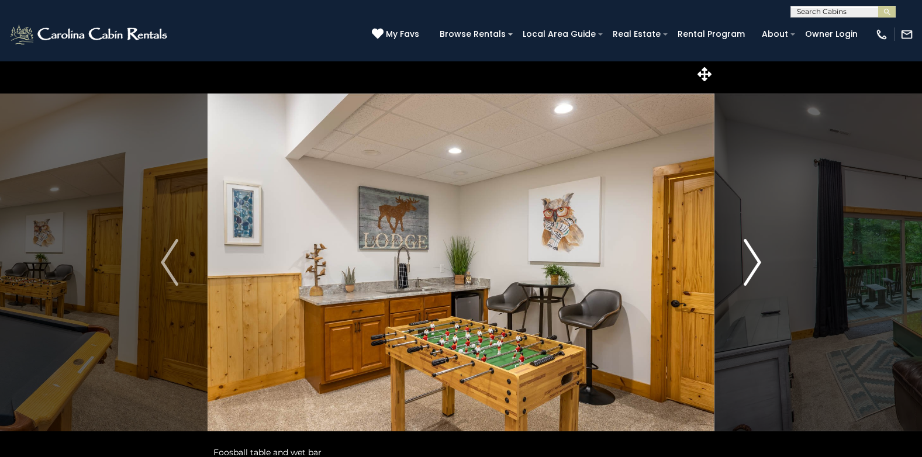
click at [757, 270] on img "Next" at bounding box center [753, 262] width 18 height 47
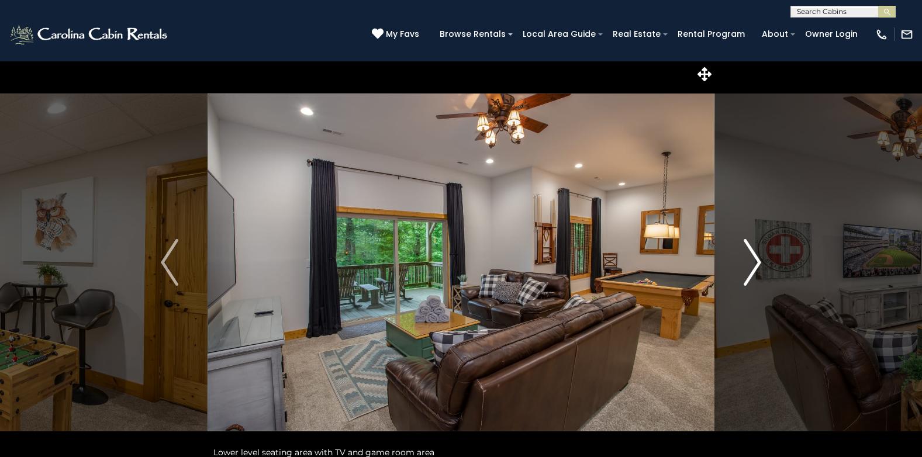
click at [757, 270] on img "Next" at bounding box center [753, 262] width 18 height 47
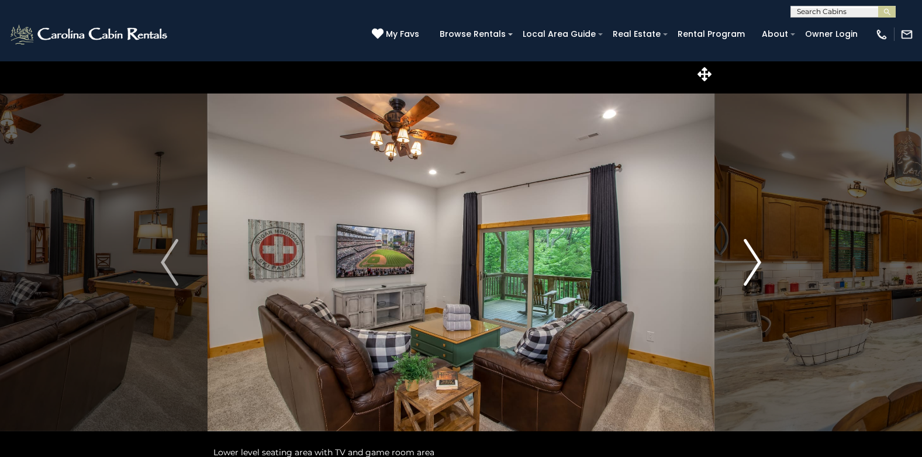
click at [757, 270] on img "Next" at bounding box center [753, 262] width 18 height 47
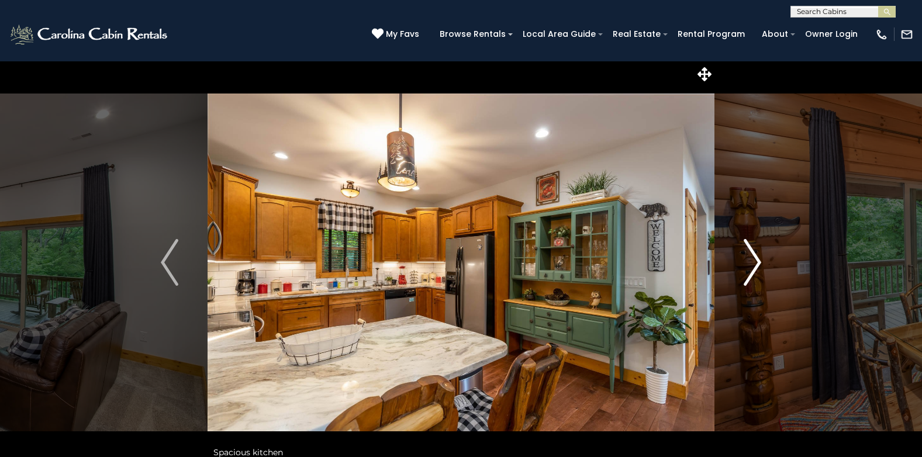
click at [765, 256] on button "Next" at bounding box center [753, 263] width 76 height 404
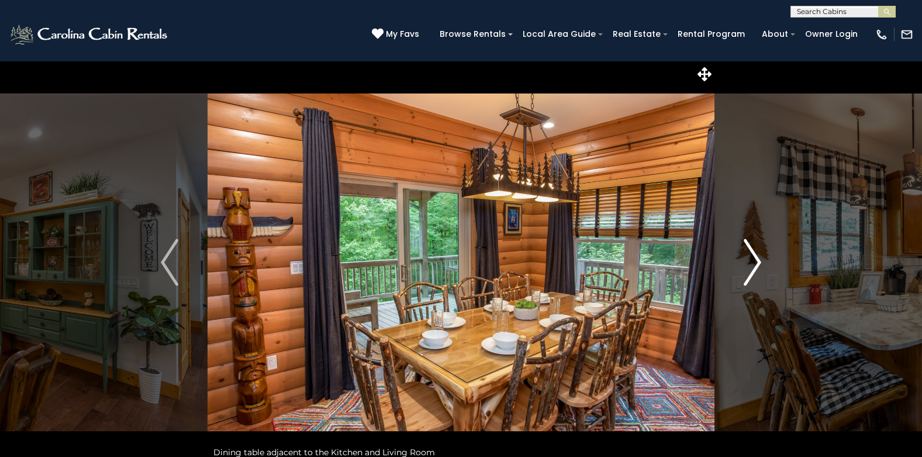
click at [769, 256] on button "Next" at bounding box center [753, 263] width 76 height 404
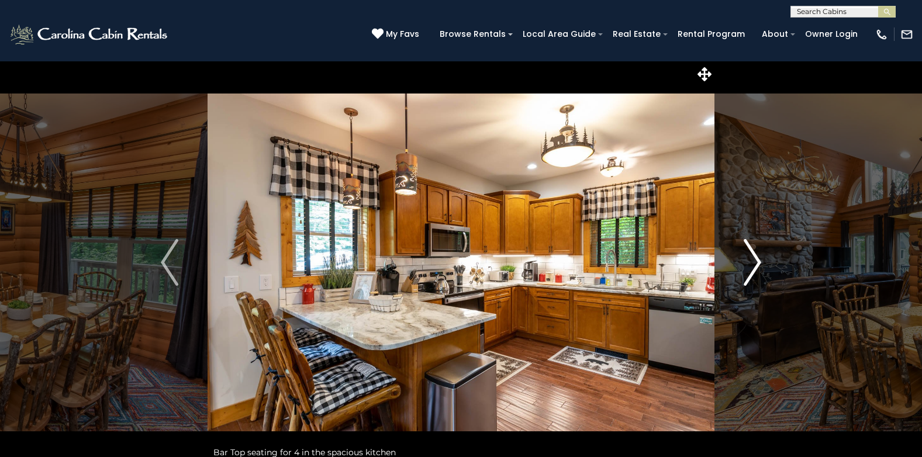
click at [775, 259] on button "Next" at bounding box center [753, 263] width 76 height 404
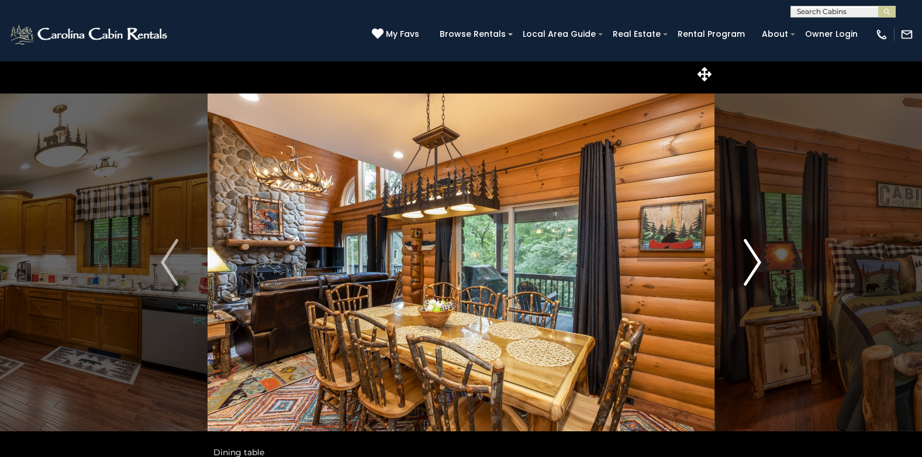
click at [775, 259] on button "Next" at bounding box center [753, 263] width 76 height 404
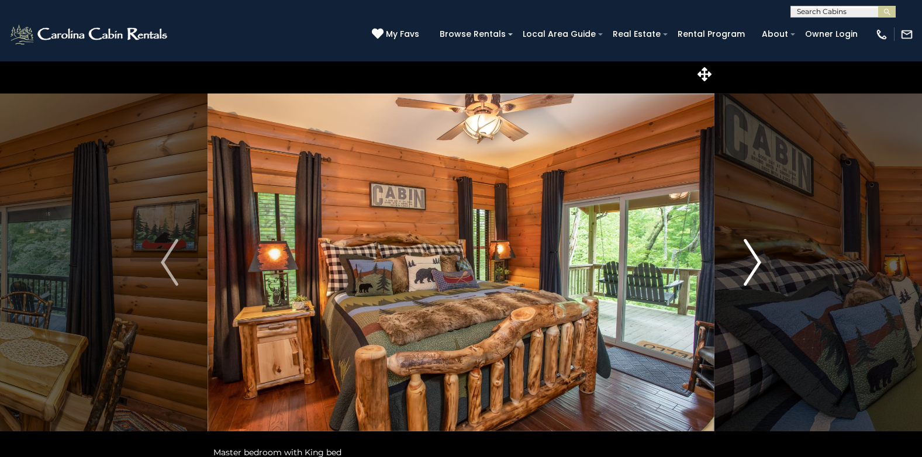
drag, startPoint x: 775, startPoint y: 259, endPoint x: 782, endPoint y: 261, distance: 7.6
click at [782, 261] on button "Next" at bounding box center [753, 263] width 76 height 404
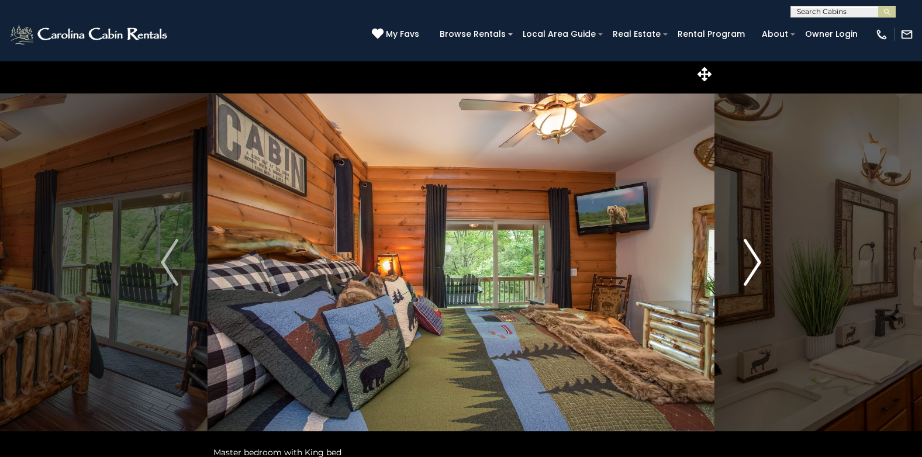
click at [782, 261] on button "Next" at bounding box center [753, 263] width 76 height 404
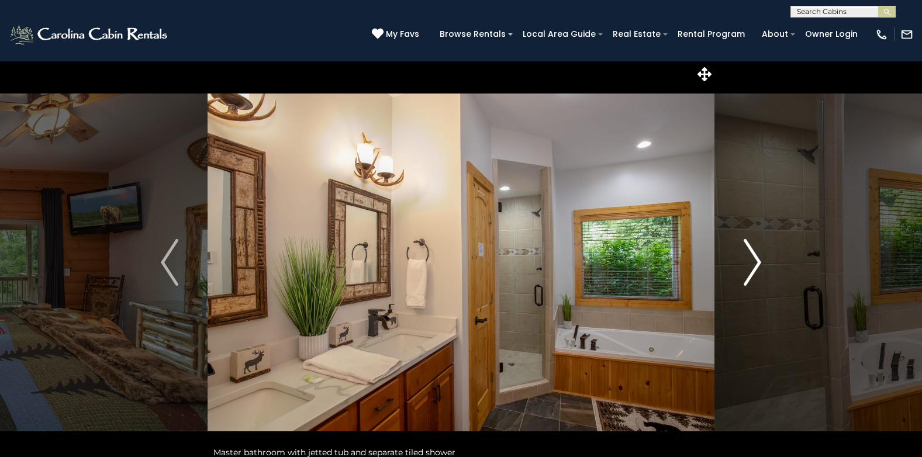
click at [782, 261] on button "Next" at bounding box center [753, 263] width 76 height 404
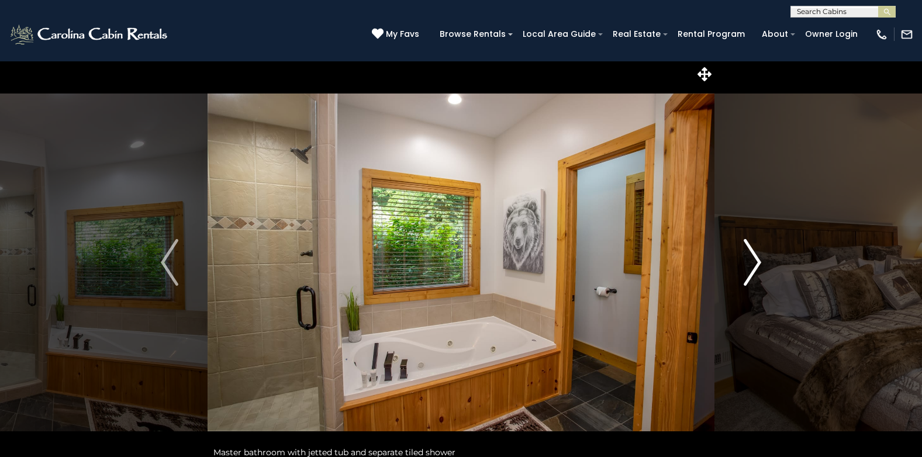
click at [788, 263] on button "Next" at bounding box center [753, 263] width 76 height 404
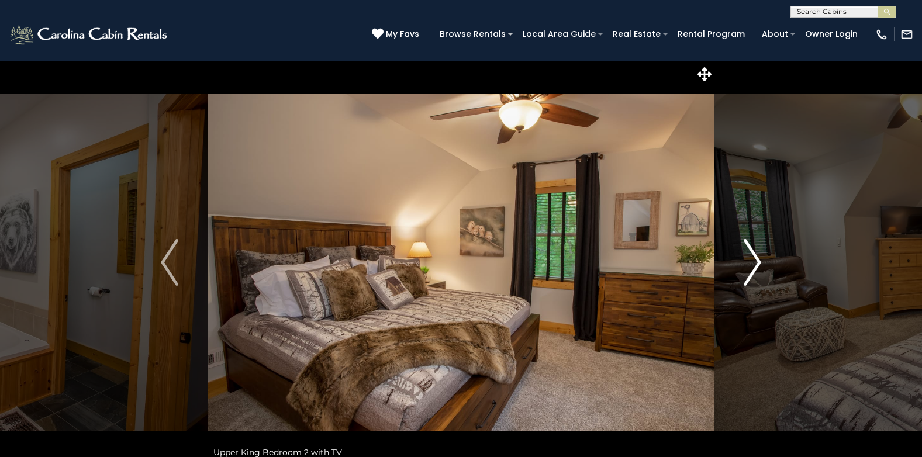
click at [788, 263] on button "Next" at bounding box center [753, 263] width 76 height 404
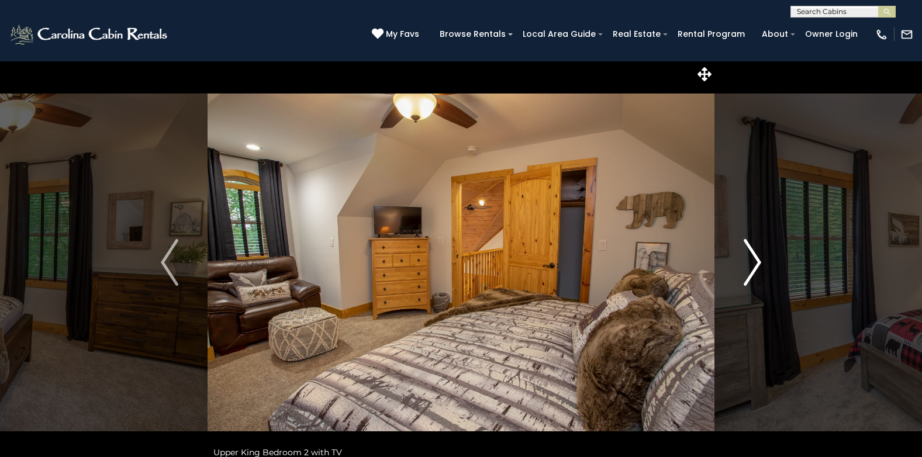
click at [788, 263] on button "Next" at bounding box center [753, 263] width 76 height 404
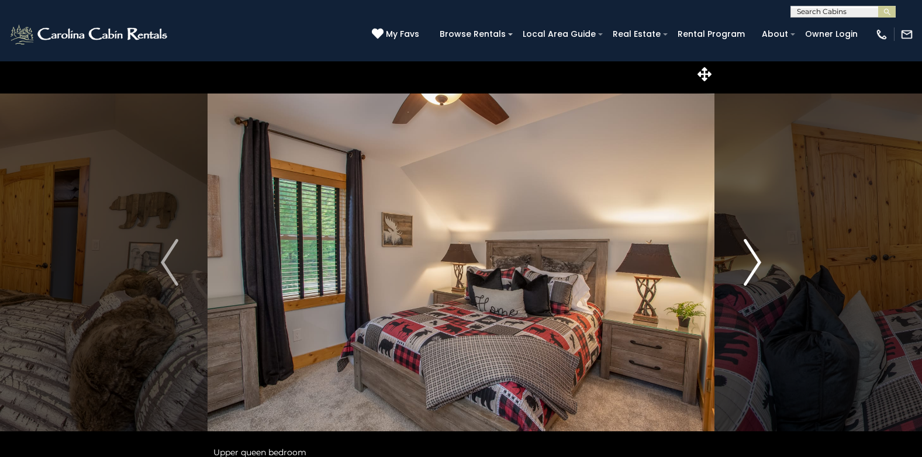
click at [788, 263] on button "Next" at bounding box center [753, 263] width 76 height 404
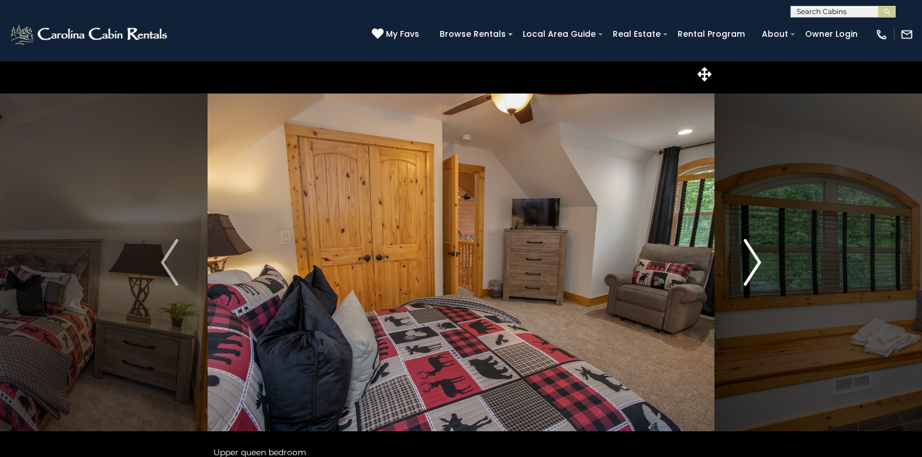
click at [788, 263] on button "Next" at bounding box center [753, 263] width 76 height 404
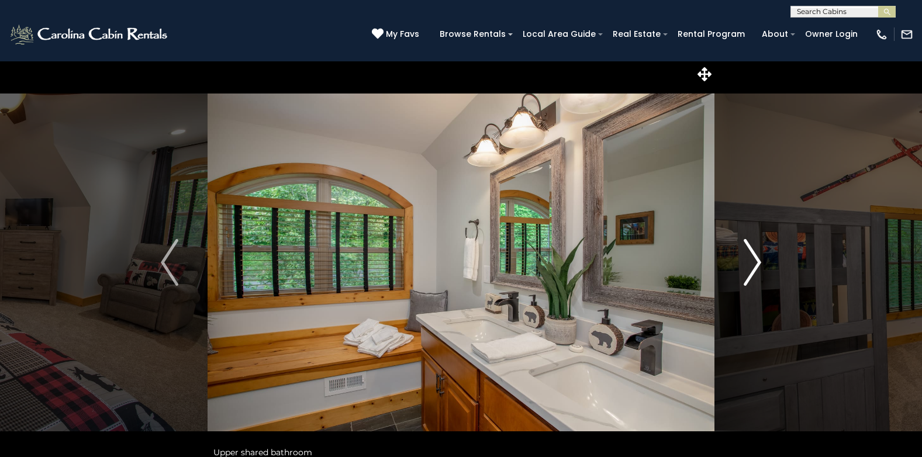
click at [788, 263] on button "Next" at bounding box center [753, 263] width 76 height 404
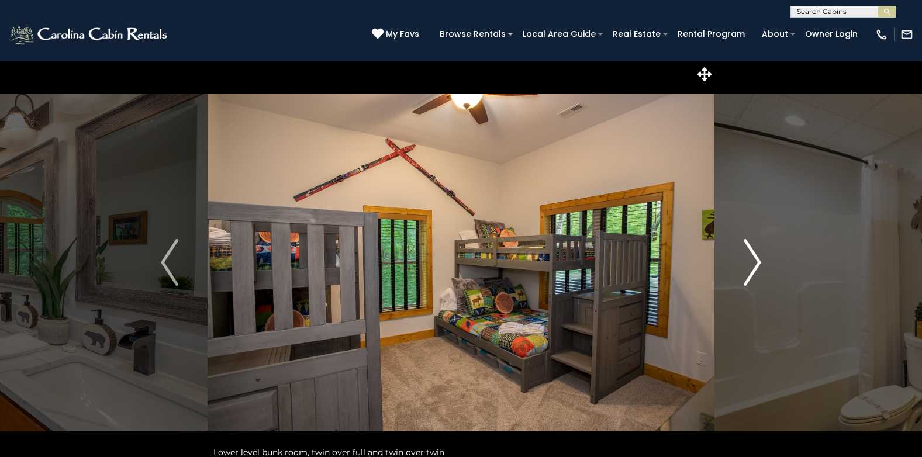
click at [788, 263] on button "Next" at bounding box center [753, 263] width 76 height 404
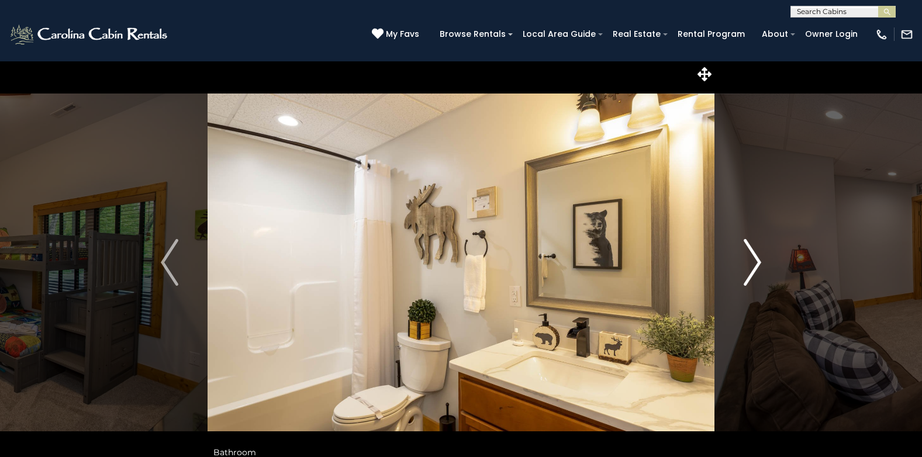
click at [788, 263] on button "Next" at bounding box center [753, 263] width 76 height 404
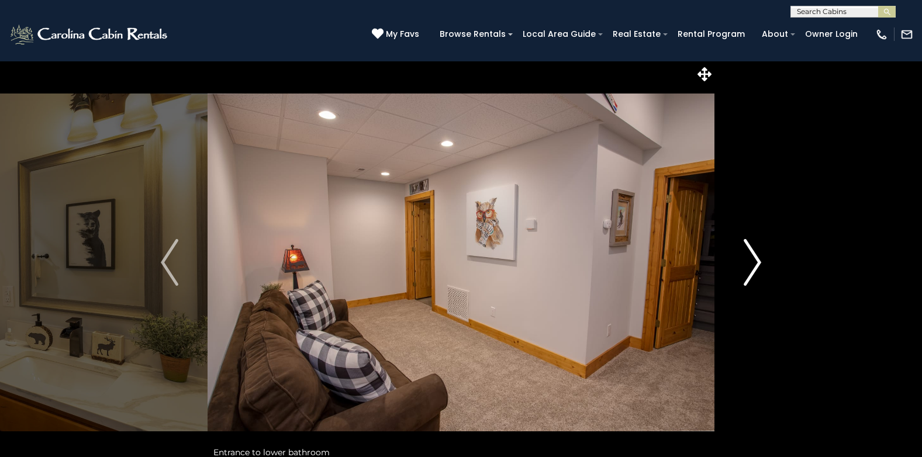
click at [788, 263] on button "Next" at bounding box center [753, 263] width 76 height 404
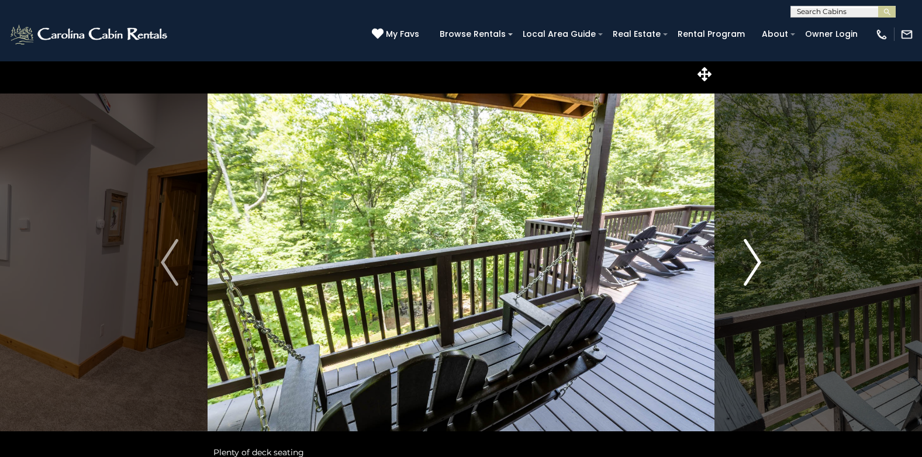
click at [788, 263] on button "Next" at bounding box center [753, 263] width 76 height 404
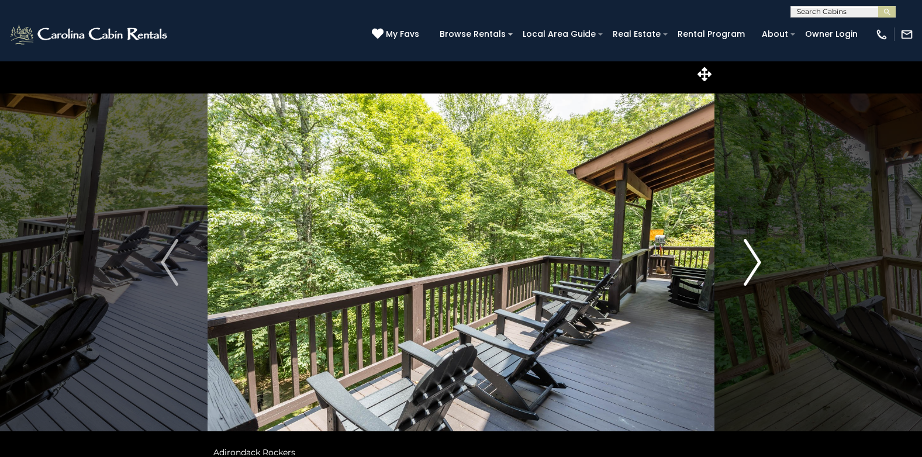
click at [788, 263] on button "Next" at bounding box center [753, 263] width 76 height 404
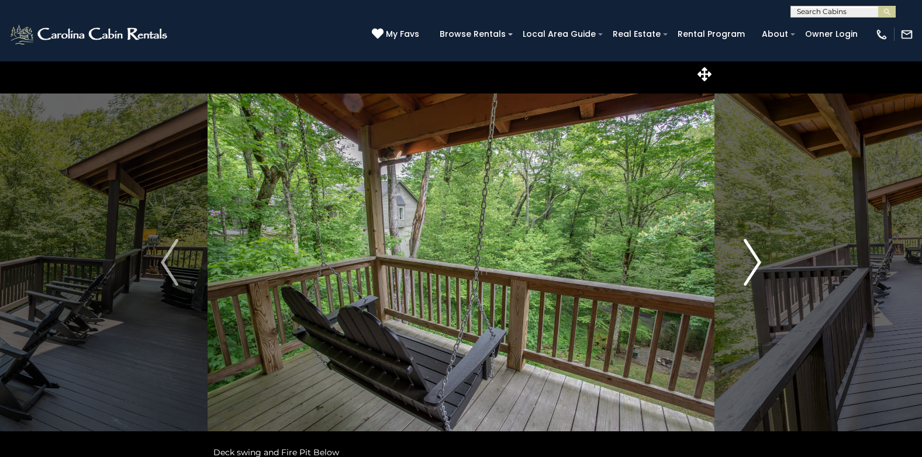
click at [788, 263] on button "Next" at bounding box center [753, 263] width 76 height 404
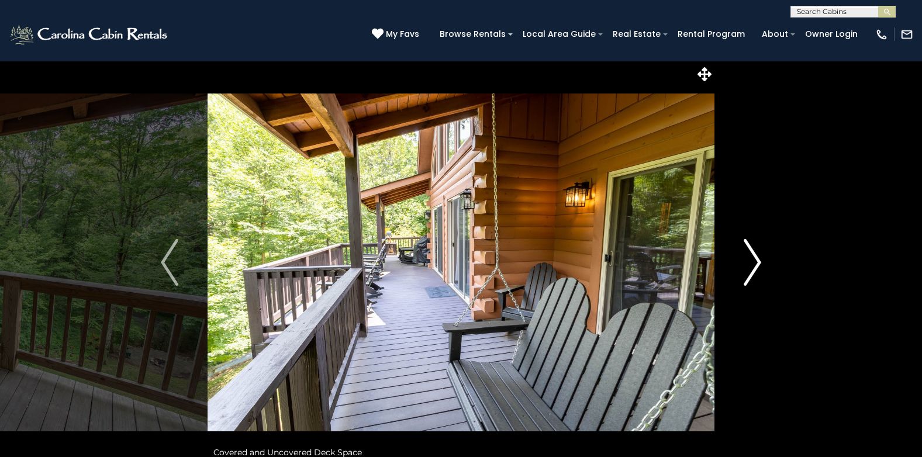
click at [788, 263] on button "Next" at bounding box center [753, 263] width 76 height 404
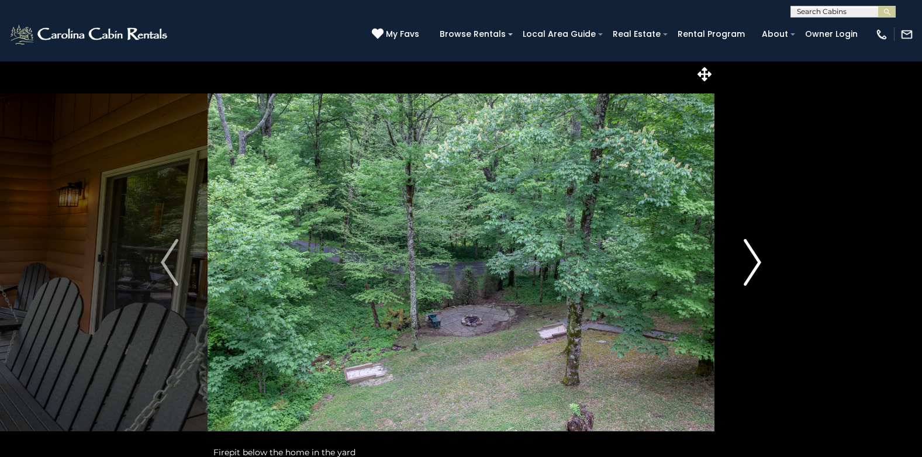
click at [788, 263] on button "Next" at bounding box center [753, 263] width 76 height 404
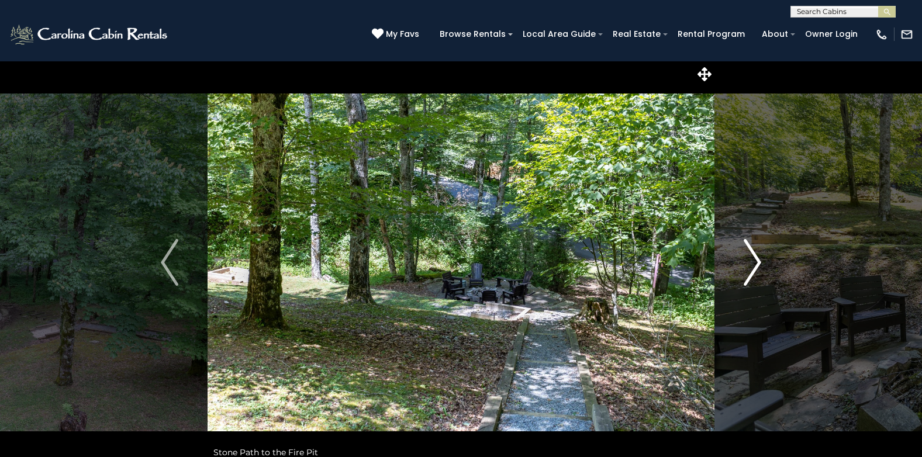
click at [788, 263] on button "Next" at bounding box center [753, 263] width 76 height 404
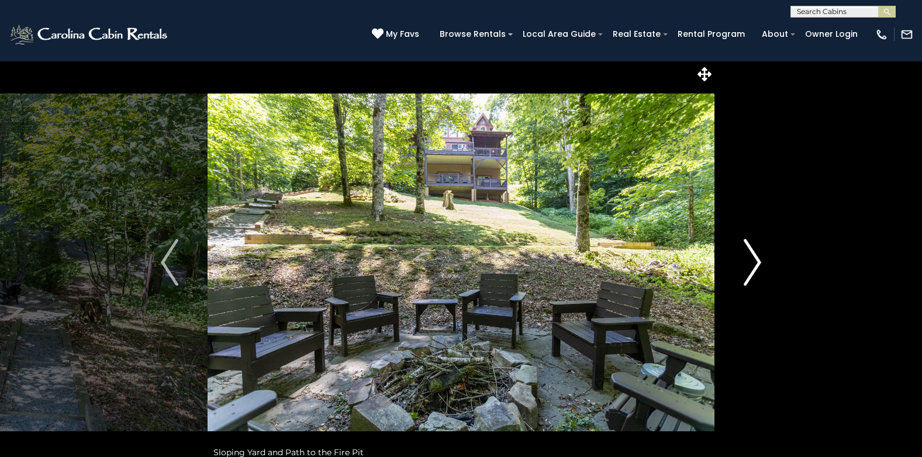
click at [788, 263] on button "Next" at bounding box center [753, 263] width 76 height 404
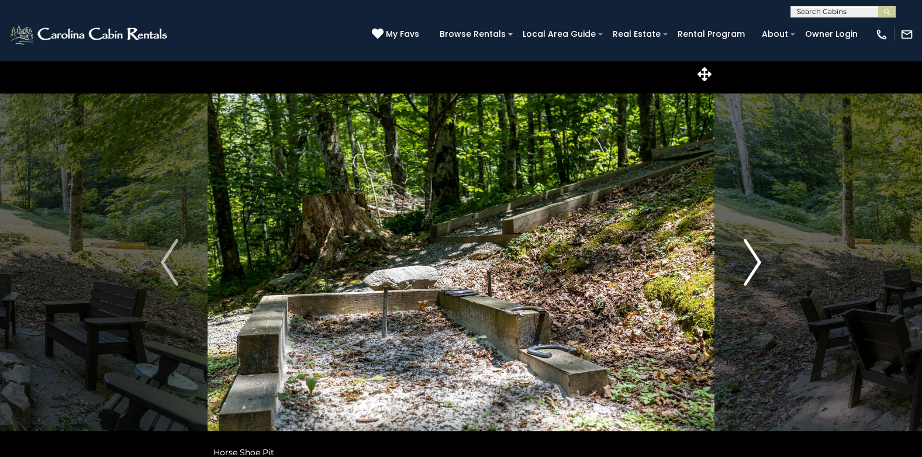
click at [788, 263] on button "Next" at bounding box center [753, 263] width 76 height 404
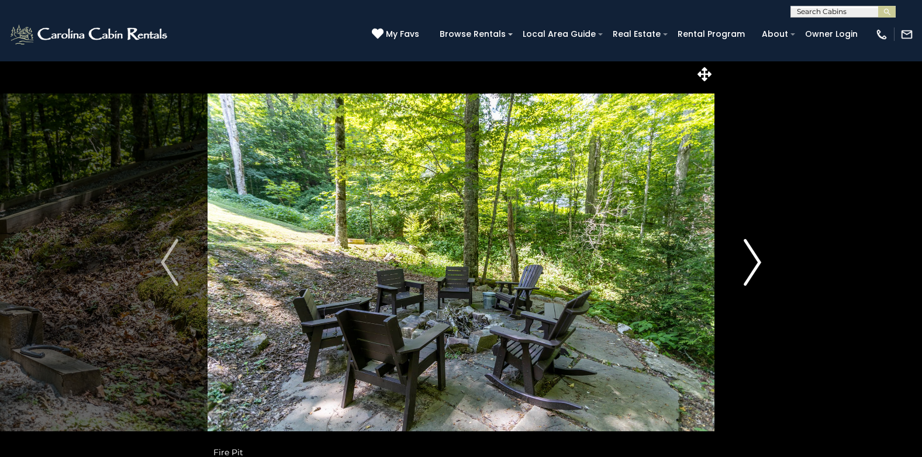
click at [742, 260] on button "Next" at bounding box center [753, 263] width 76 height 404
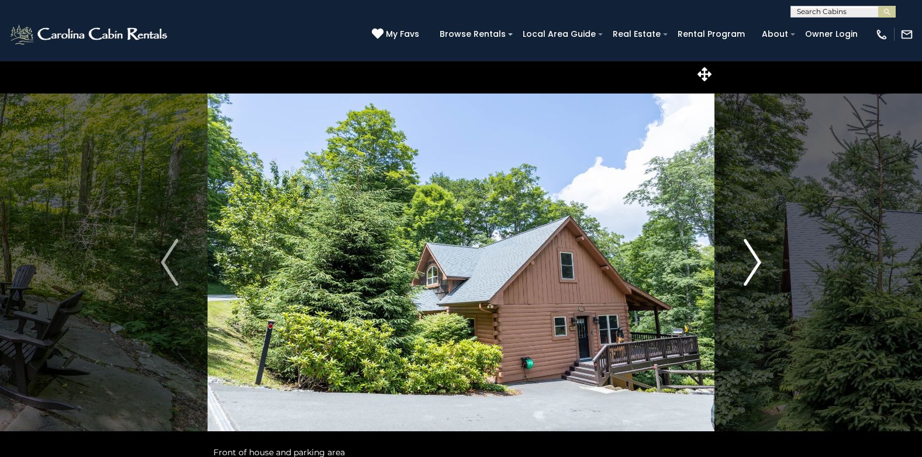
click at [742, 260] on button "Next" at bounding box center [753, 263] width 76 height 404
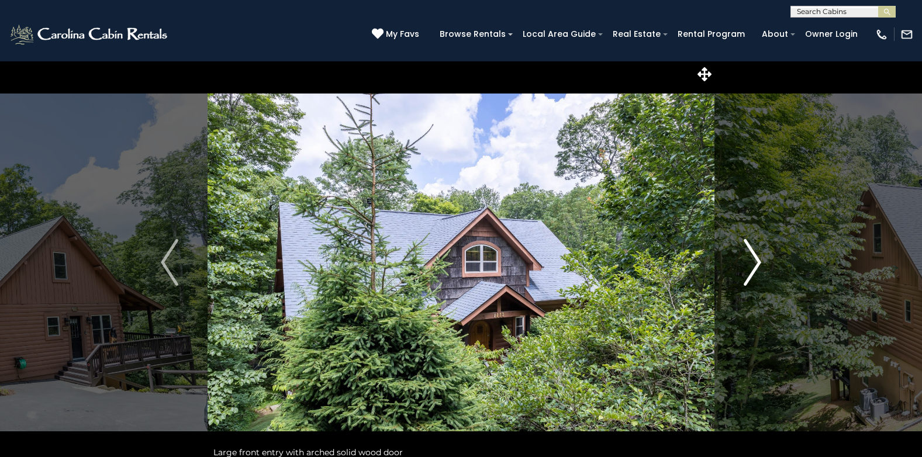
click at [742, 260] on button "Next" at bounding box center [753, 263] width 76 height 404
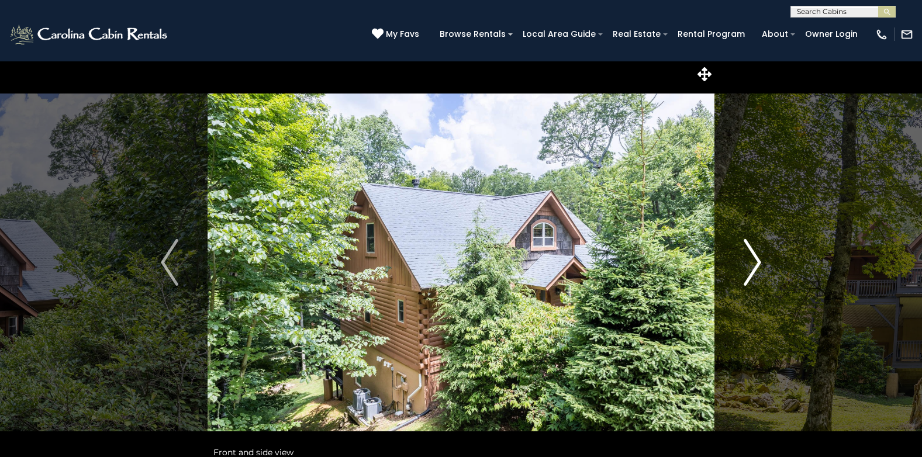
click at [746, 257] on img "Next" at bounding box center [753, 262] width 18 height 47
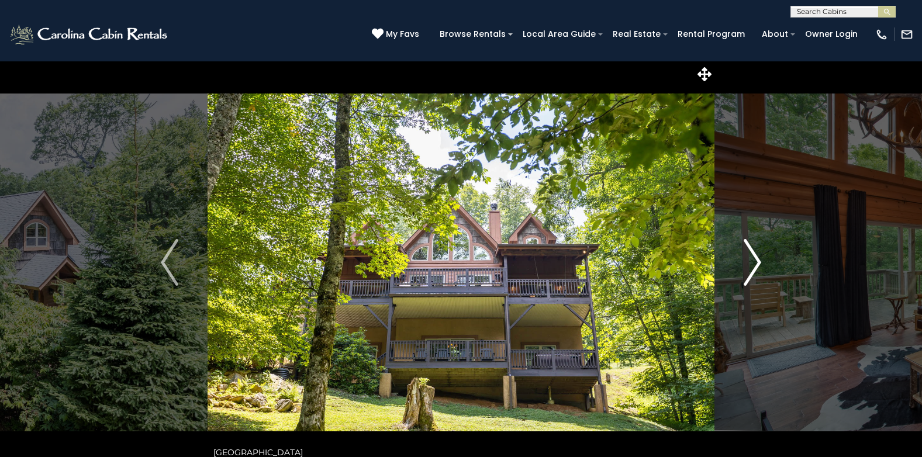
click at [754, 259] on img "Next" at bounding box center [753, 262] width 18 height 47
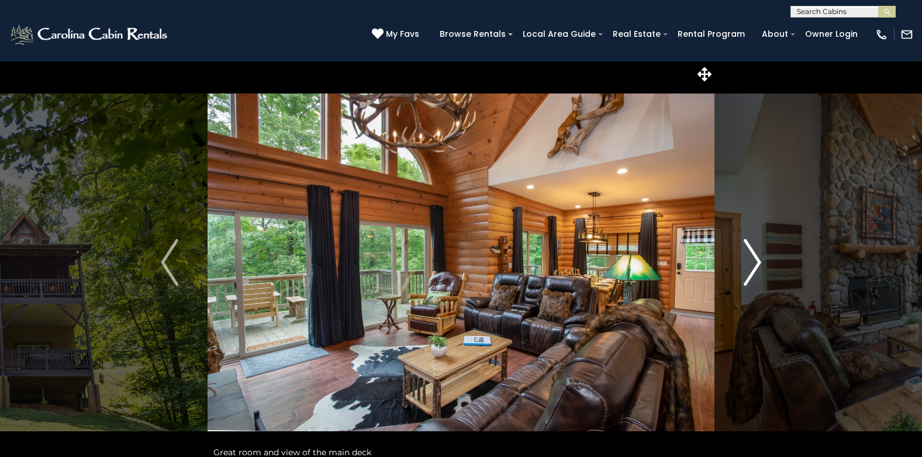
click at [755, 259] on img "Next" at bounding box center [753, 262] width 18 height 47
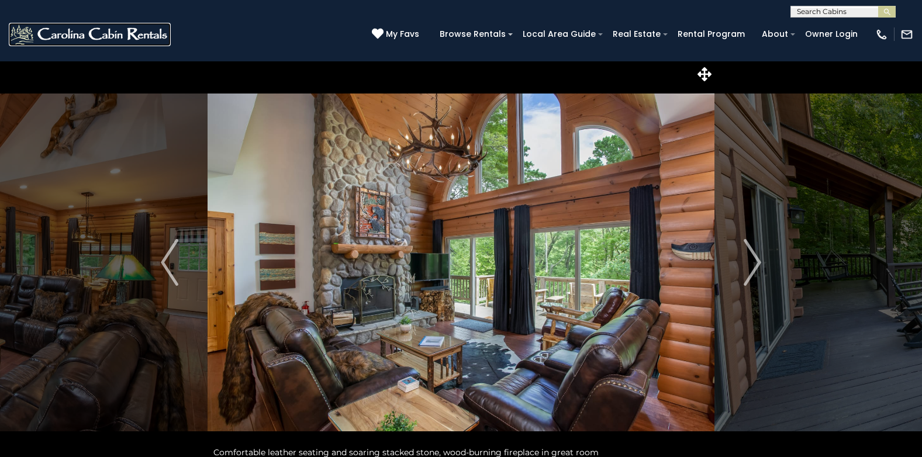
click at [81, 31] on img at bounding box center [90, 34] width 162 height 23
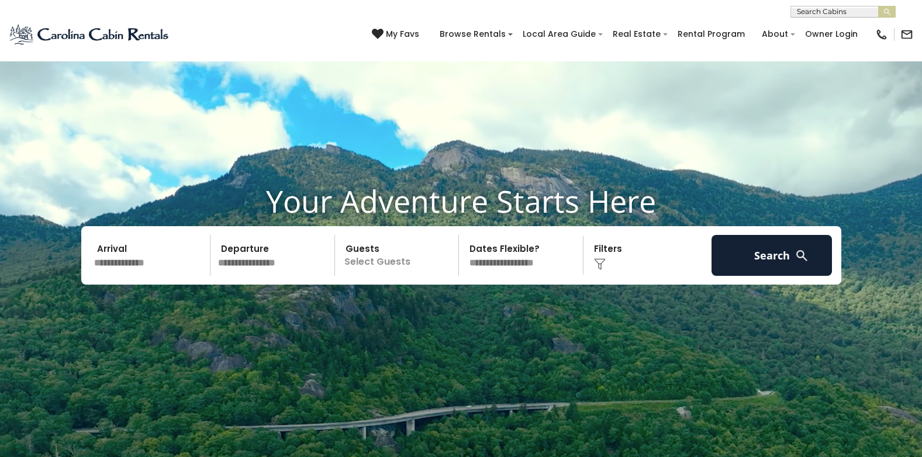
scroll to position [936, 0]
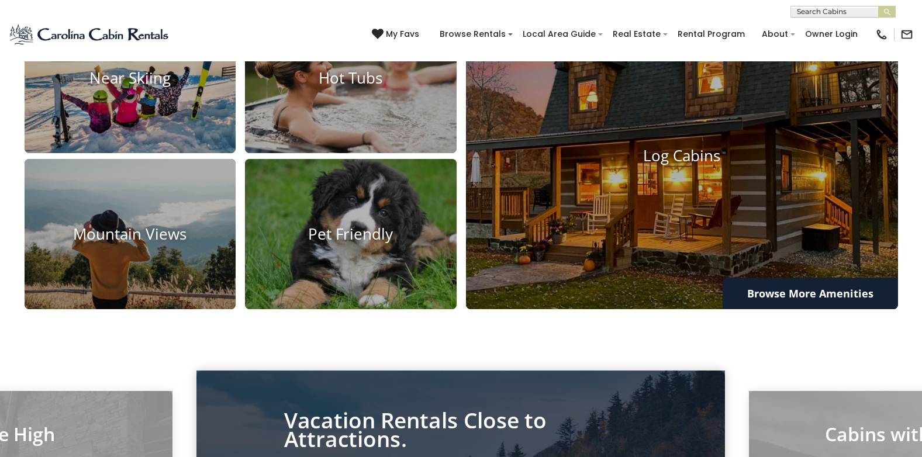
click at [721, 335] on section "Choose Your Amenity [GEOGRAPHIC_DATA] Hot Tubs Near Skiing Pet Friendly Log Cab…" at bounding box center [461, 138] width 922 height 411
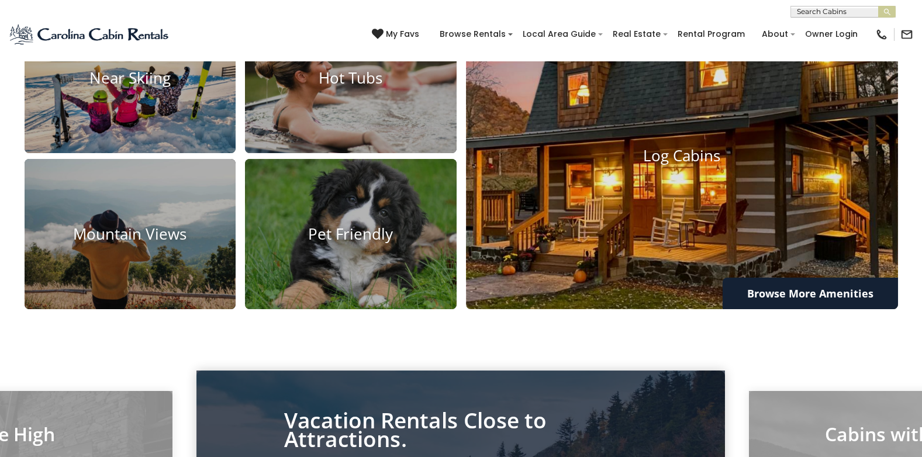
click at [695, 297] on img at bounding box center [683, 156] width 476 height 336
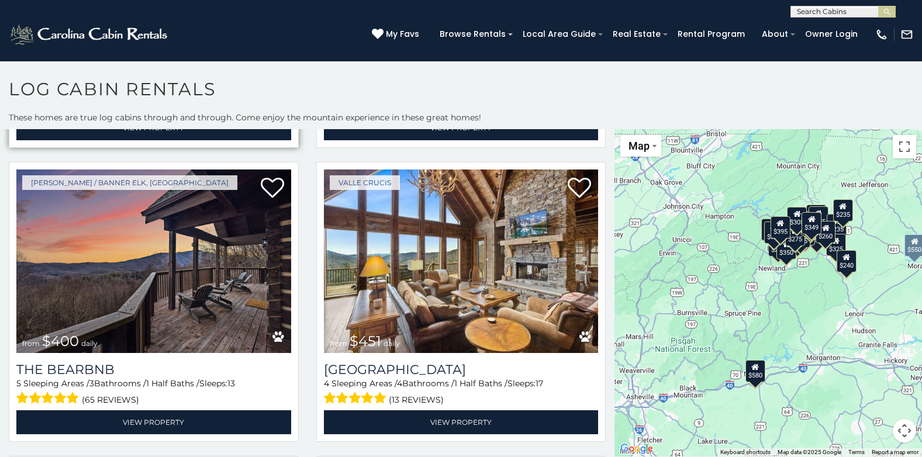
scroll to position [585, 0]
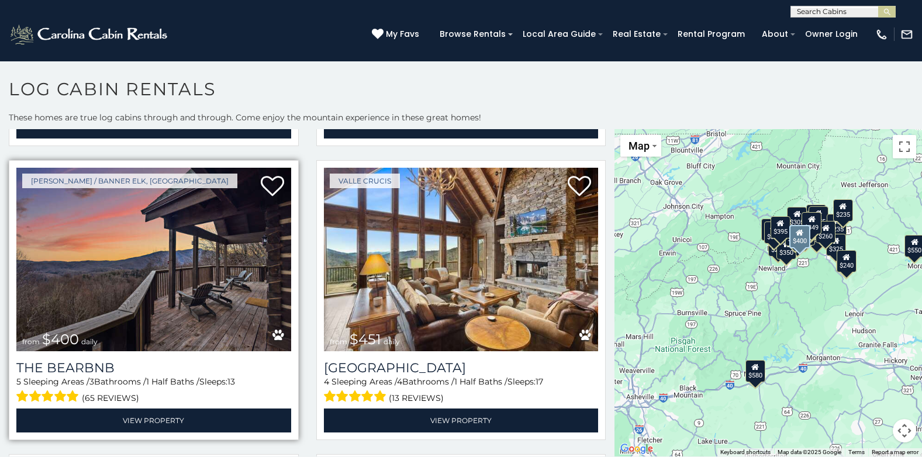
click at [151, 275] on img at bounding box center [153, 260] width 275 height 184
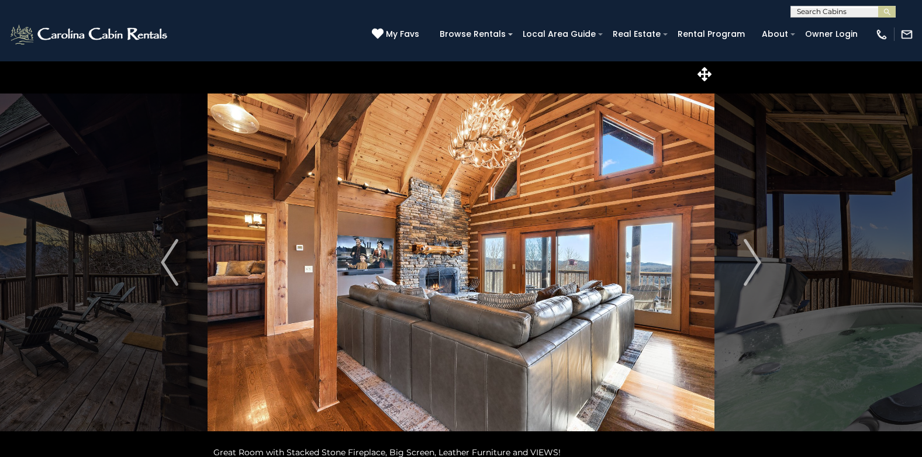
click at [750, 250] on img "Next" at bounding box center [753, 262] width 18 height 47
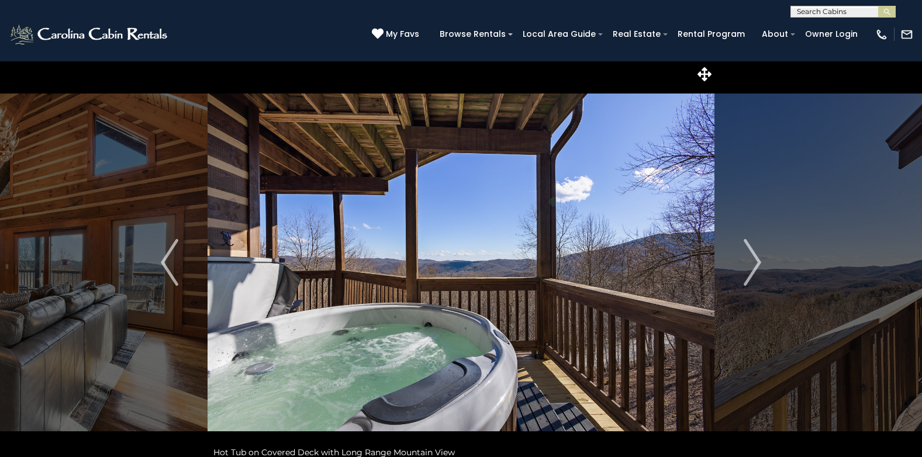
click at [750, 250] on img "Next" at bounding box center [753, 262] width 18 height 47
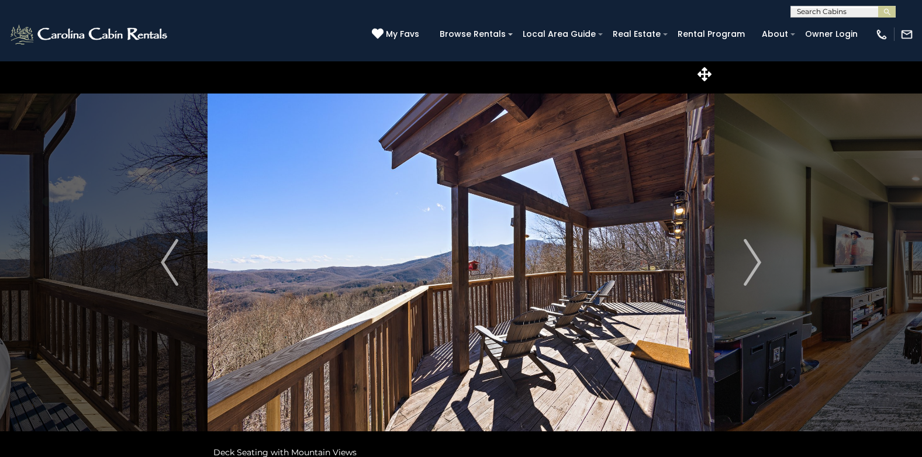
click at [750, 250] on img "Next" at bounding box center [753, 262] width 18 height 47
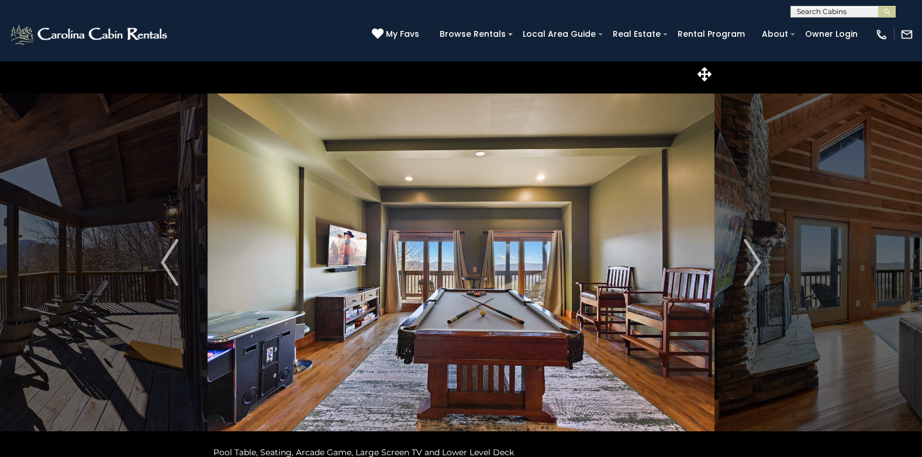
click at [750, 250] on img "Next" at bounding box center [753, 262] width 18 height 47
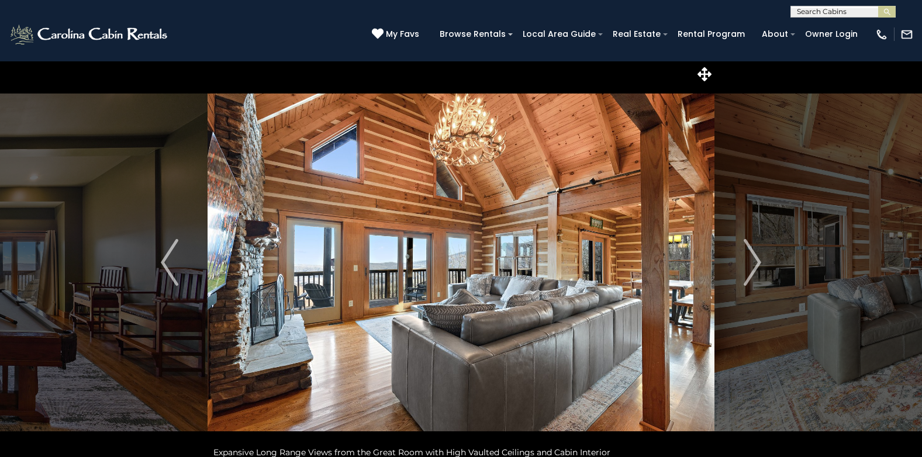
click at [750, 250] on img "Next" at bounding box center [753, 262] width 18 height 47
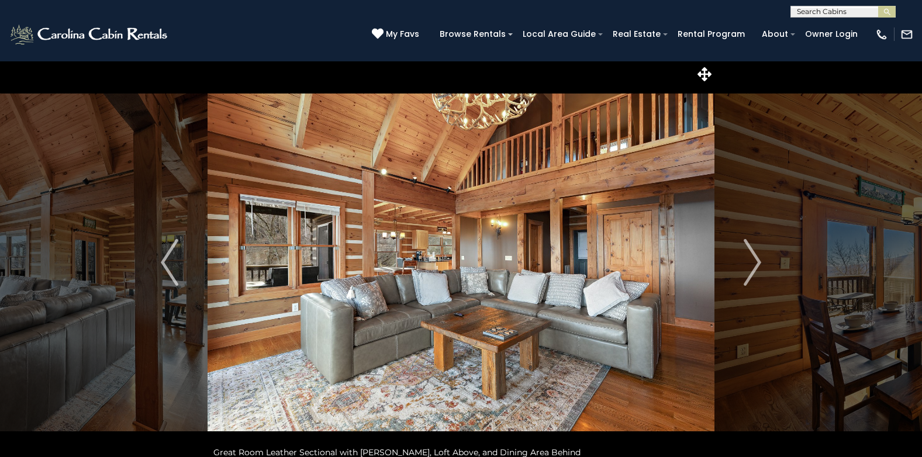
click at [750, 250] on img "Next" at bounding box center [753, 262] width 18 height 47
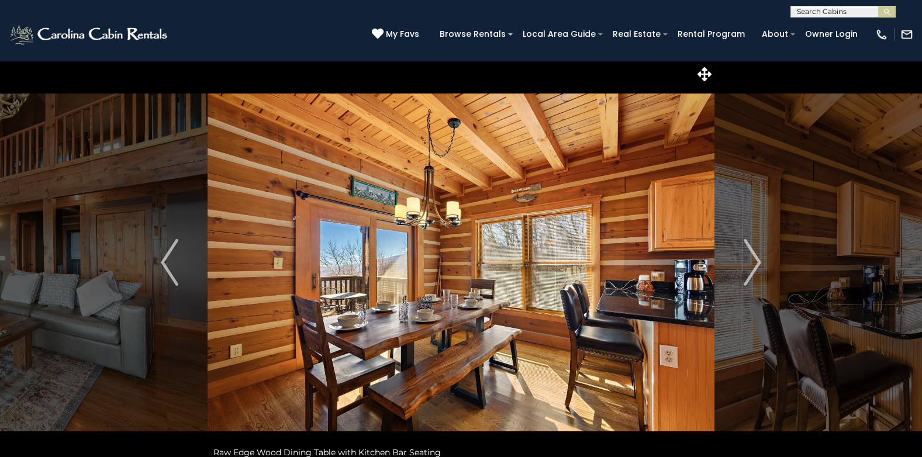
click at [750, 250] on img "Next" at bounding box center [753, 262] width 18 height 47
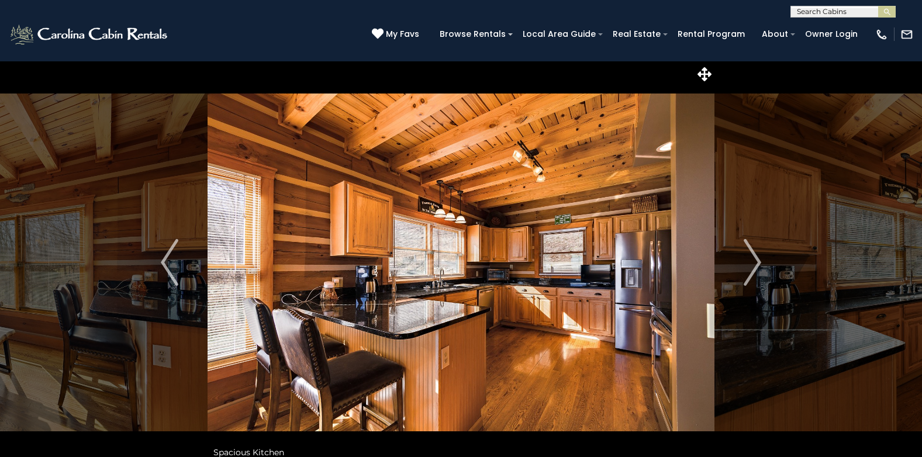
click at [750, 250] on img "Next" at bounding box center [753, 262] width 18 height 47
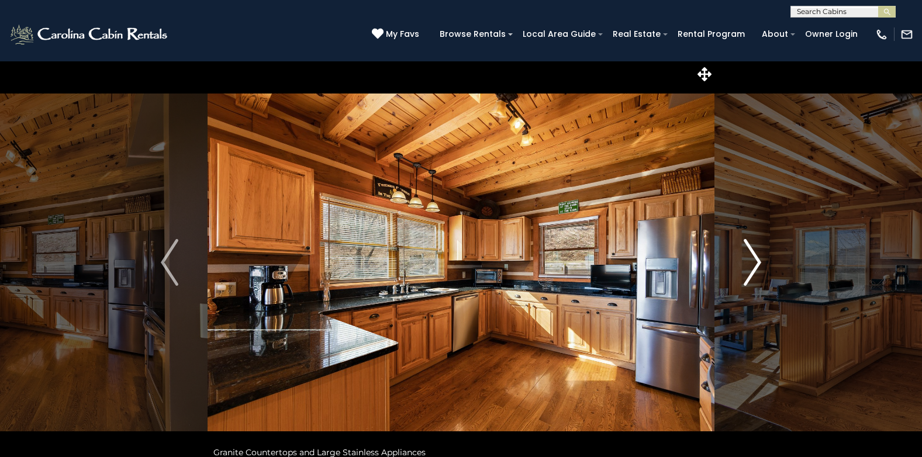
drag, startPoint x: 0, startPoint y: 0, endPoint x: 750, endPoint y: 250, distance: 790.5
click at [750, 250] on img "Next" at bounding box center [753, 262] width 18 height 47
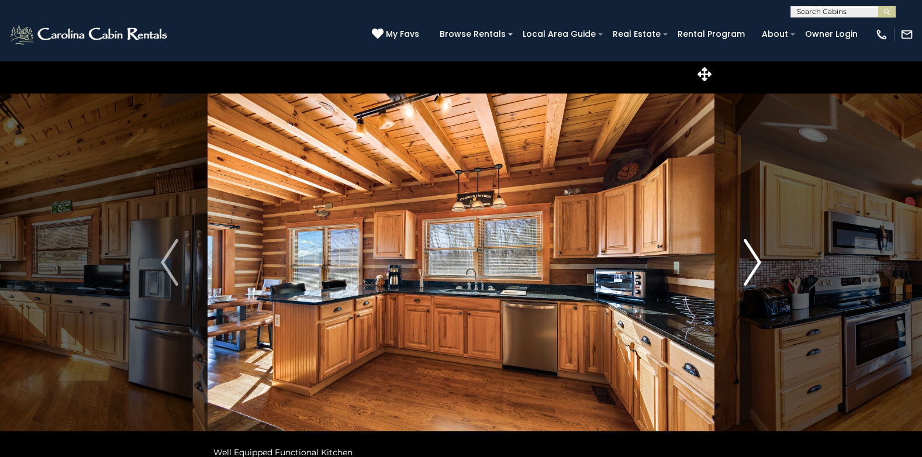
click at [750, 250] on img "Next" at bounding box center [753, 262] width 18 height 47
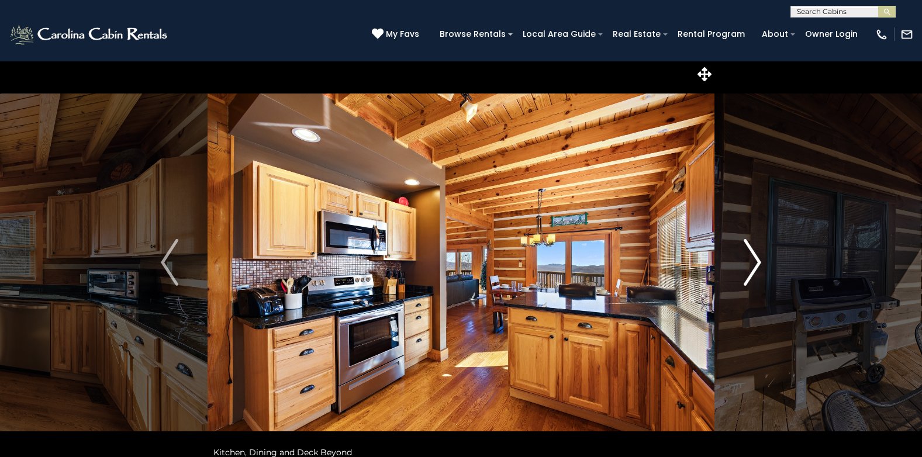
click at [750, 250] on img "Next" at bounding box center [753, 262] width 18 height 47
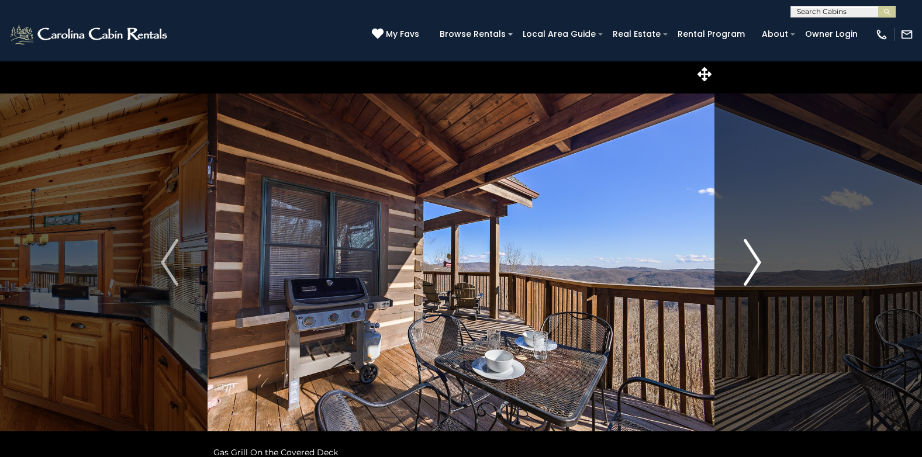
click at [750, 250] on img "Next" at bounding box center [753, 262] width 18 height 47
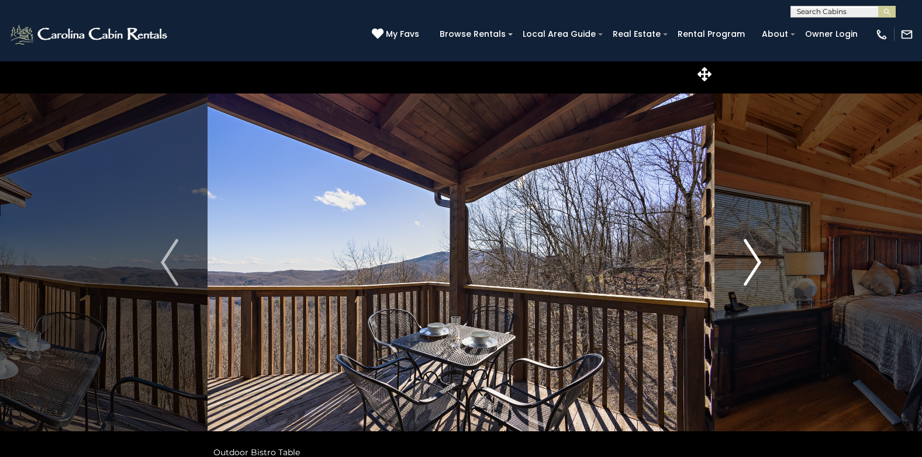
click at [750, 250] on img "Next" at bounding box center [753, 262] width 18 height 47
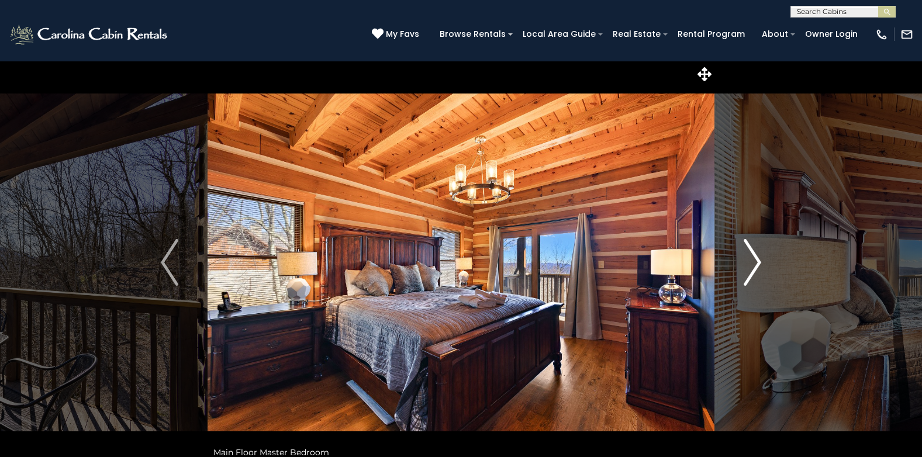
click at [751, 250] on img "Next" at bounding box center [753, 262] width 18 height 47
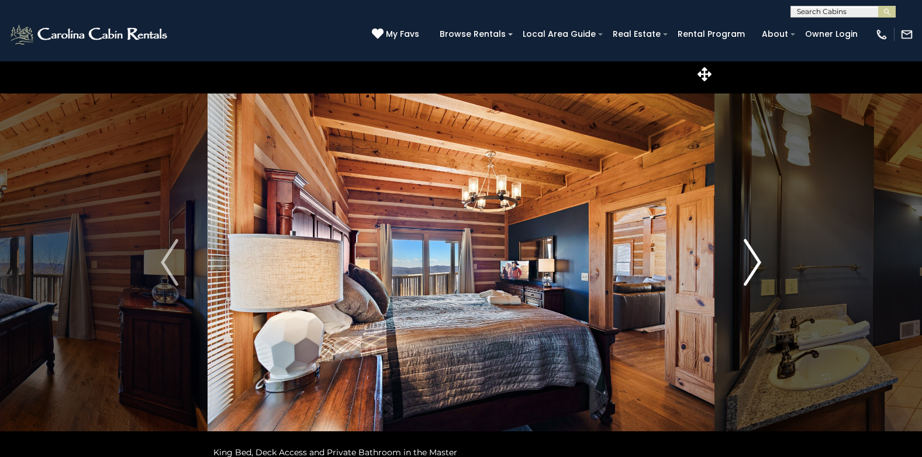
click at [751, 250] on img "Next" at bounding box center [753, 262] width 18 height 47
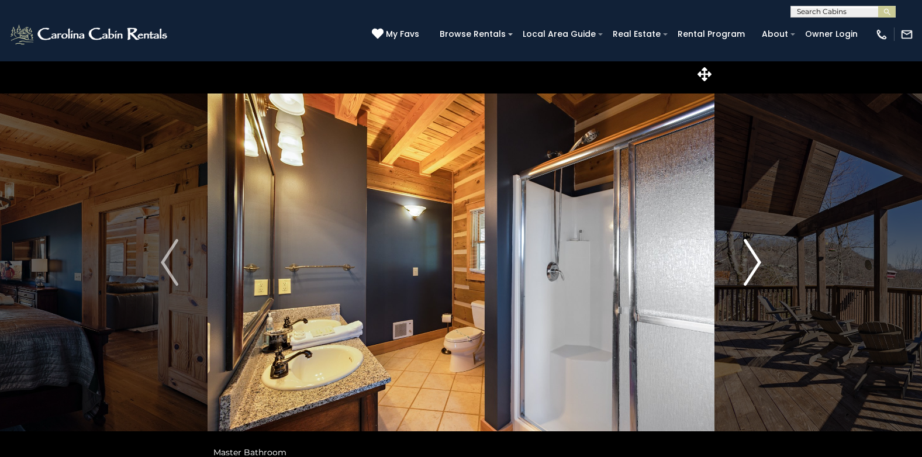
click at [751, 250] on img "Next" at bounding box center [753, 262] width 18 height 47
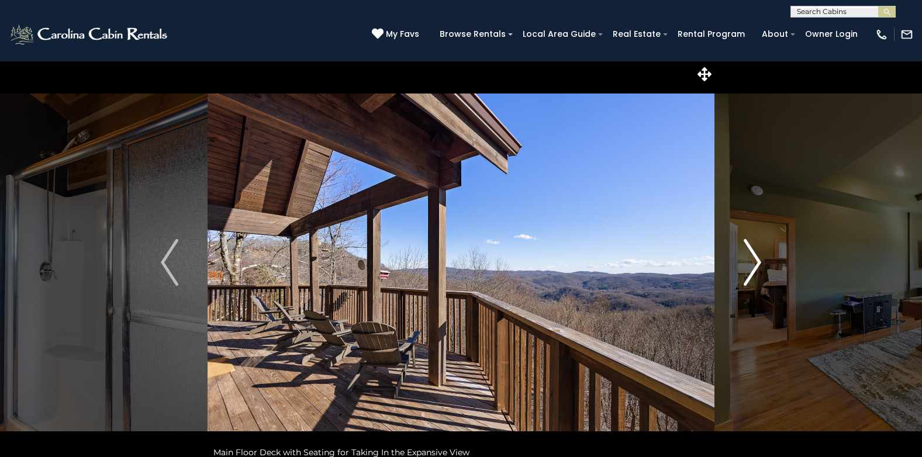
click at [751, 250] on img "Next" at bounding box center [753, 262] width 18 height 47
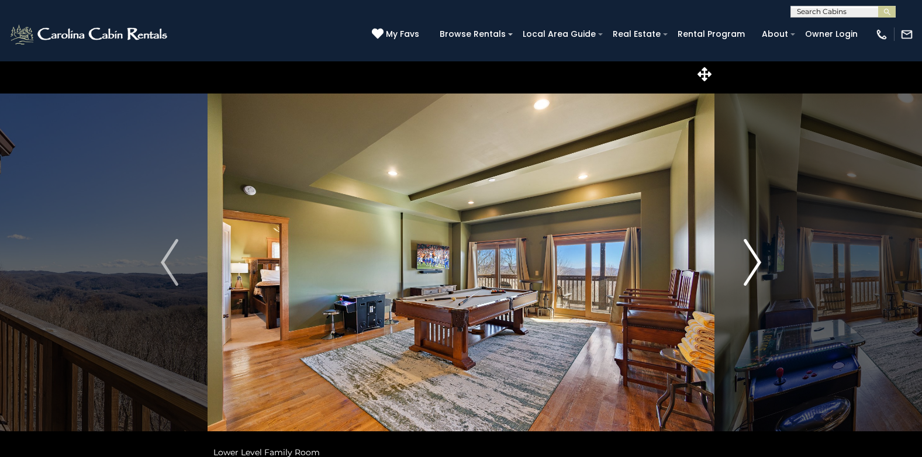
click at [751, 250] on img "Next" at bounding box center [753, 262] width 18 height 47
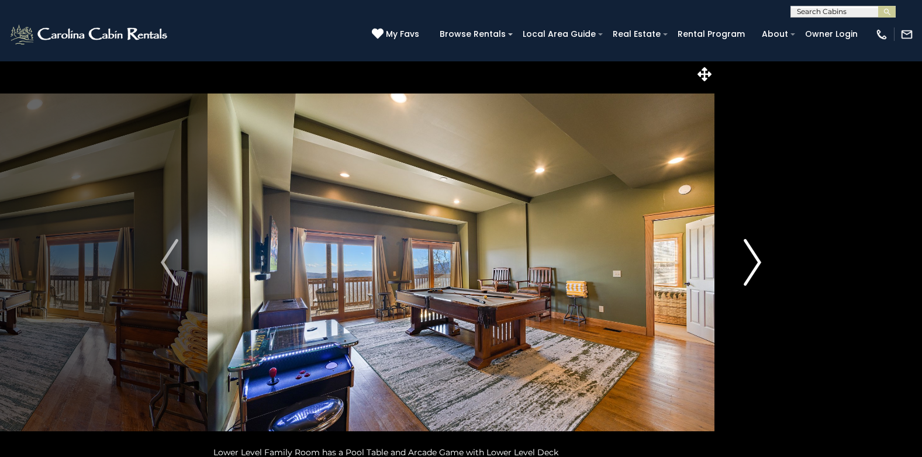
click at [751, 250] on img "Next" at bounding box center [753, 262] width 18 height 47
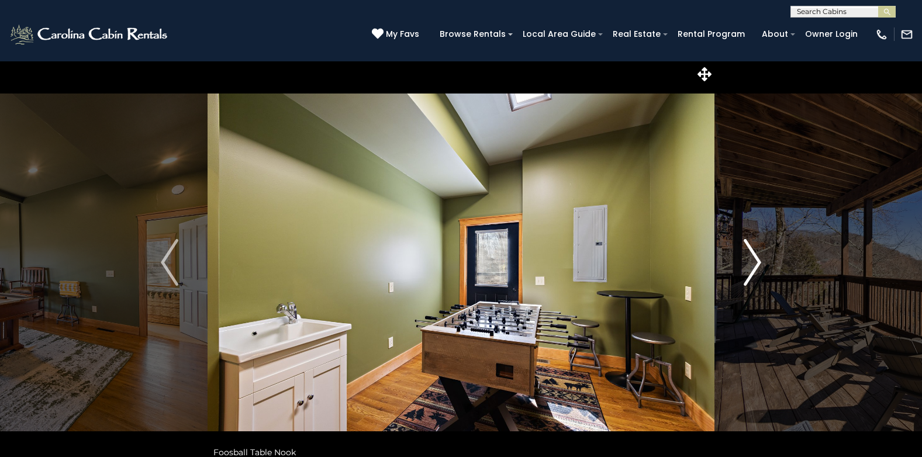
click at [751, 250] on img "Next" at bounding box center [753, 262] width 18 height 47
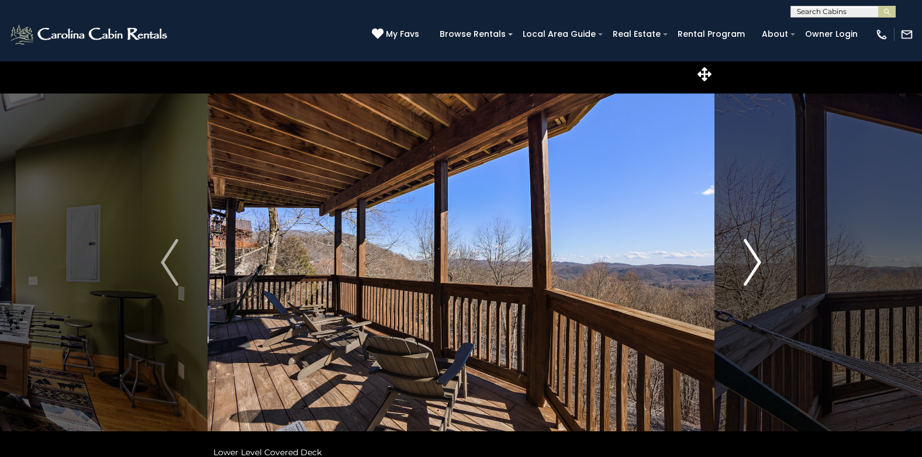
click at [751, 250] on img "Next" at bounding box center [753, 262] width 18 height 47
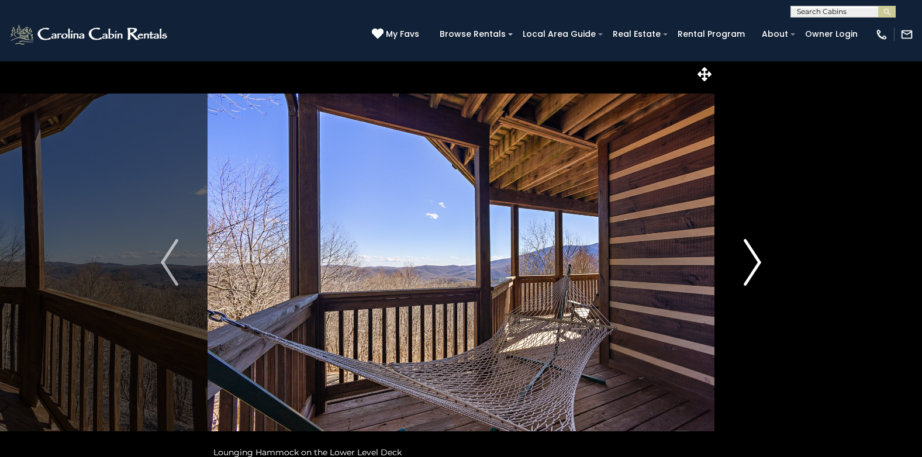
click at [751, 250] on img "Next" at bounding box center [753, 262] width 18 height 47
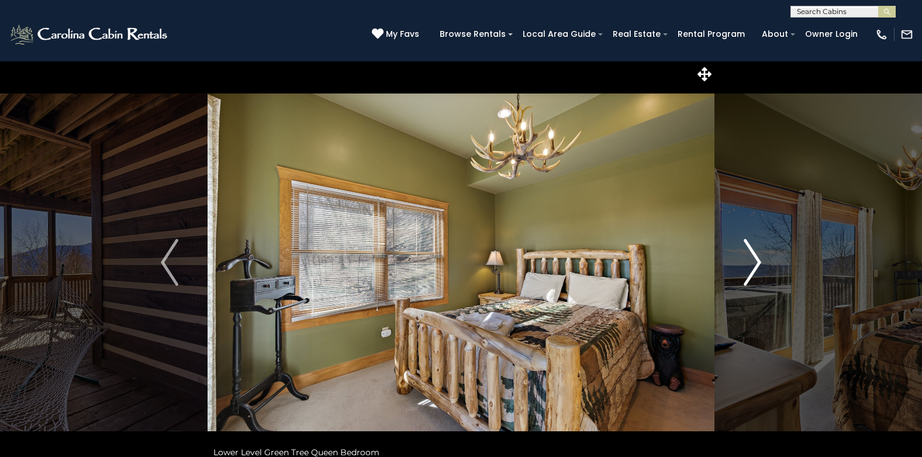
click at [751, 250] on img "Next" at bounding box center [753, 262] width 18 height 47
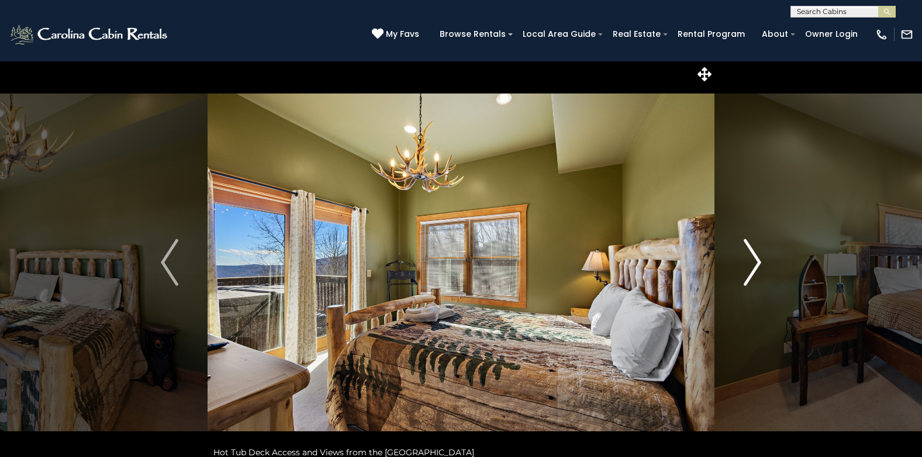
click at [751, 250] on img "Next" at bounding box center [753, 262] width 18 height 47
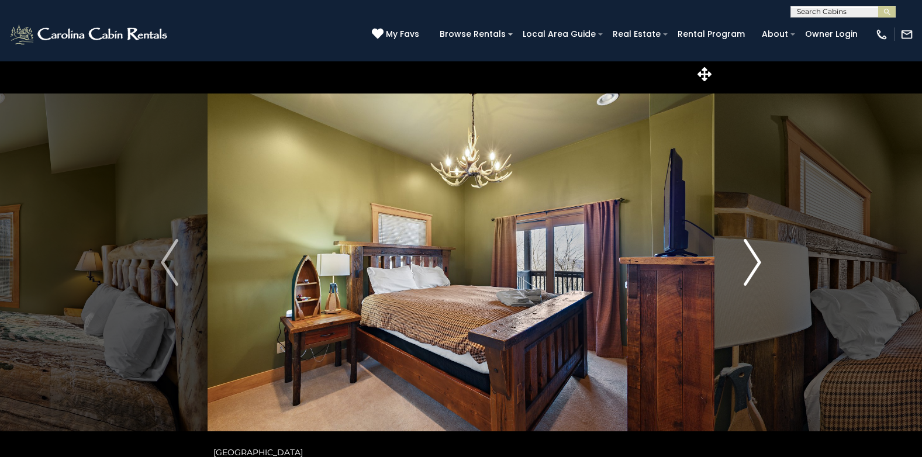
click at [751, 250] on img "Next" at bounding box center [753, 262] width 18 height 47
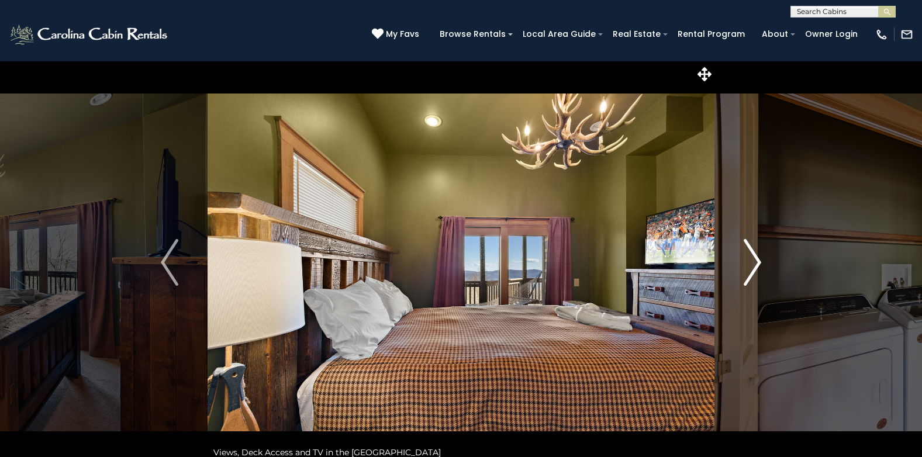
click at [751, 250] on img "Next" at bounding box center [753, 262] width 18 height 47
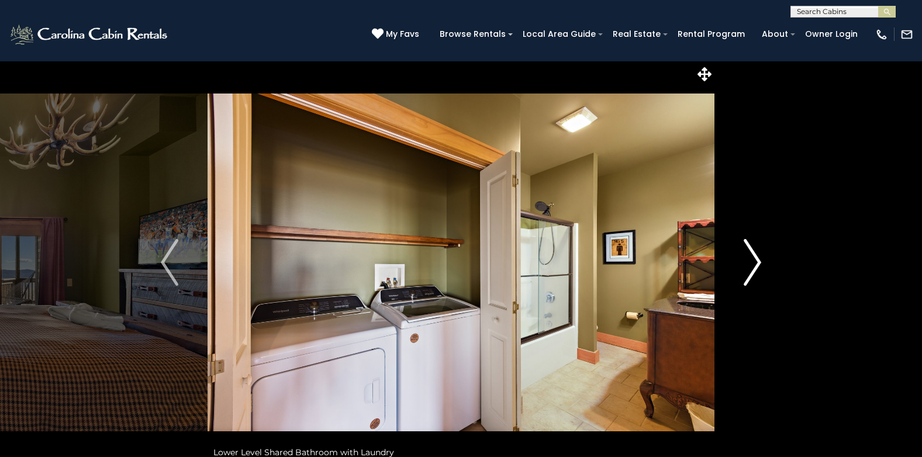
click at [751, 250] on img "Next" at bounding box center [753, 262] width 18 height 47
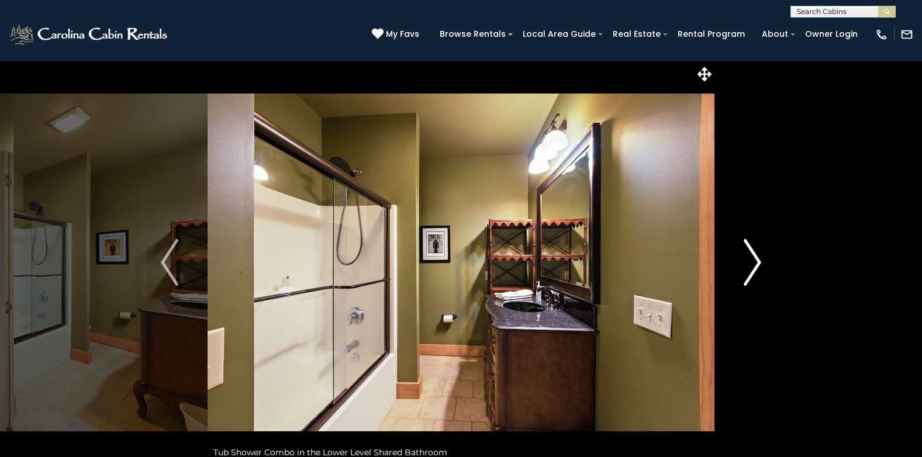
click at [751, 250] on img "Next" at bounding box center [753, 262] width 18 height 47
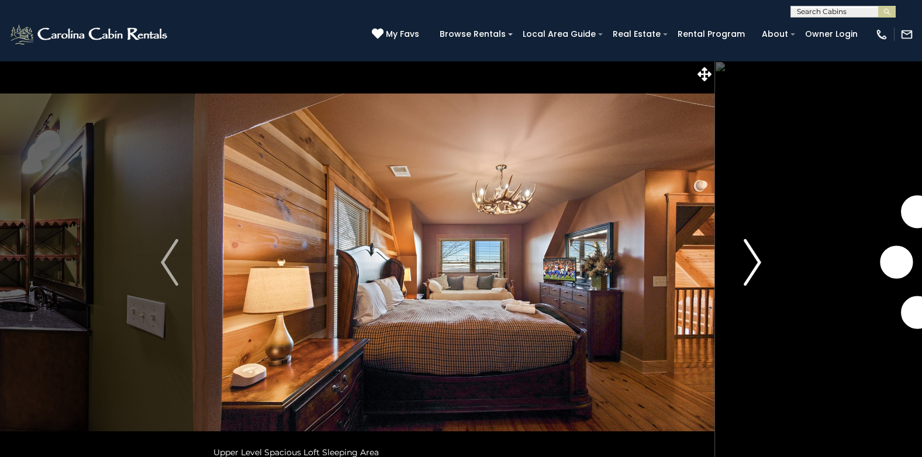
click at [751, 250] on img "Next" at bounding box center [753, 262] width 18 height 47
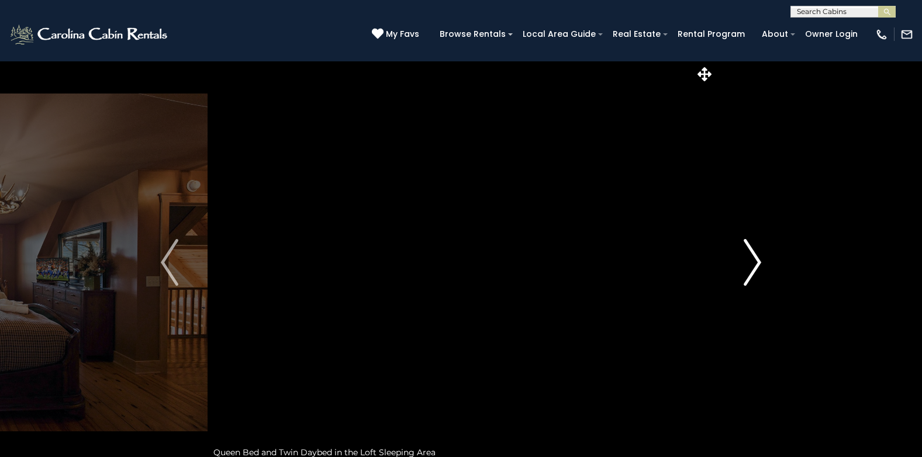
click at [751, 250] on img "Next" at bounding box center [753, 262] width 18 height 47
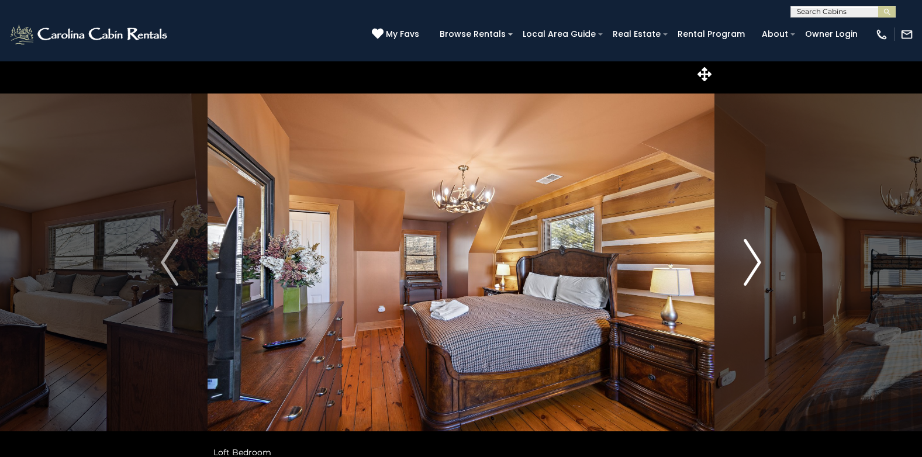
click at [751, 250] on img "Next" at bounding box center [753, 262] width 18 height 47
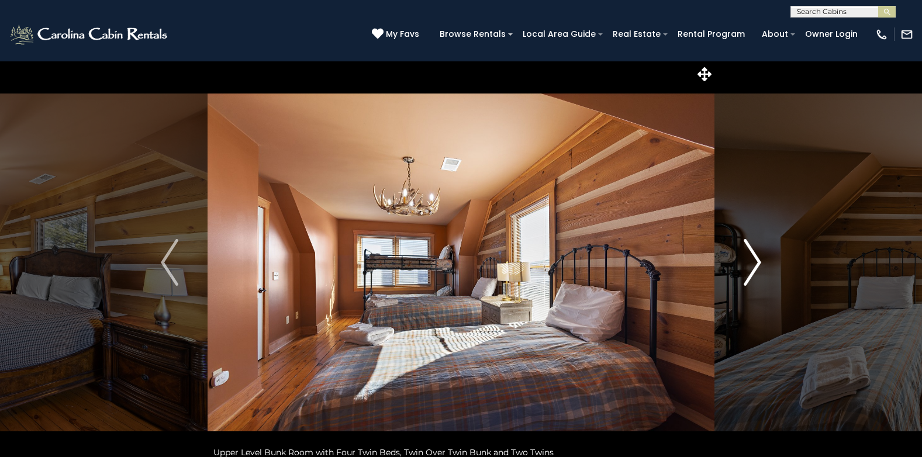
click at [751, 250] on img "Next" at bounding box center [753, 262] width 18 height 47
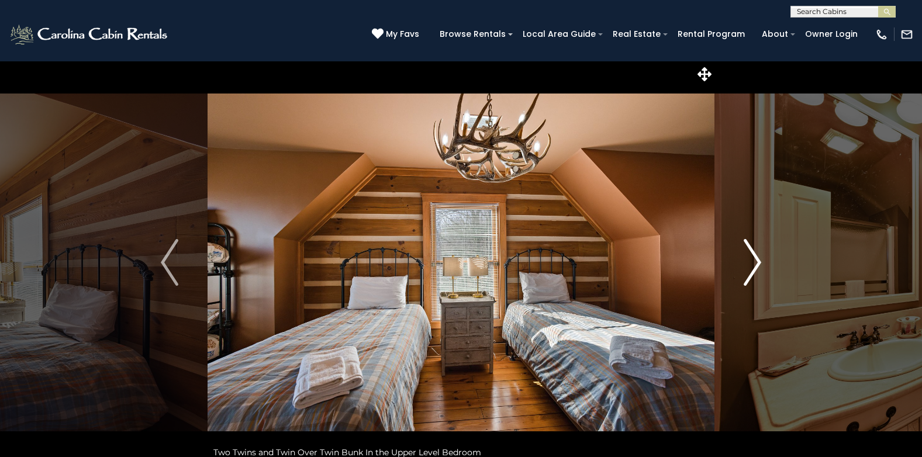
click at [751, 250] on img "Next" at bounding box center [753, 262] width 18 height 47
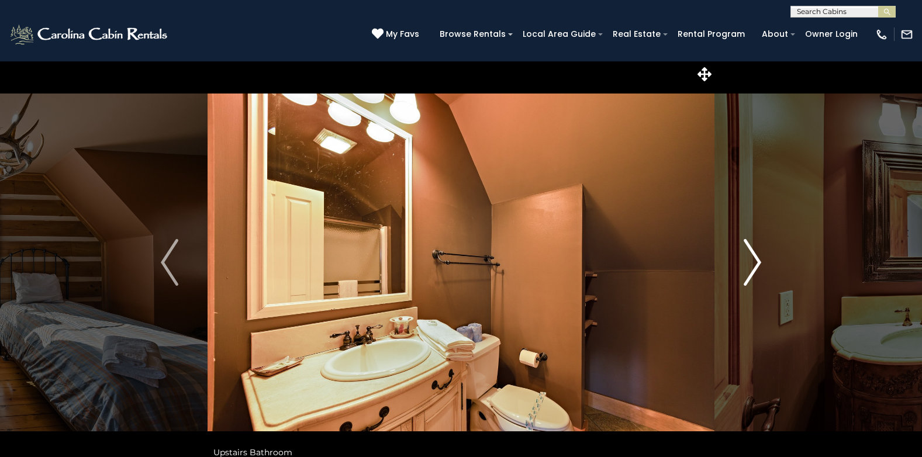
click at [751, 250] on img "Next" at bounding box center [753, 262] width 18 height 47
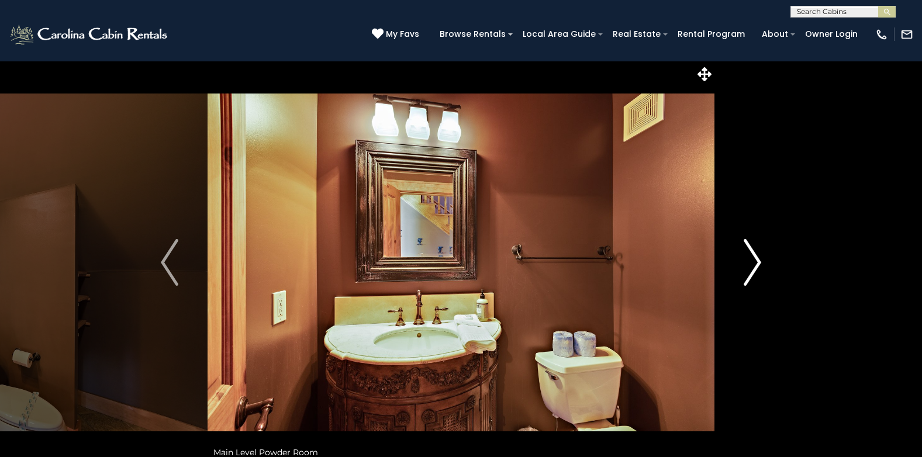
click at [751, 250] on img "Next" at bounding box center [753, 262] width 18 height 47
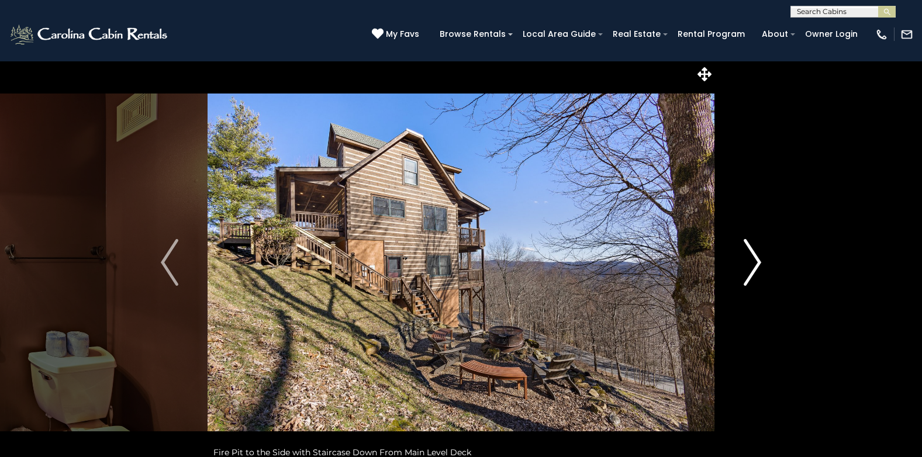
click at [751, 250] on img "Next" at bounding box center [753, 262] width 18 height 47
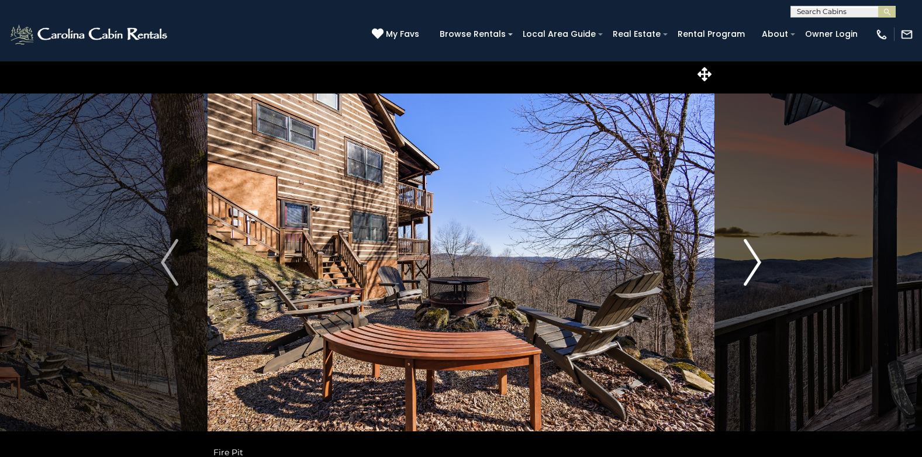
click at [751, 250] on img "Next" at bounding box center [753, 262] width 18 height 47
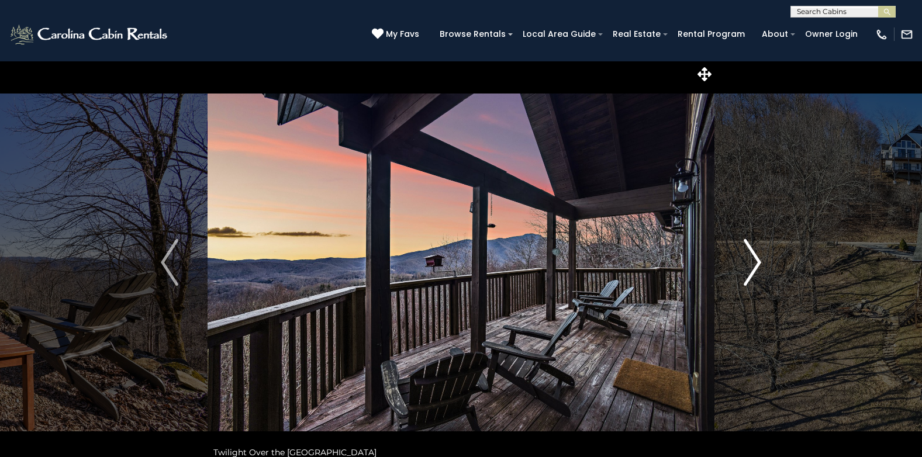
click at [751, 250] on img "Next" at bounding box center [753, 262] width 18 height 47
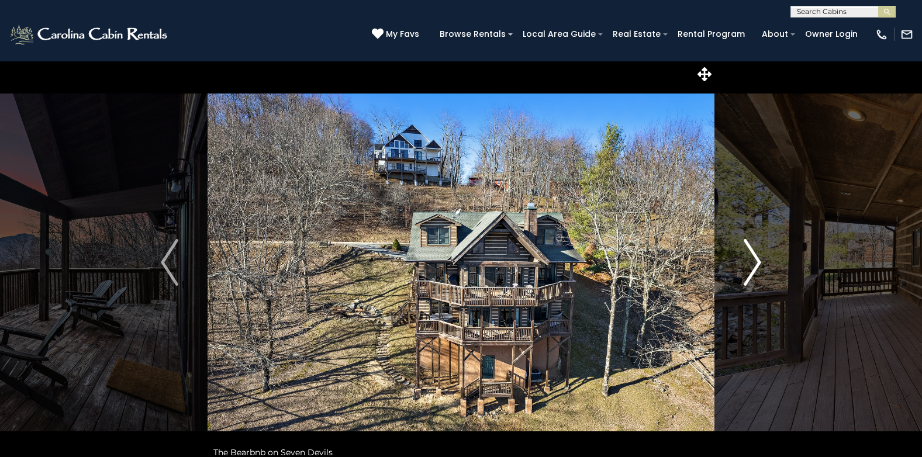
click at [751, 250] on img "Next" at bounding box center [753, 262] width 18 height 47
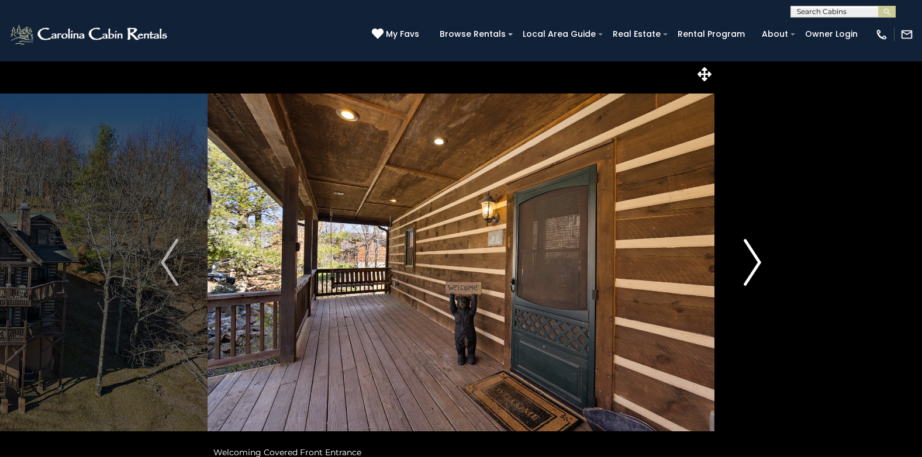
click at [751, 250] on img "Next" at bounding box center [753, 262] width 18 height 47
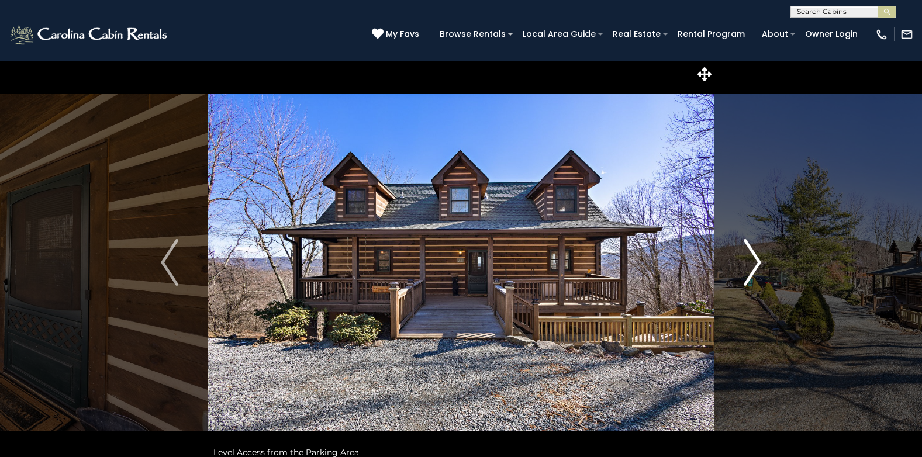
click at [751, 250] on img "Next" at bounding box center [753, 262] width 18 height 47
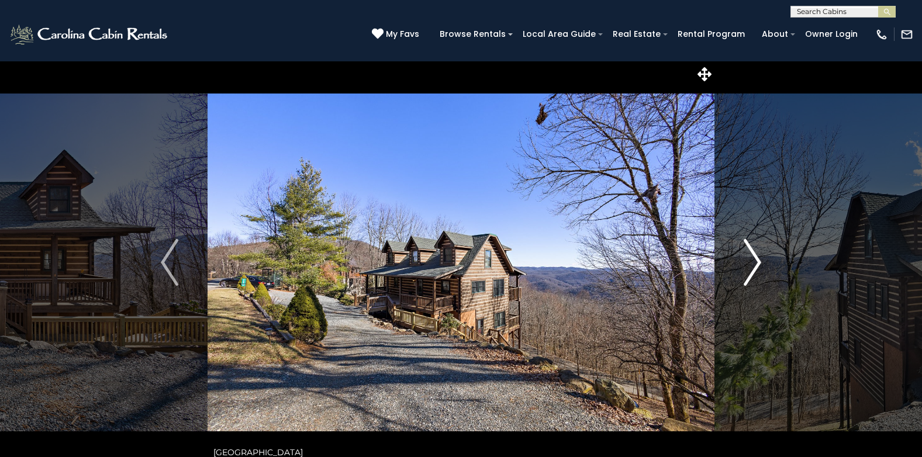
click at [751, 250] on img "Next" at bounding box center [753, 262] width 18 height 47
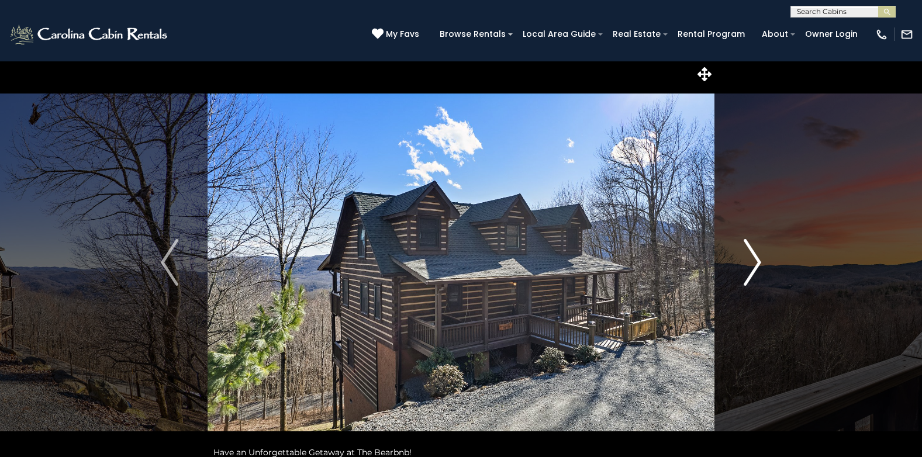
click at [751, 250] on img "Next" at bounding box center [753, 262] width 18 height 47
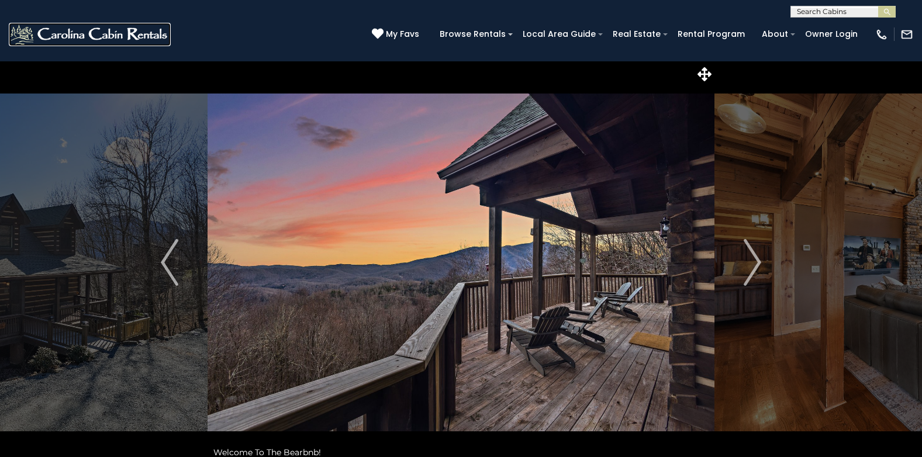
click at [87, 30] on img at bounding box center [90, 34] width 162 height 23
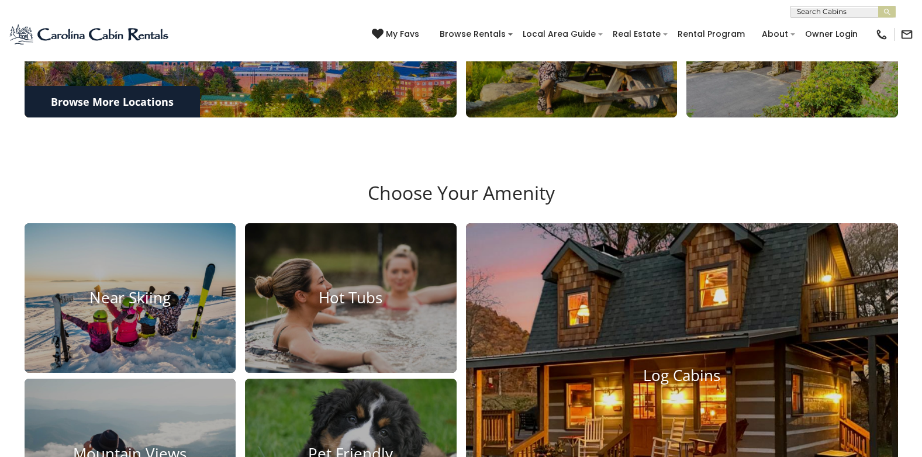
scroll to position [760, 0]
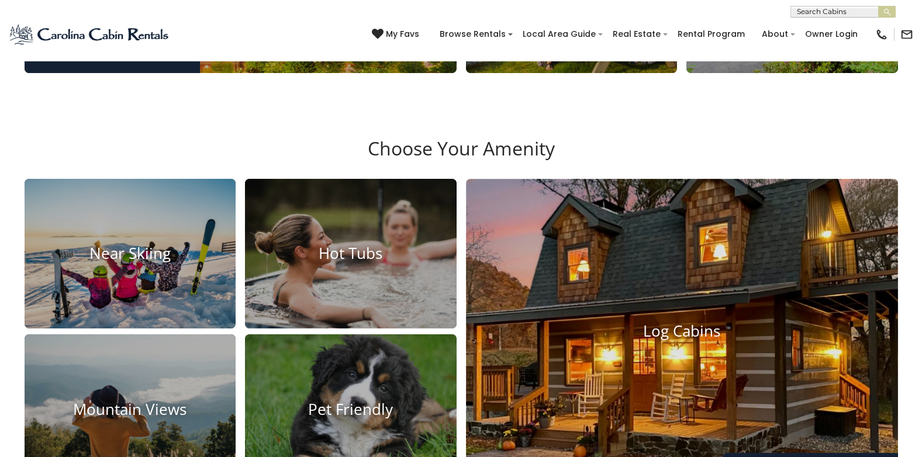
click at [677, 305] on img at bounding box center [683, 332] width 476 height 336
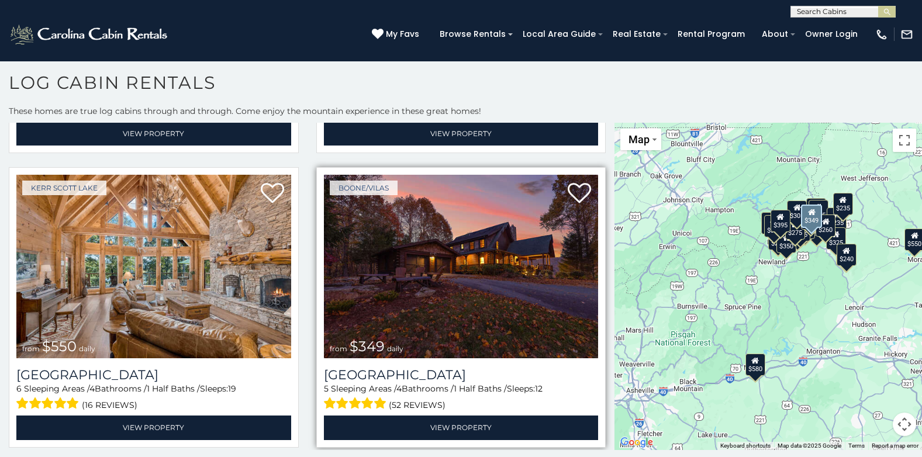
scroll to position [292, 0]
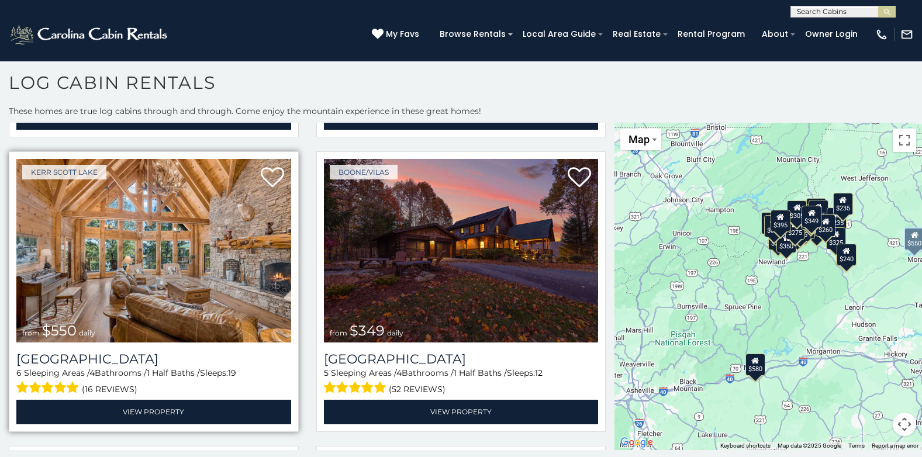
click at [129, 194] on img at bounding box center [153, 251] width 275 height 184
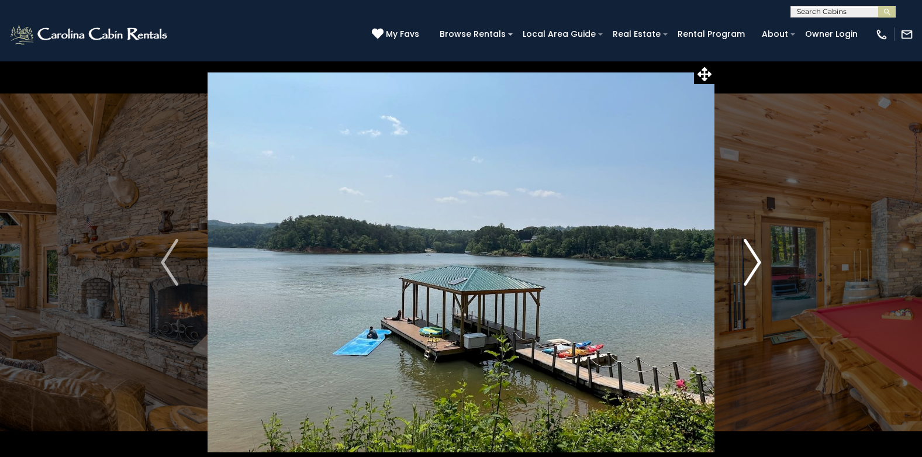
click at [755, 250] on img "Next" at bounding box center [753, 262] width 18 height 47
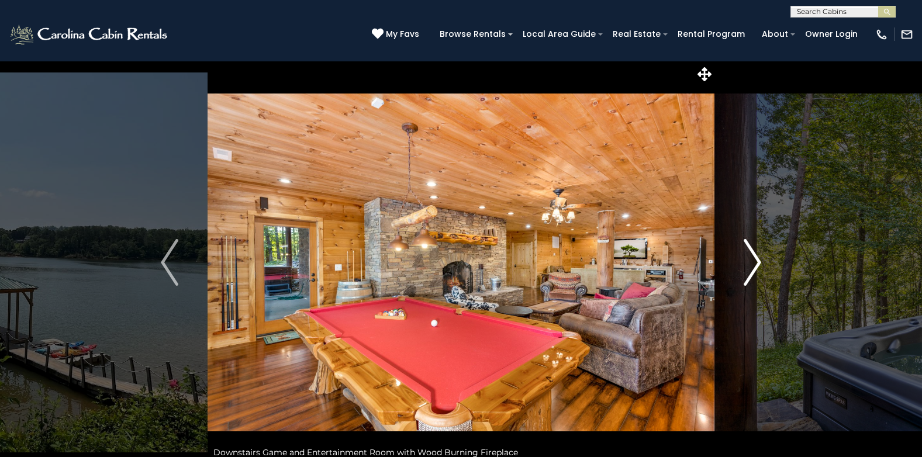
click at [755, 250] on img "Next" at bounding box center [753, 262] width 18 height 47
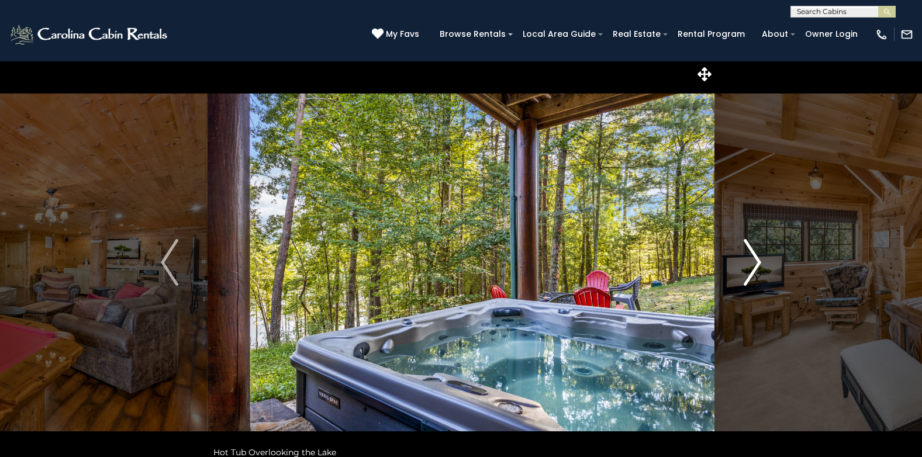
click at [755, 250] on img "Next" at bounding box center [753, 262] width 18 height 47
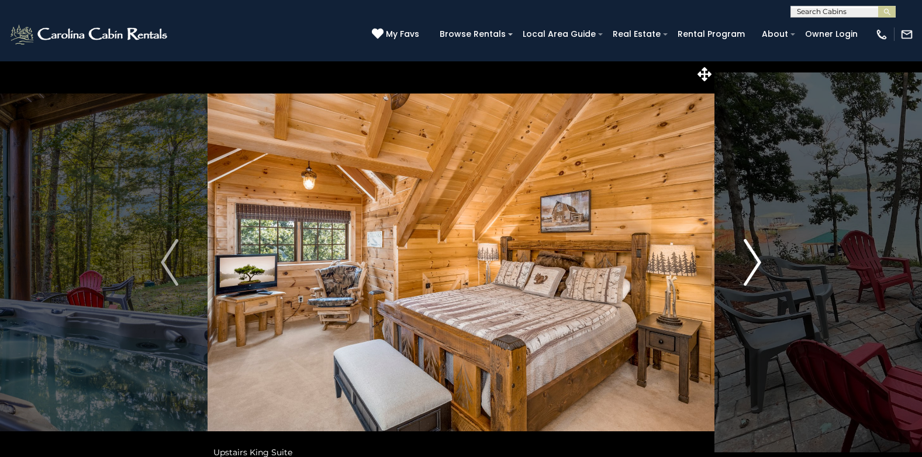
click at [755, 250] on img "Next" at bounding box center [753, 262] width 18 height 47
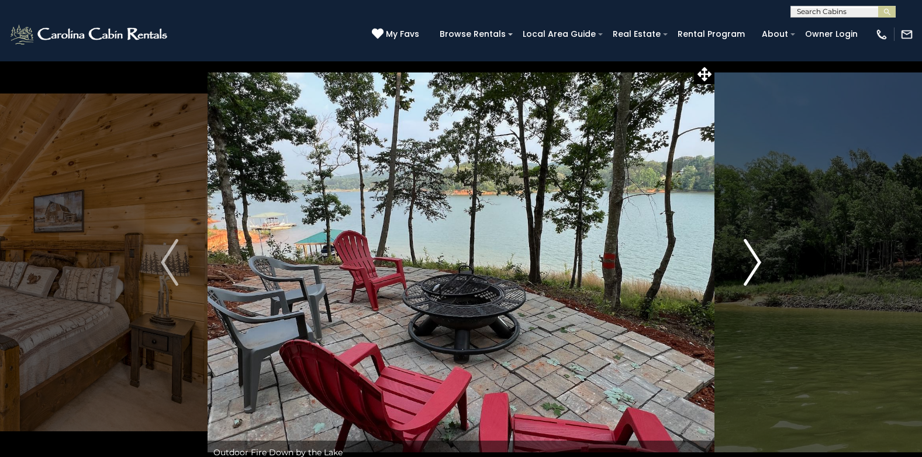
click at [755, 250] on img "Next" at bounding box center [753, 262] width 18 height 47
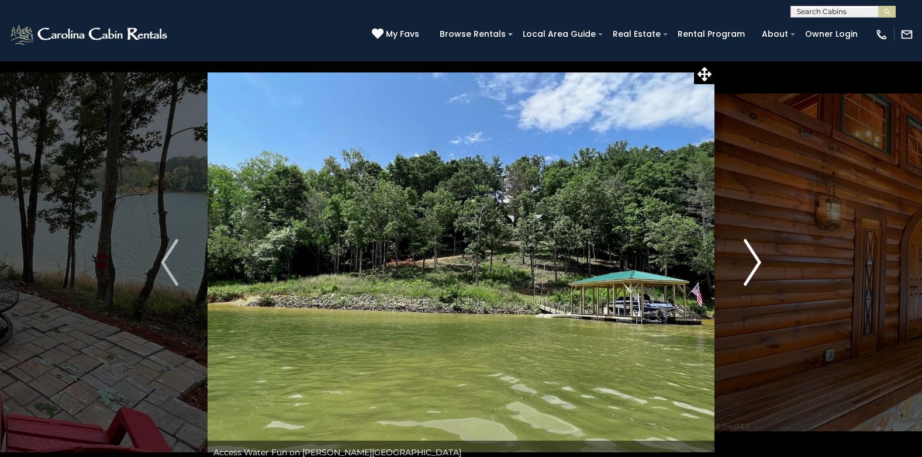
click at [755, 250] on img "Next" at bounding box center [753, 262] width 18 height 47
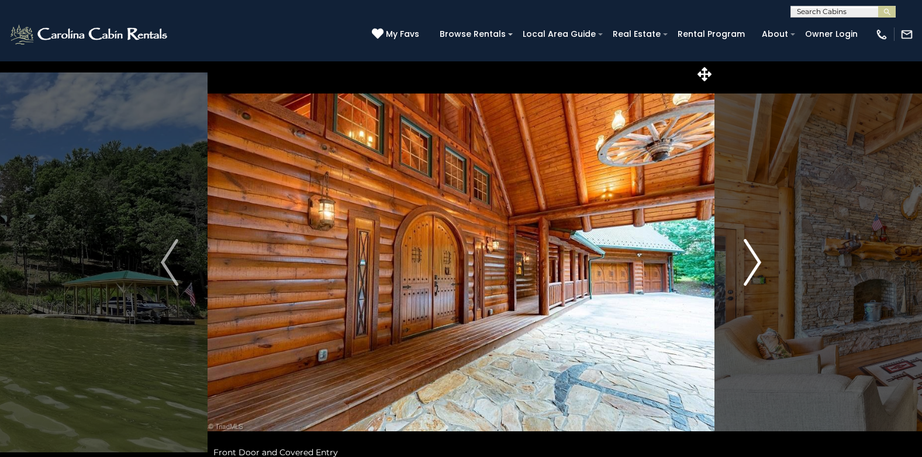
click at [755, 250] on img "Next" at bounding box center [753, 262] width 18 height 47
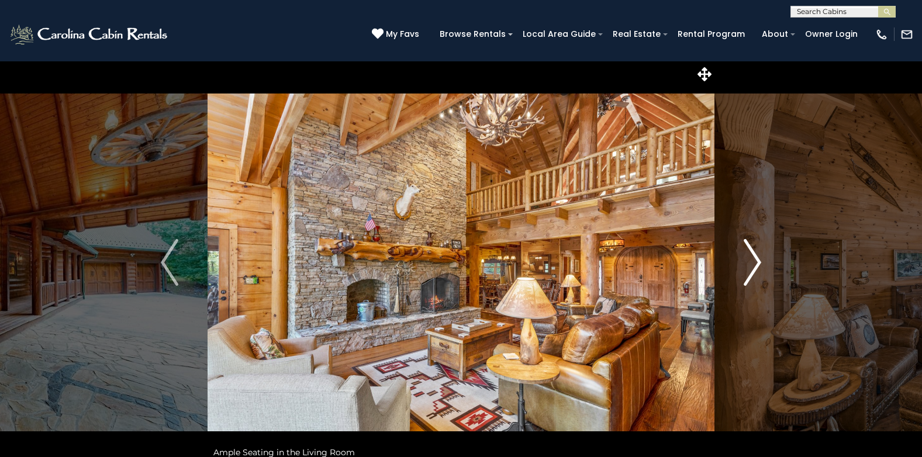
click at [755, 250] on img "Next" at bounding box center [753, 262] width 18 height 47
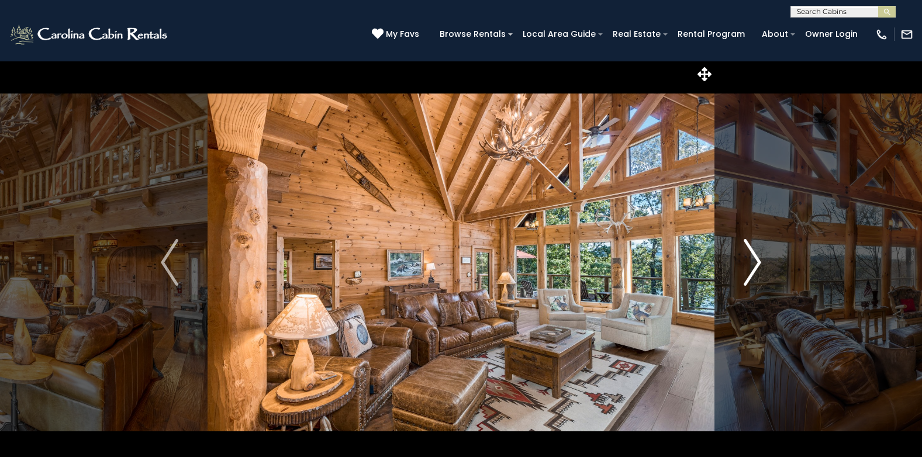
click at [755, 250] on img "Next" at bounding box center [753, 262] width 18 height 47
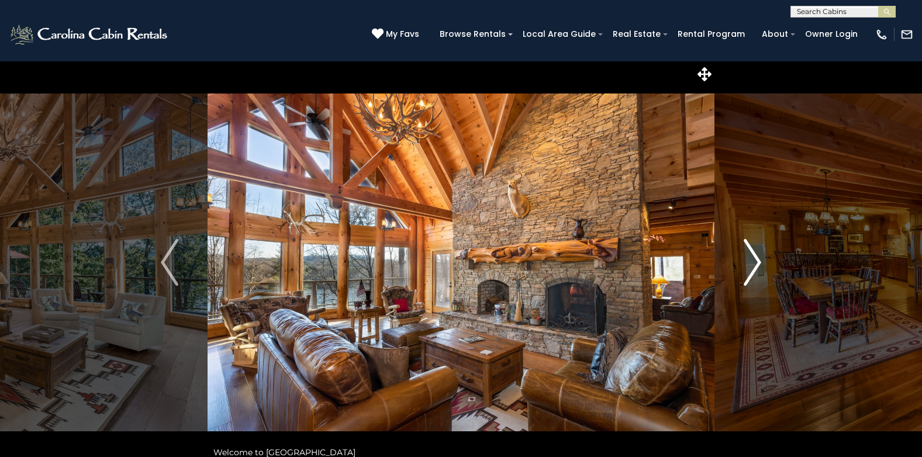
click at [755, 250] on img "Next" at bounding box center [753, 262] width 18 height 47
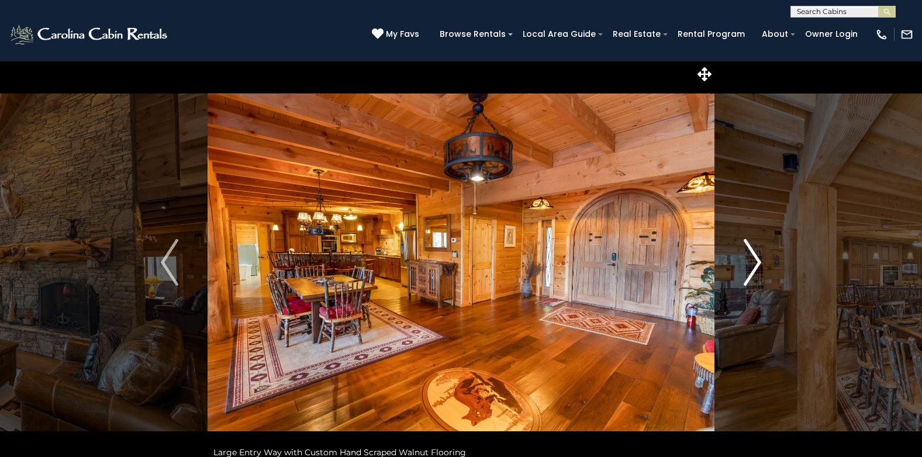
click at [755, 250] on img "Next" at bounding box center [753, 262] width 18 height 47
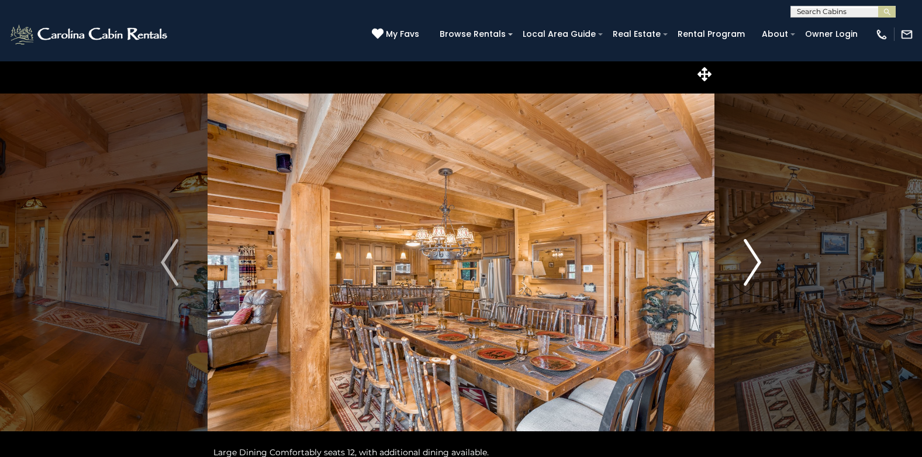
click at [755, 250] on img "Next" at bounding box center [753, 262] width 18 height 47
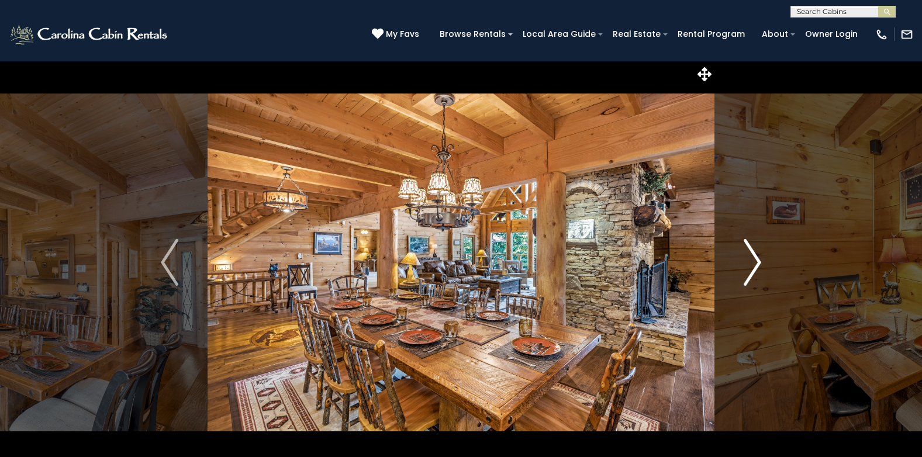
click at [757, 252] on img "Next" at bounding box center [753, 262] width 18 height 47
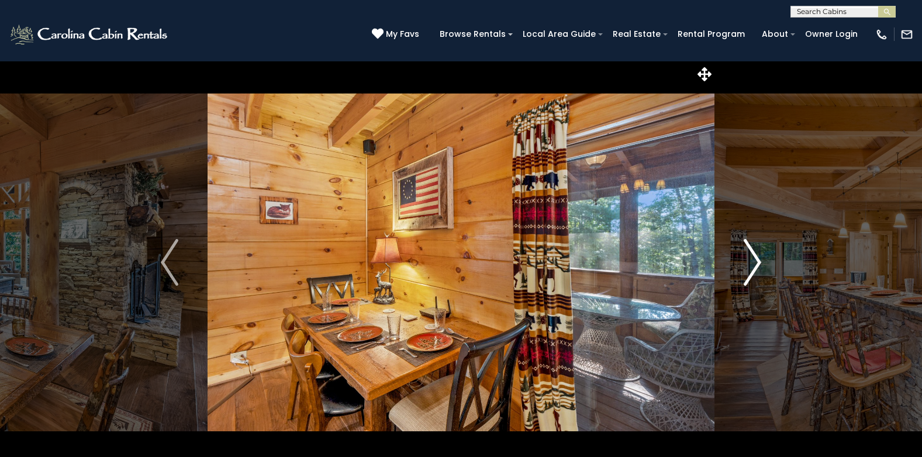
click at [759, 253] on img "Next" at bounding box center [753, 262] width 18 height 47
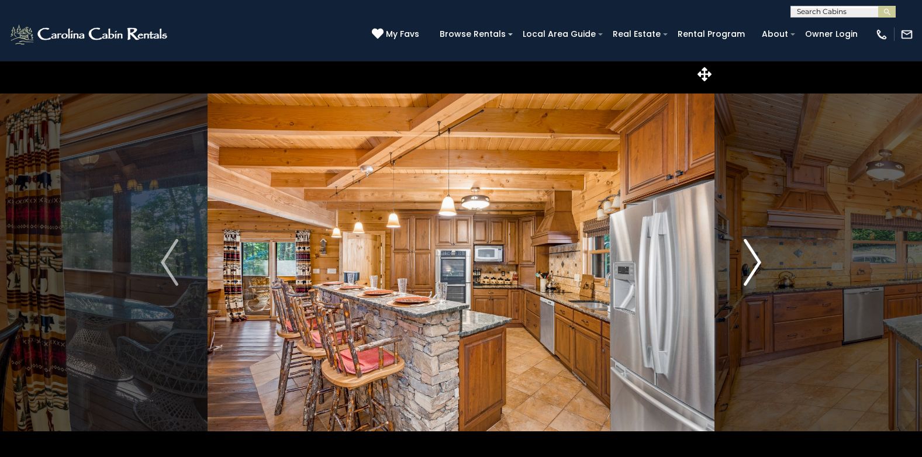
click at [763, 256] on button "Next" at bounding box center [753, 263] width 76 height 404
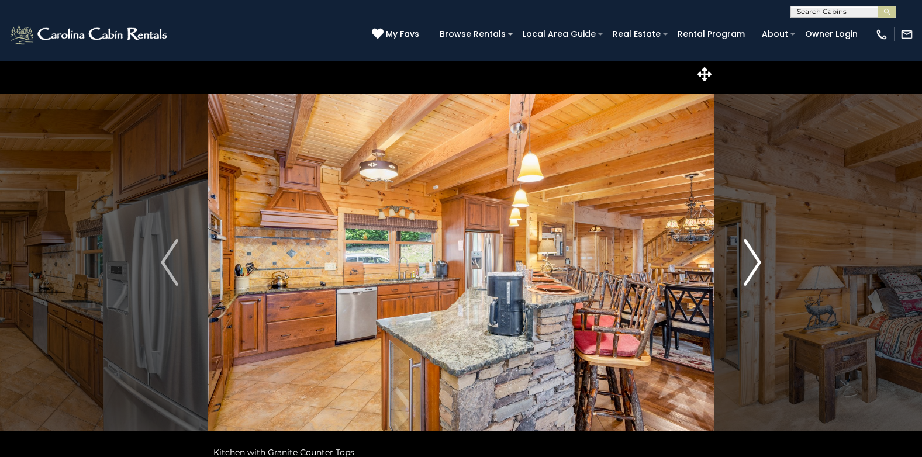
click at [756, 256] on img "Next" at bounding box center [753, 262] width 18 height 47
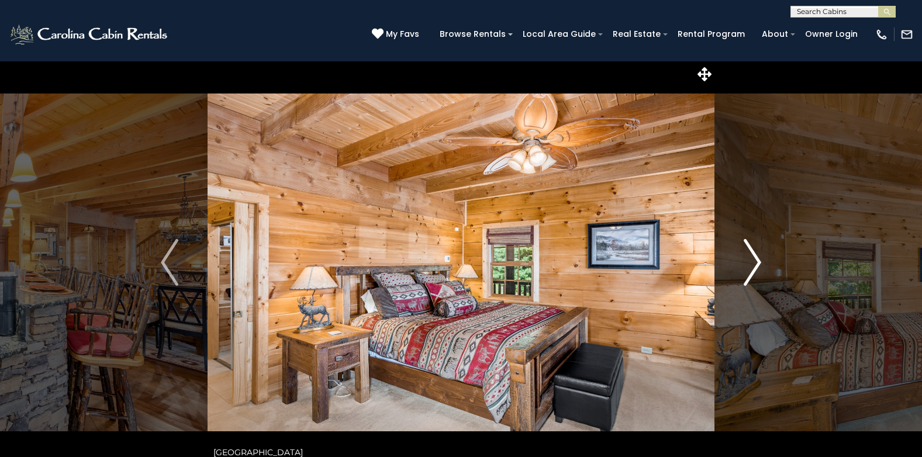
click at [759, 254] on img "Next" at bounding box center [753, 262] width 18 height 47
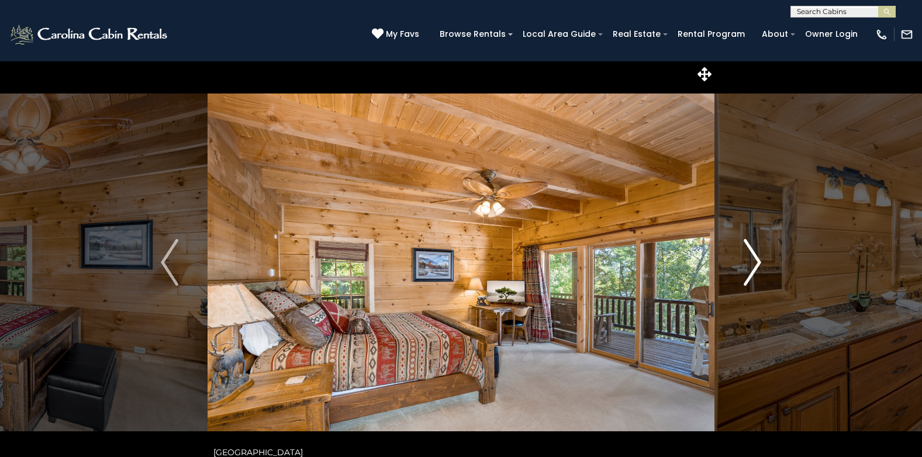
click at [759, 254] on img "Next" at bounding box center [753, 262] width 18 height 47
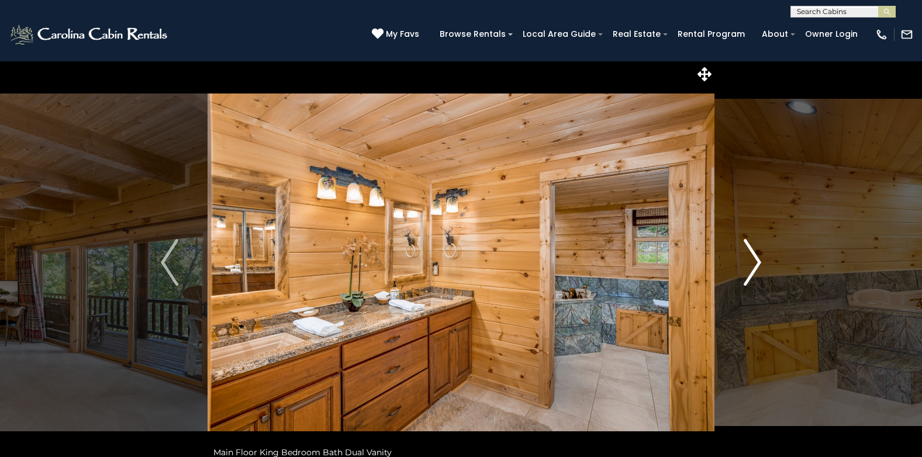
click at [759, 254] on img "Next" at bounding box center [753, 262] width 18 height 47
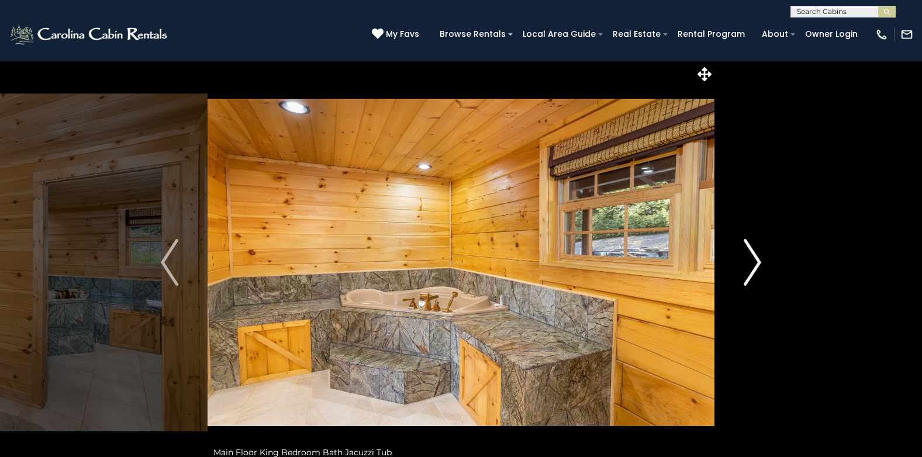
click at [759, 254] on img "Next" at bounding box center [753, 262] width 18 height 47
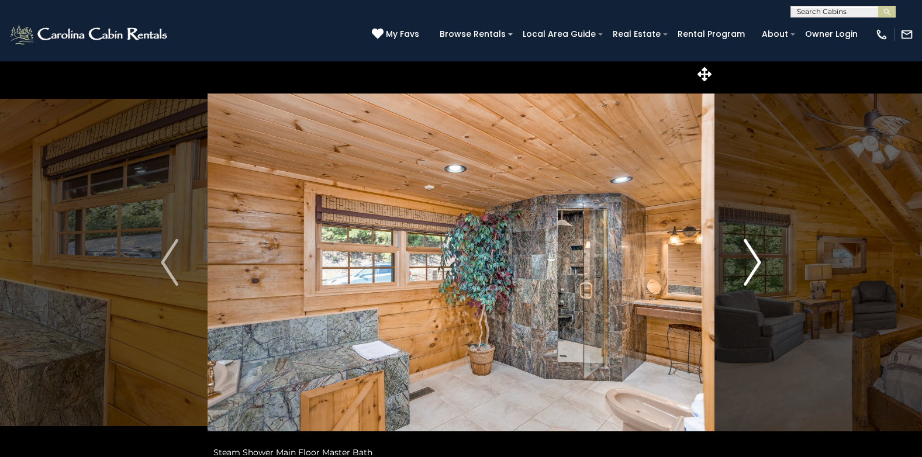
click at [759, 254] on img "Next" at bounding box center [753, 262] width 18 height 47
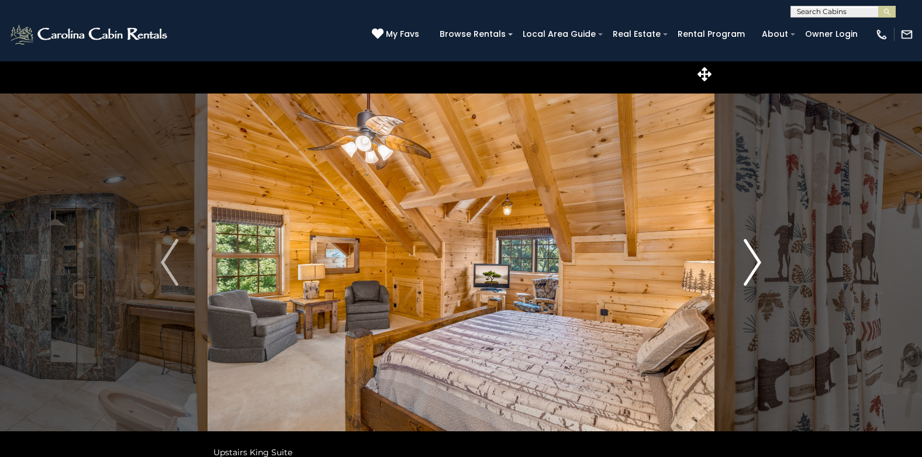
click at [759, 254] on img "Next" at bounding box center [753, 262] width 18 height 47
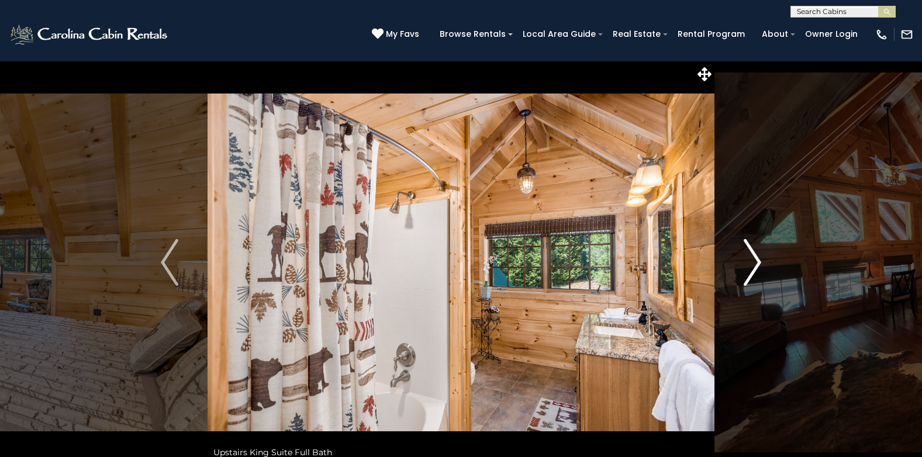
click at [759, 254] on img "Next" at bounding box center [753, 262] width 18 height 47
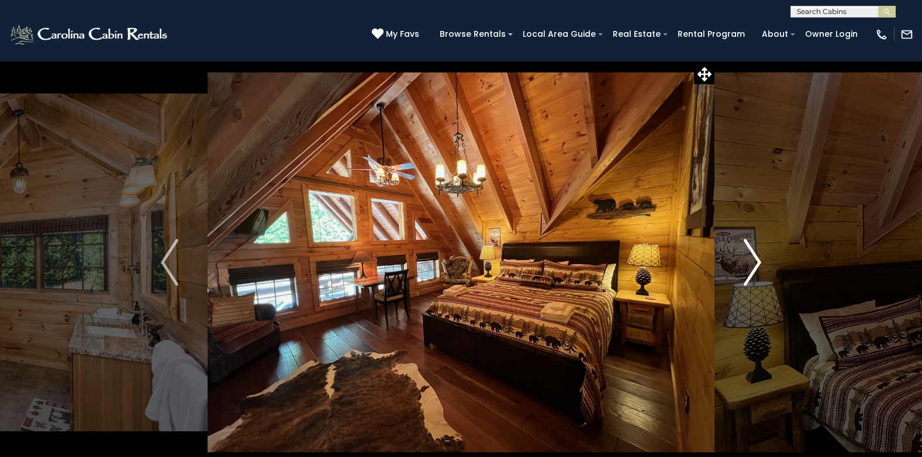
click at [759, 254] on img "Next" at bounding box center [753, 262] width 18 height 47
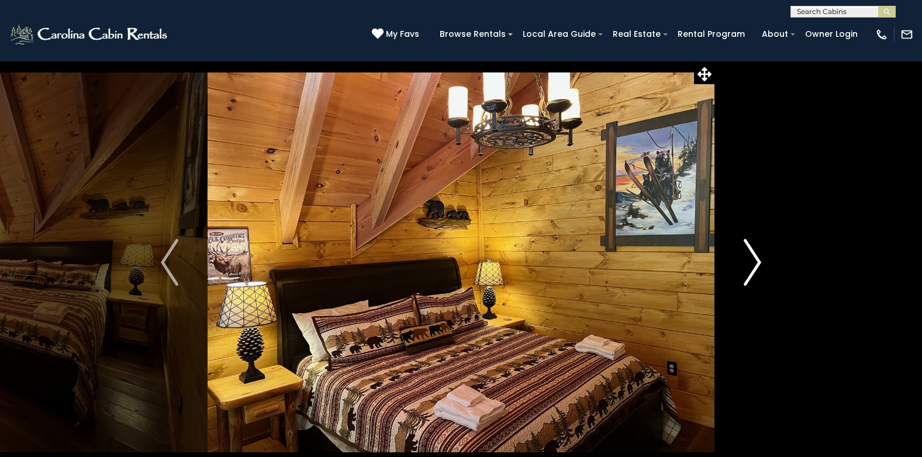
click at [759, 254] on img "Next" at bounding box center [753, 262] width 18 height 47
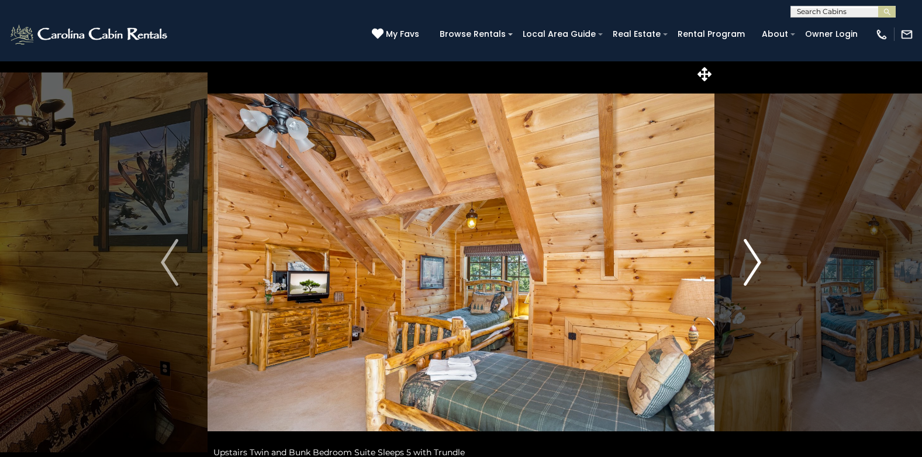
click at [758, 254] on img "Next" at bounding box center [753, 262] width 18 height 47
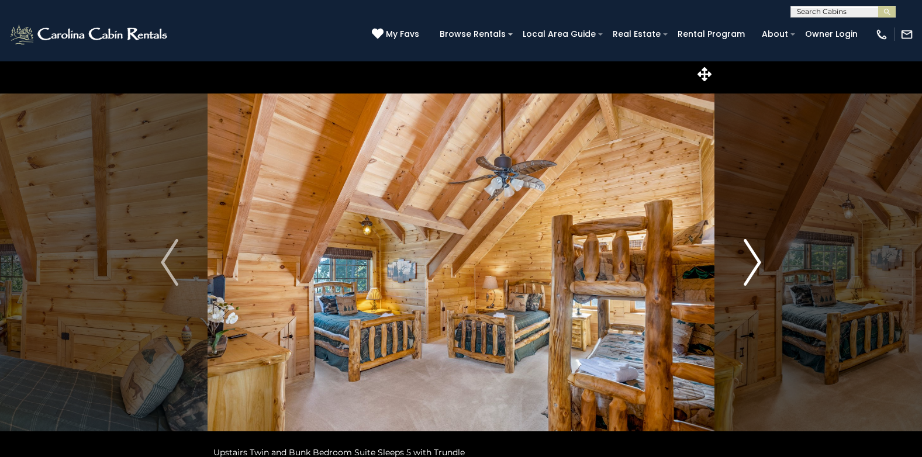
click at [758, 254] on img "Next" at bounding box center [753, 262] width 18 height 47
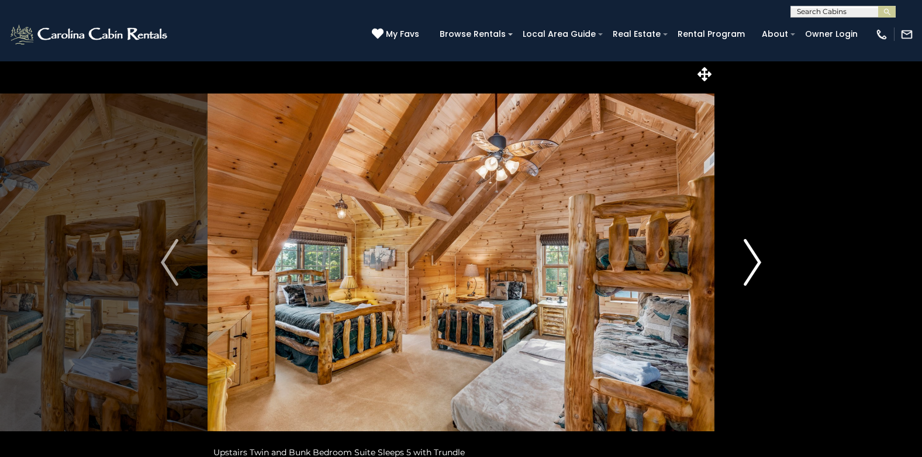
click at [758, 254] on img "Next" at bounding box center [753, 262] width 18 height 47
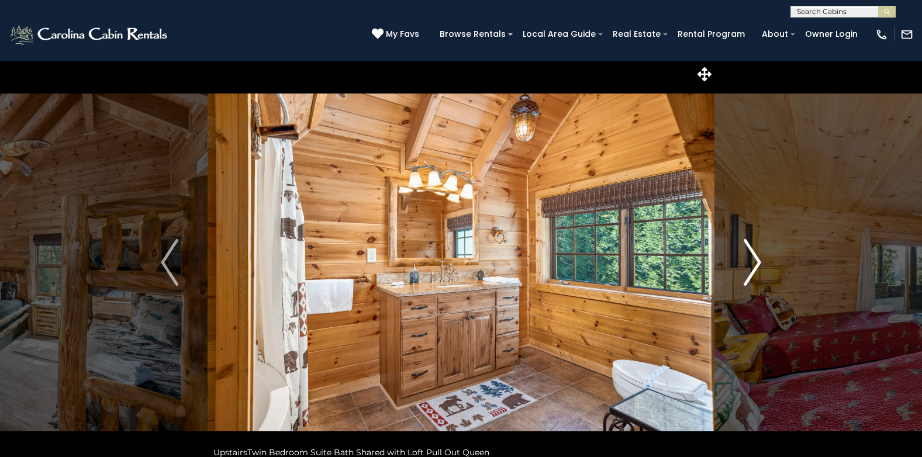
click at [758, 254] on img "Next" at bounding box center [753, 262] width 18 height 47
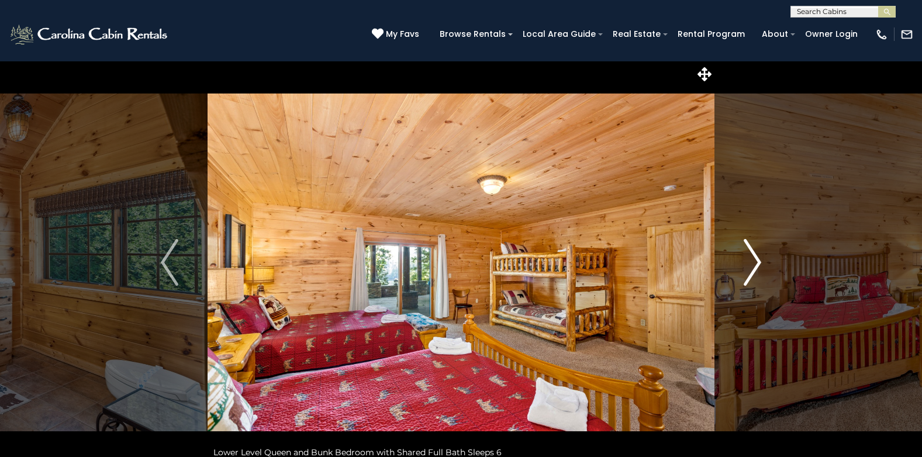
click at [758, 254] on img "Next" at bounding box center [753, 262] width 18 height 47
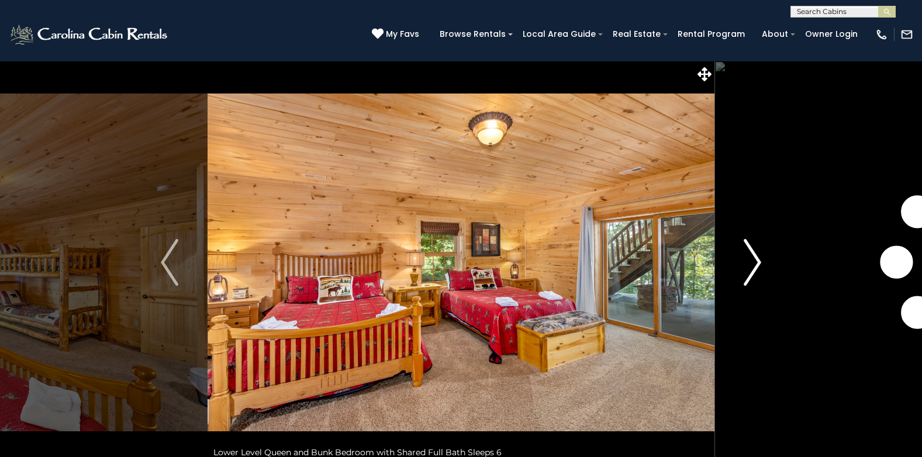
click at [758, 254] on img "Next" at bounding box center [753, 262] width 18 height 47
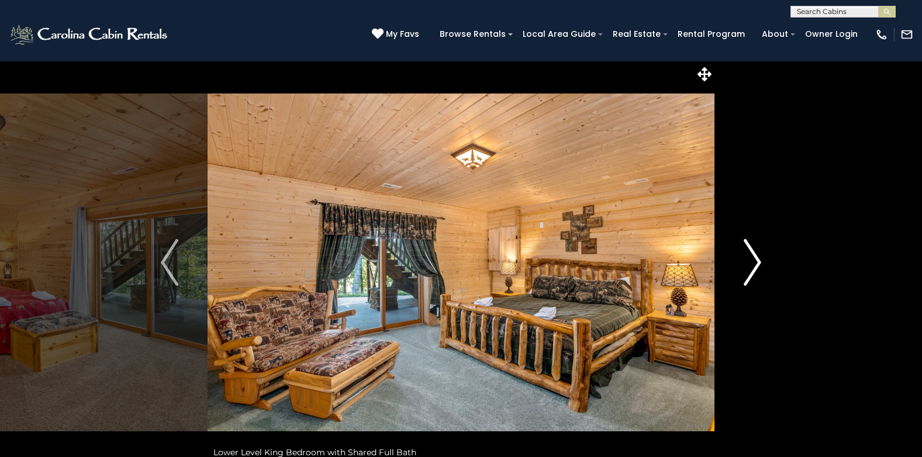
click at [758, 254] on img "Next" at bounding box center [753, 262] width 18 height 47
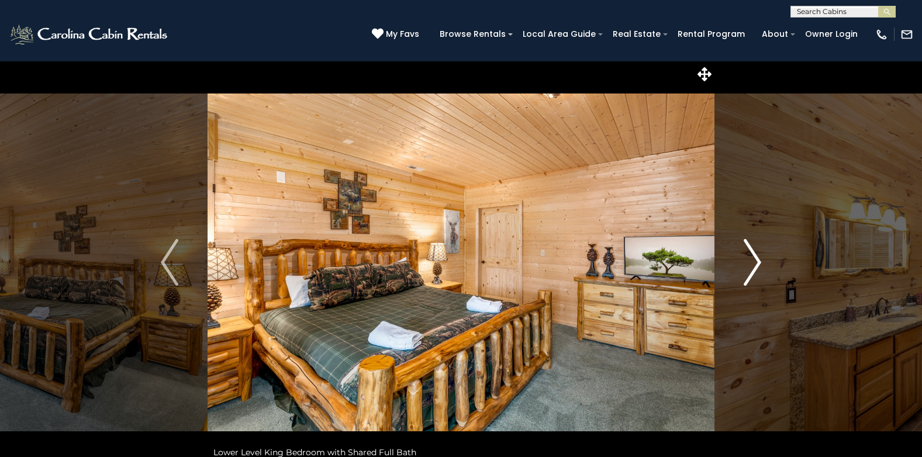
click at [758, 254] on img "Next" at bounding box center [753, 262] width 18 height 47
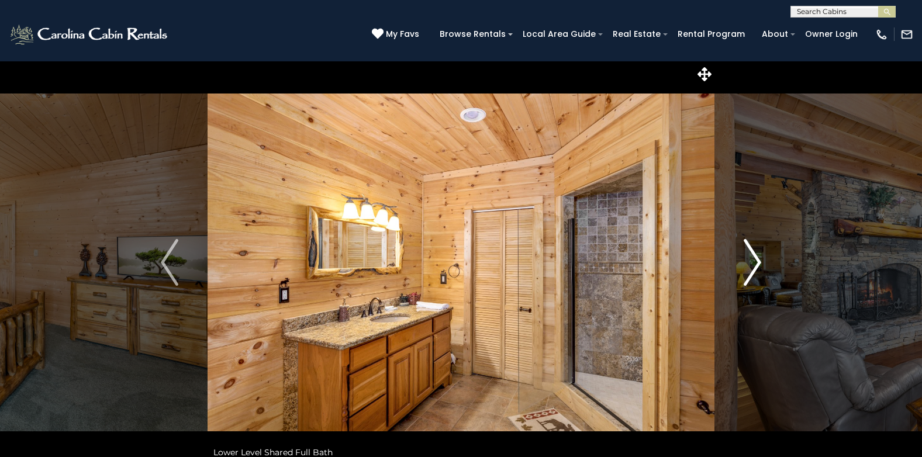
click at [758, 254] on img "Next" at bounding box center [753, 262] width 18 height 47
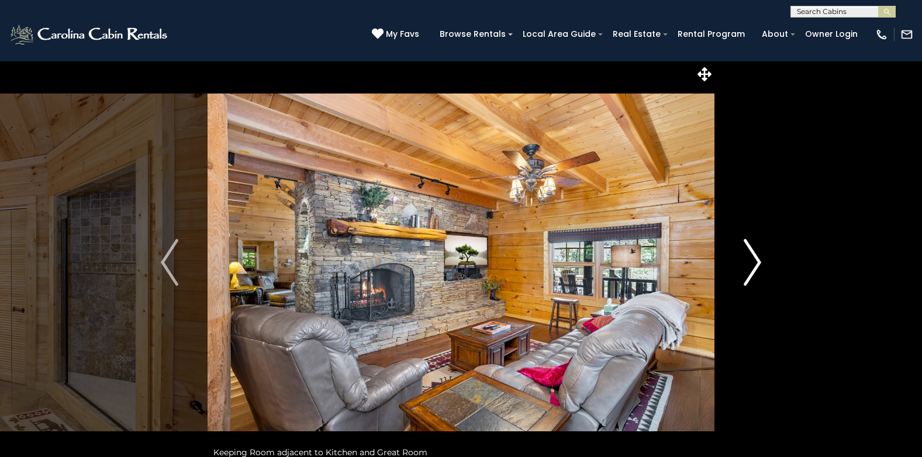
click at [758, 254] on img "Next" at bounding box center [753, 262] width 18 height 47
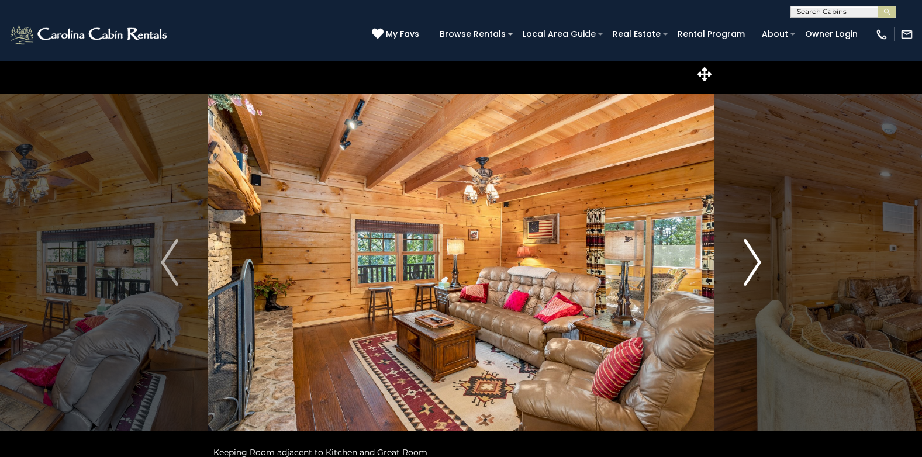
click at [758, 254] on img "Next" at bounding box center [753, 262] width 18 height 47
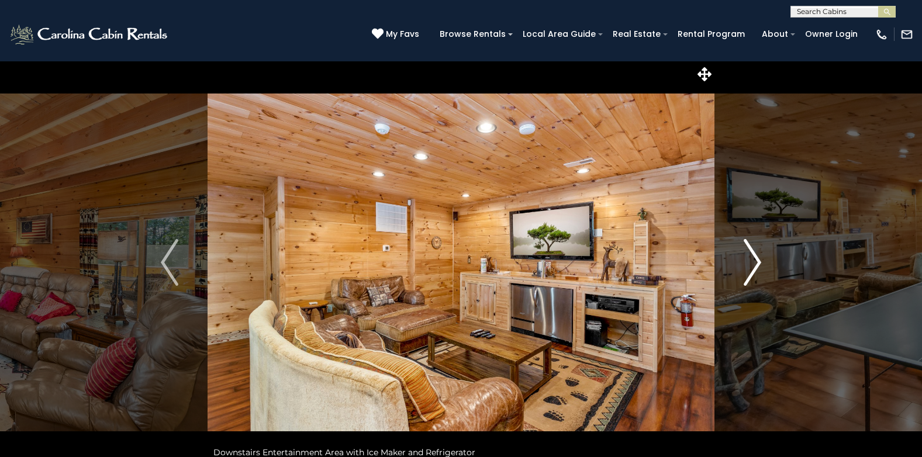
click at [758, 254] on img "Next" at bounding box center [753, 262] width 18 height 47
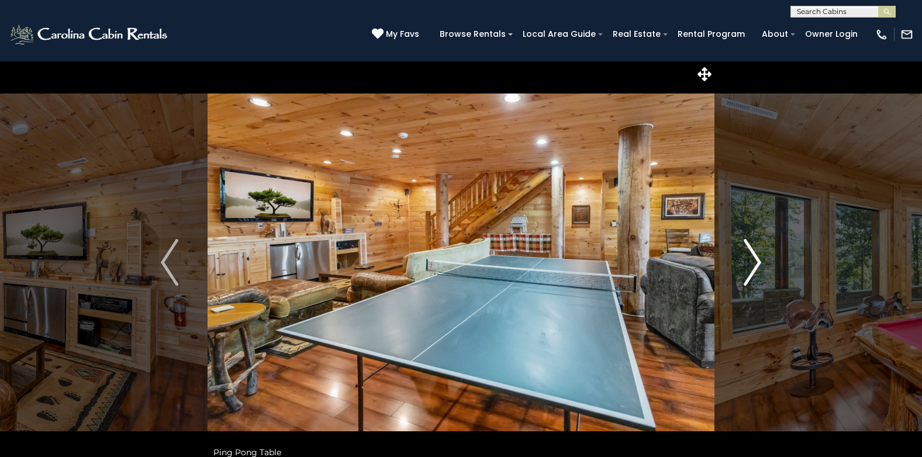
click at [758, 254] on img "Next" at bounding box center [753, 262] width 18 height 47
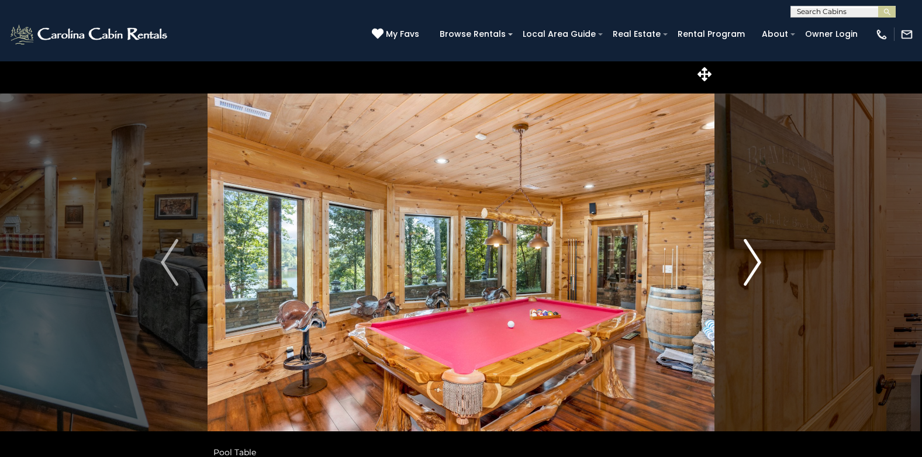
click at [758, 254] on img "Next" at bounding box center [753, 262] width 18 height 47
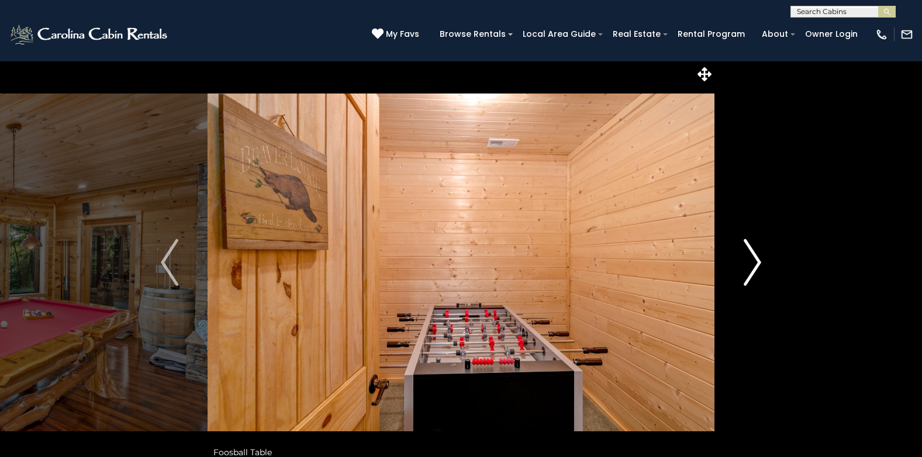
click at [758, 254] on img "Next" at bounding box center [753, 262] width 18 height 47
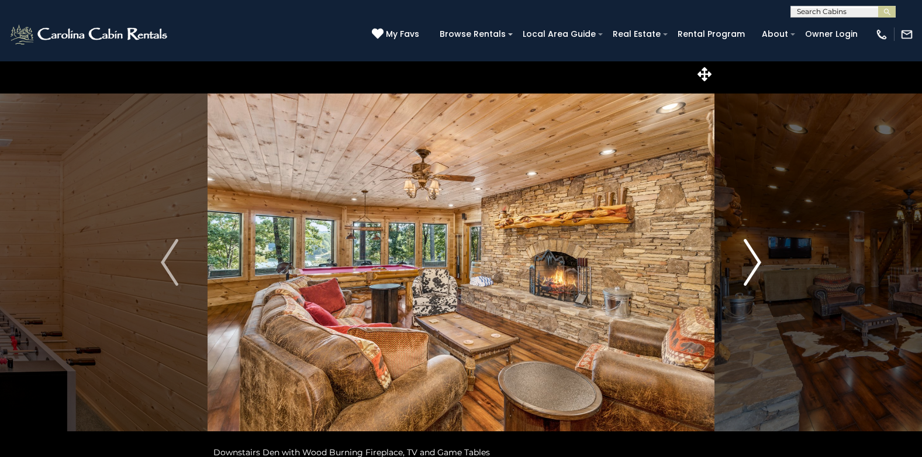
click at [758, 254] on img "Next" at bounding box center [753, 262] width 18 height 47
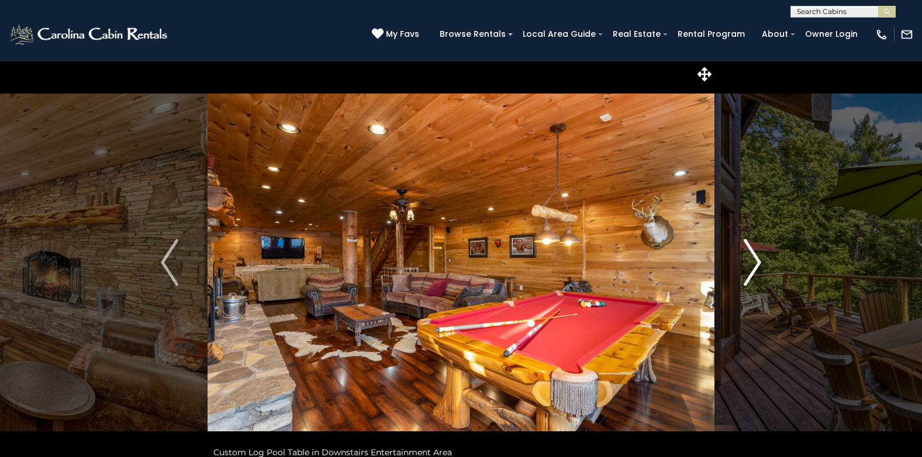
click at [758, 254] on img "Next" at bounding box center [753, 262] width 18 height 47
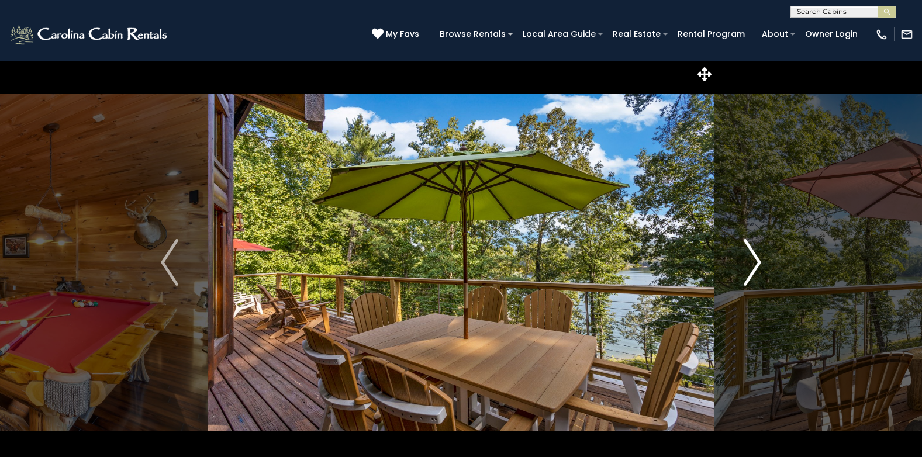
click at [758, 254] on img "Next" at bounding box center [753, 262] width 18 height 47
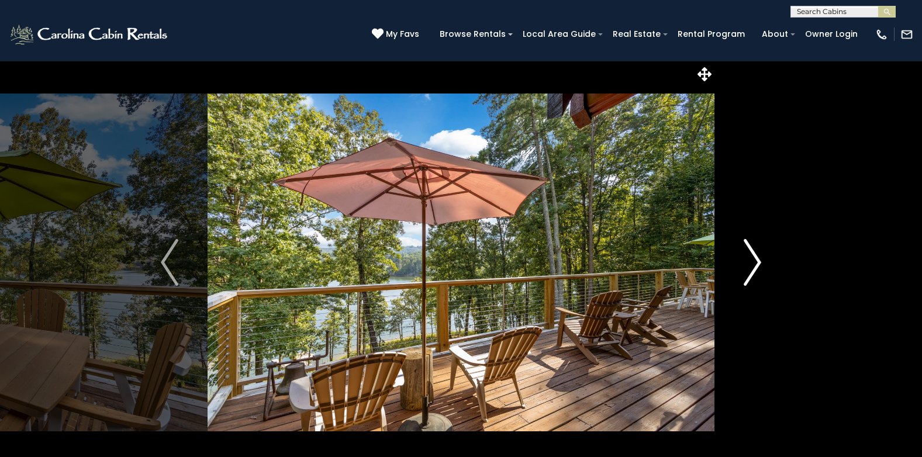
click at [758, 254] on img "Next" at bounding box center [753, 262] width 18 height 47
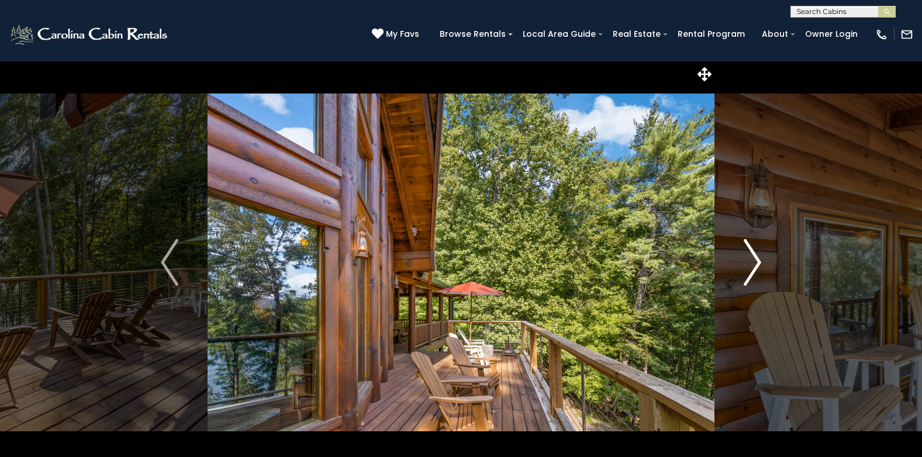
click at [758, 254] on img "Next" at bounding box center [753, 262] width 18 height 47
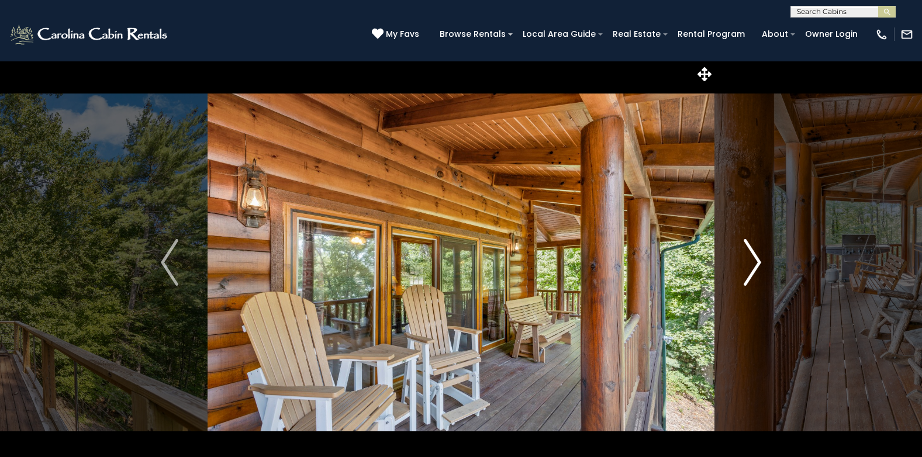
click at [758, 254] on img "Next" at bounding box center [753, 262] width 18 height 47
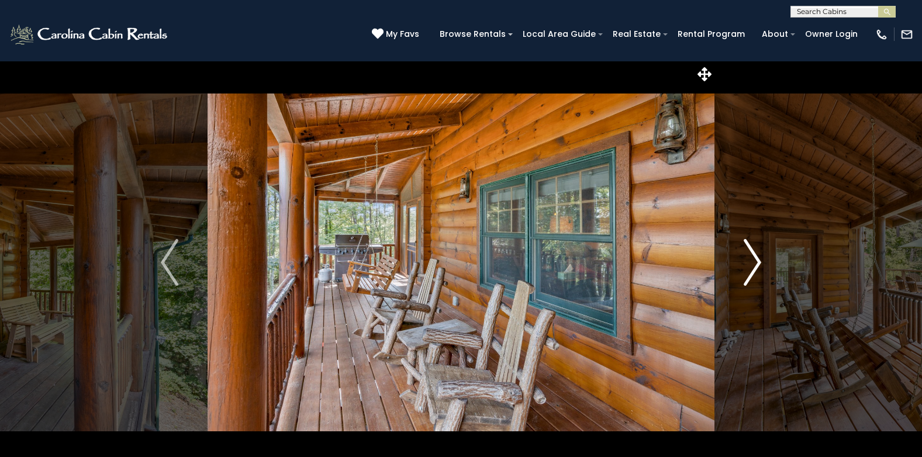
click at [758, 254] on img "Next" at bounding box center [753, 262] width 18 height 47
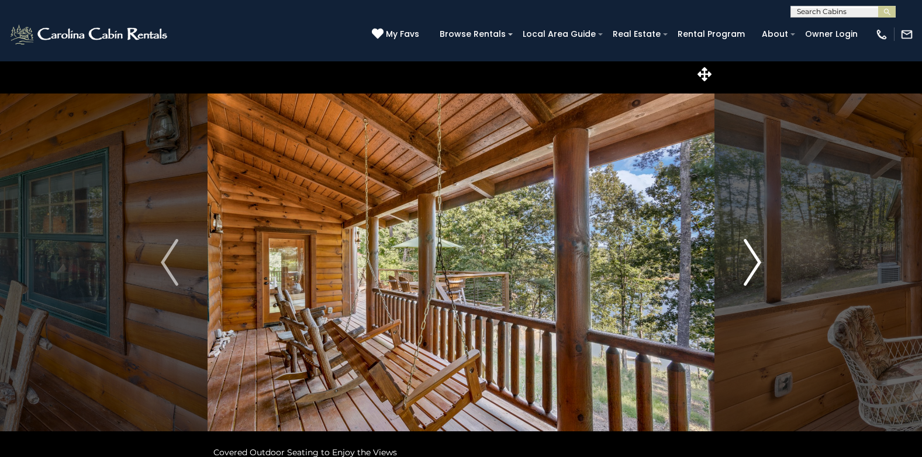
click at [758, 254] on img "Next" at bounding box center [753, 262] width 18 height 47
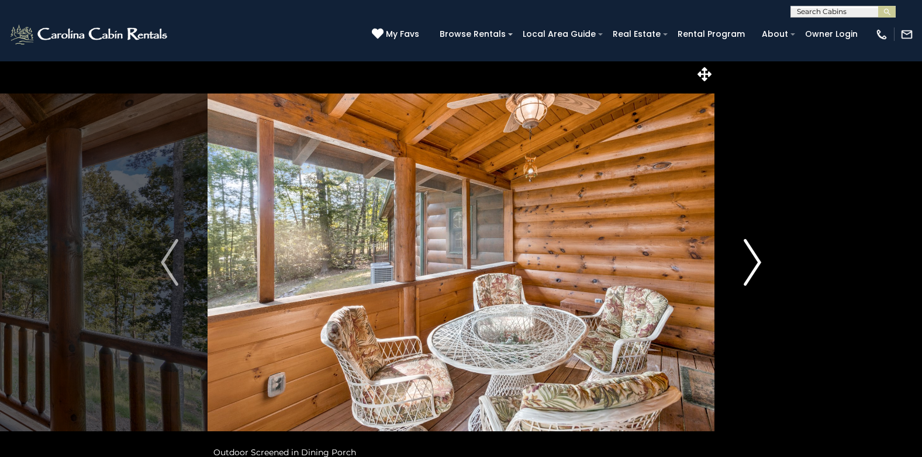
click at [758, 254] on img "Next" at bounding box center [753, 262] width 18 height 47
